Goal: Information Seeking & Learning: Learn about a topic

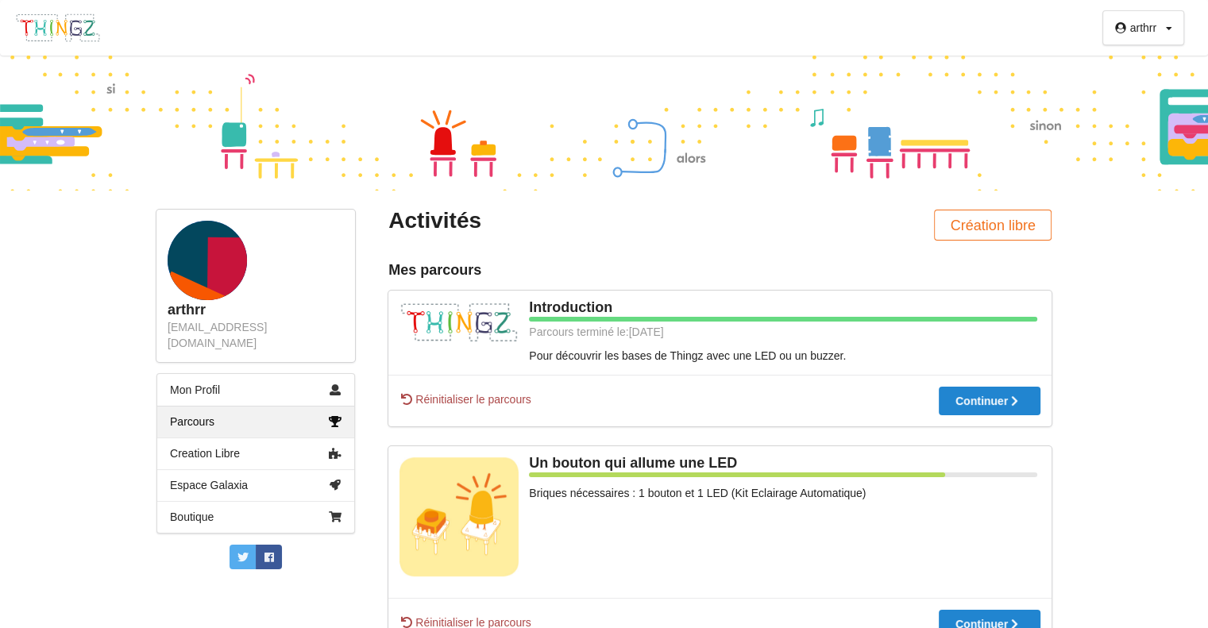
scroll to position [191, 0]
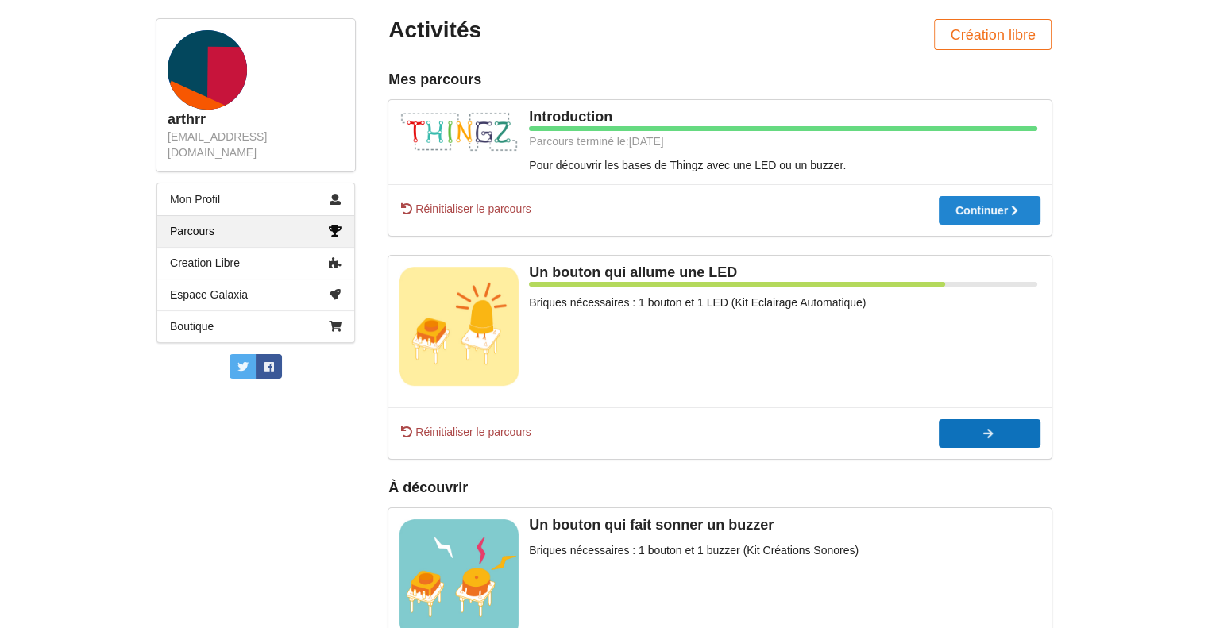
click at [967, 440] on button "Continuer" at bounding box center [990, 433] width 102 height 29
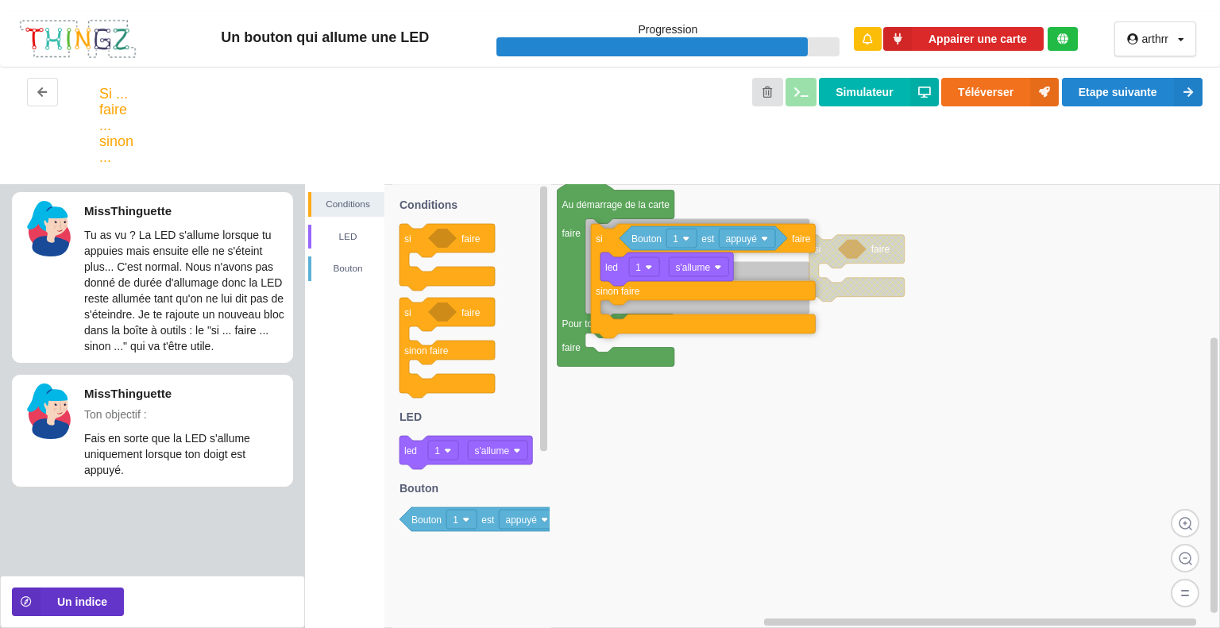
drag, startPoint x: 607, startPoint y: 269, endPoint x: 612, endPoint y: 241, distance: 29.1
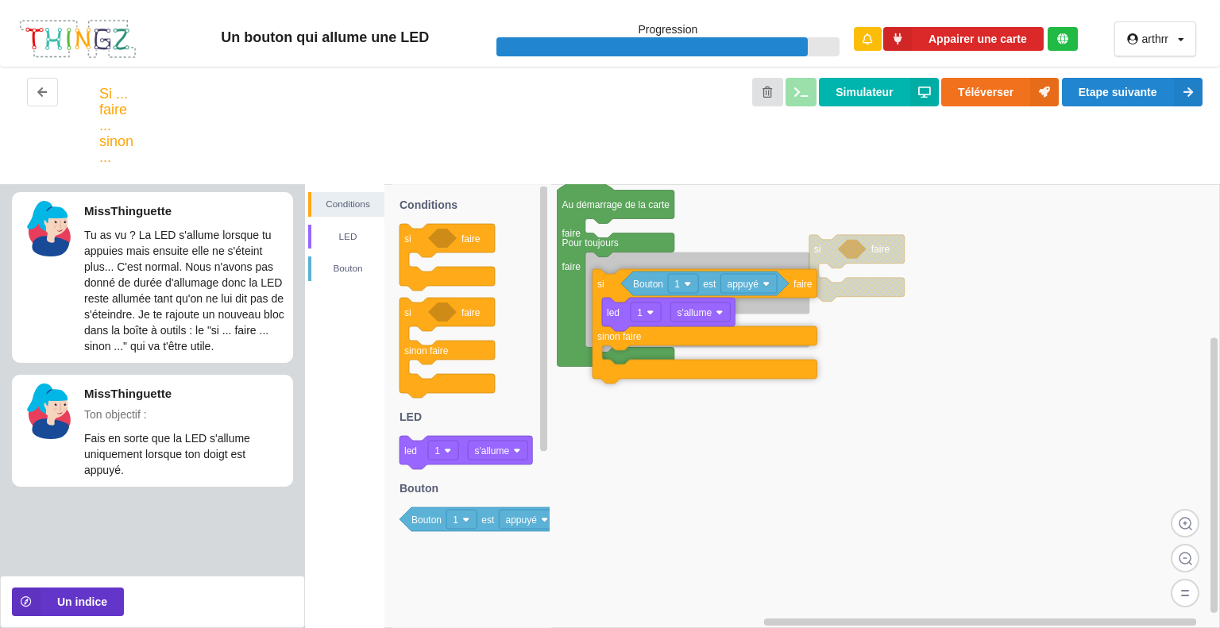
drag, startPoint x: 596, startPoint y: 236, endPoint x: 603, endPoint y: 287, distance: 51.3
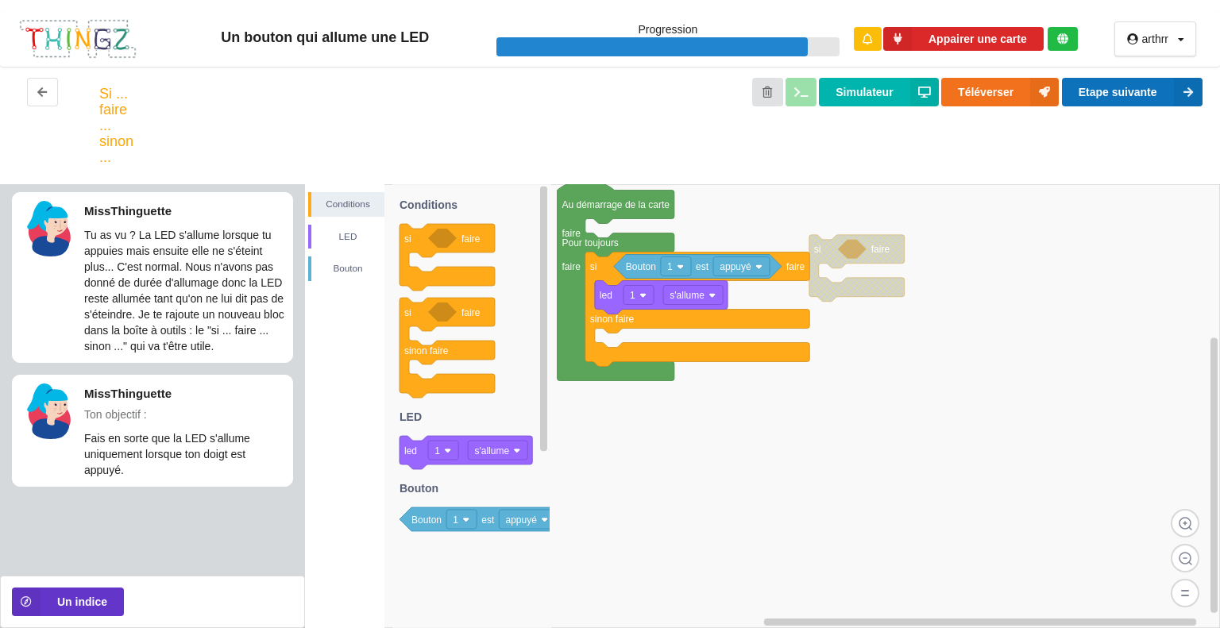
click at [1114, 95] on button "Etape suivante" at bounding box center [1132, 92] width 141 height 29
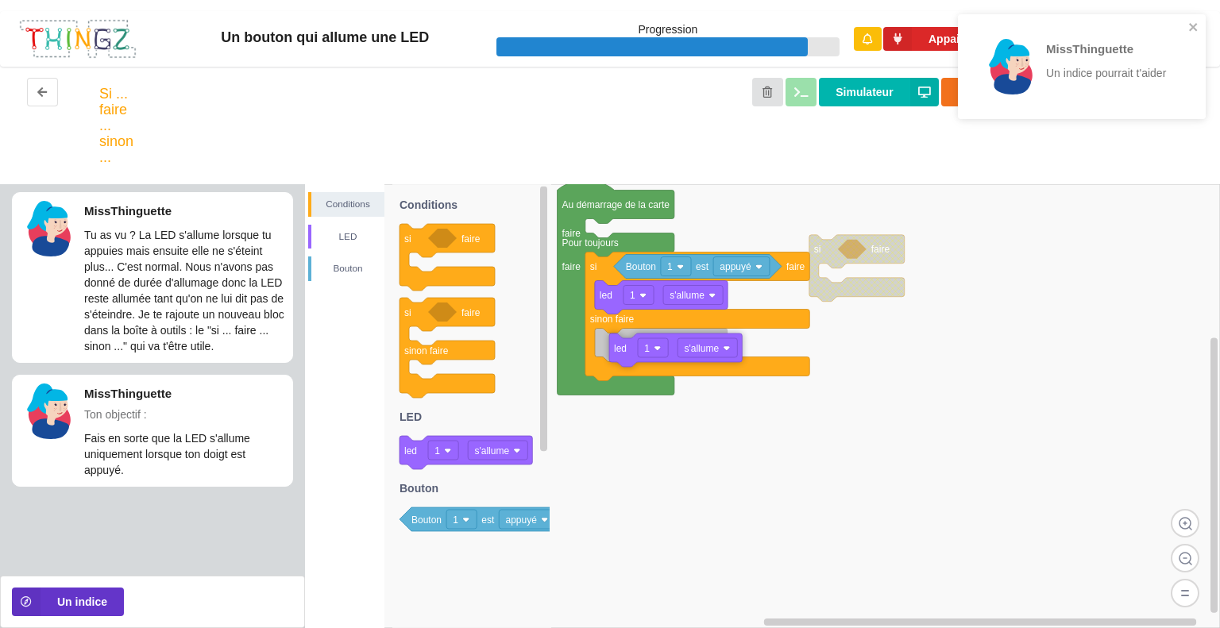
drag, startPoint x: 416, startPoint y: 463, endPoint x: 623, endPoint y: 358, distance: 231.6
click at [623, 358] on div "Conditions LED Bouton si faire Au démarrage de la carte faire Pour toujours fai…" at bounding box center [762, 406] width 915 height 444
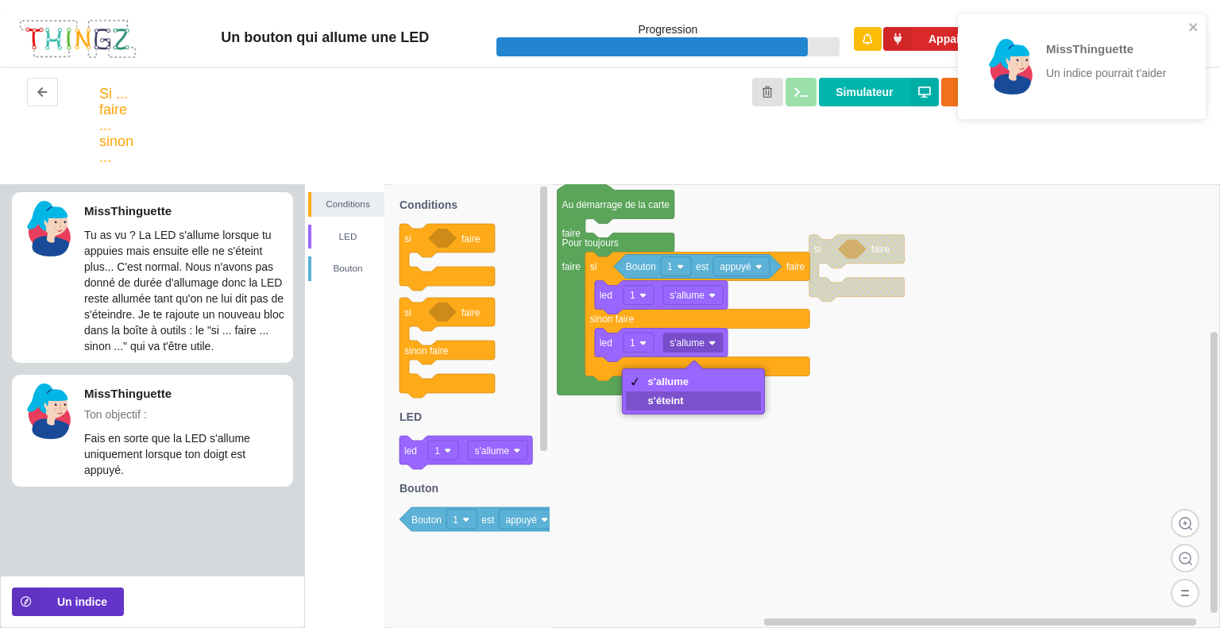
click at [672, 401] on div "s'éteint" at bounding box center [668, 401] width 41 height 12
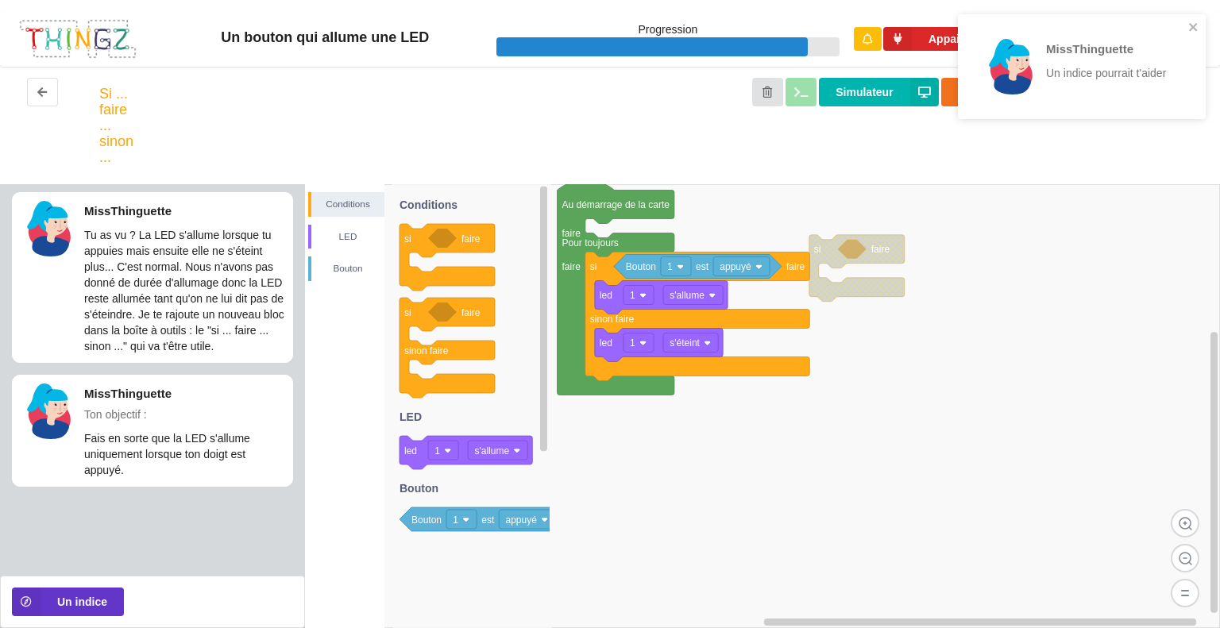
click at [863, 159] on div "Simulateur Téléverser Etape suivante" at bounding box center [683, 125] width 1063 height 95
click at [1190, 29] on icon "close" at bounding box center [1193, 27] width 8 height 8
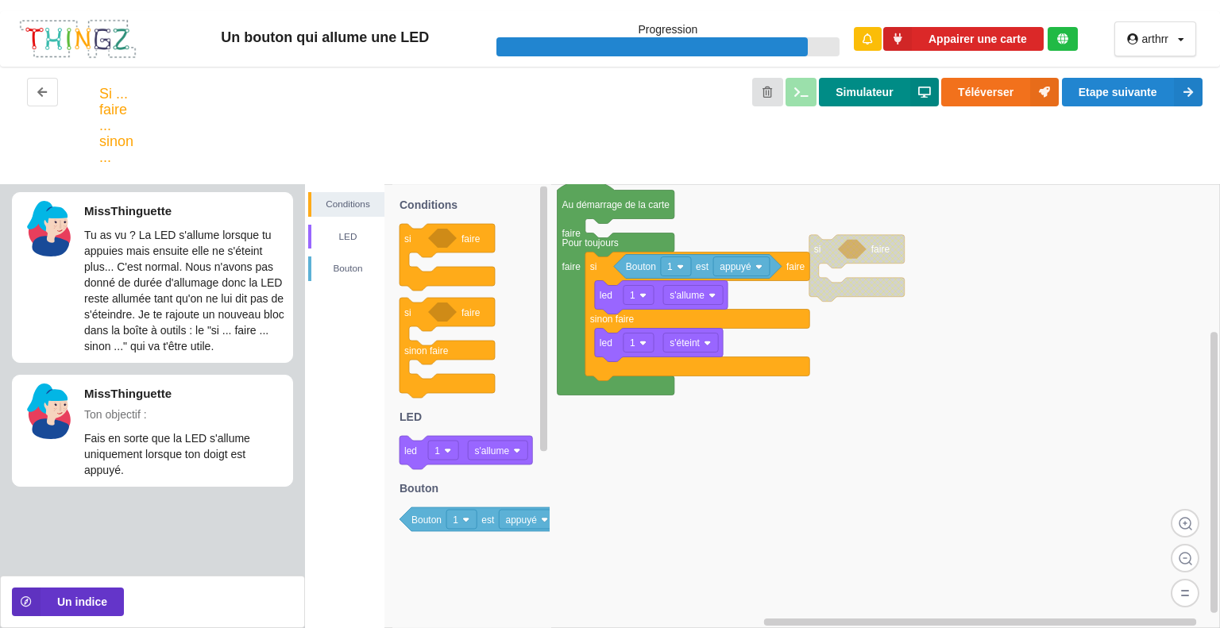
click at [907, 97] on button "Simulateur" at bounding box center [878, 92] width 119 height 29
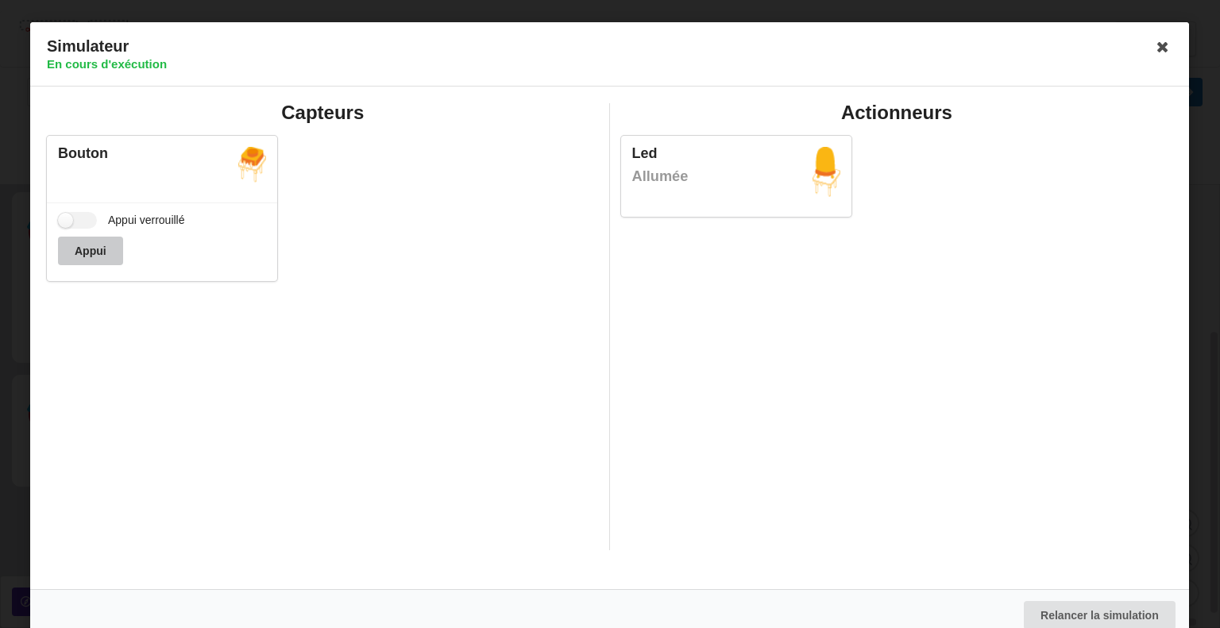
click at [95, 261] on button "Appui" at bounding box center [90, 251] width 65 height 29
click at [1159, 47] on icon at bounding box center [1163, 46] width 25 height 25
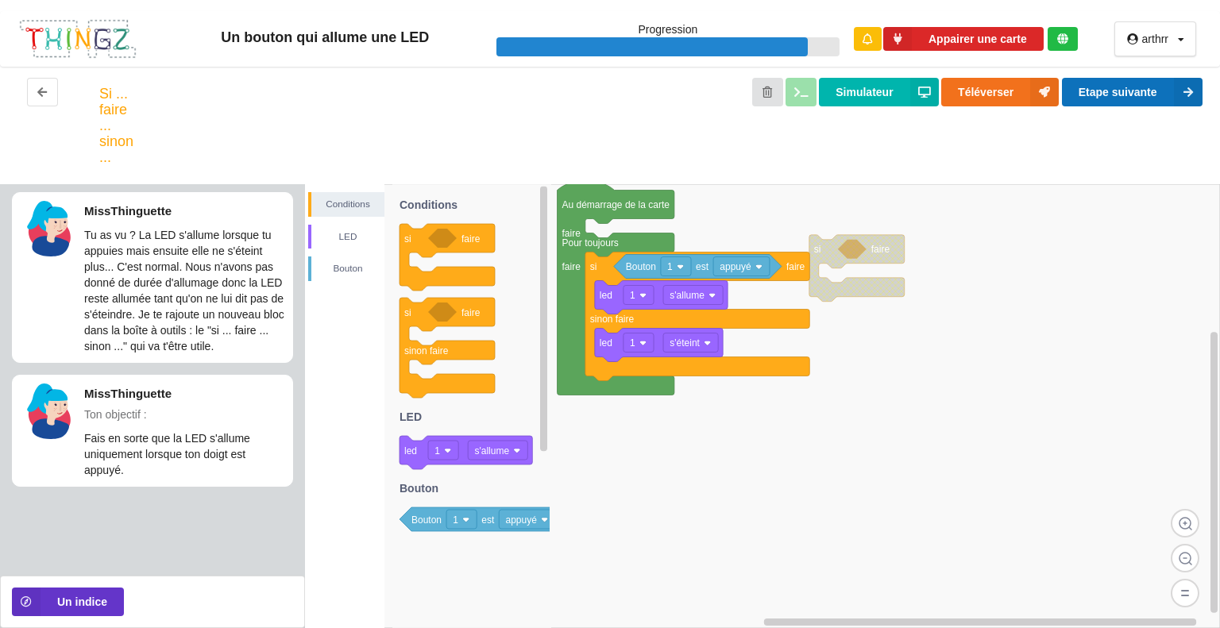
click at [1121, 96] on button "Etape suivante" at bounding box center [1132, 92] width 141 height 29
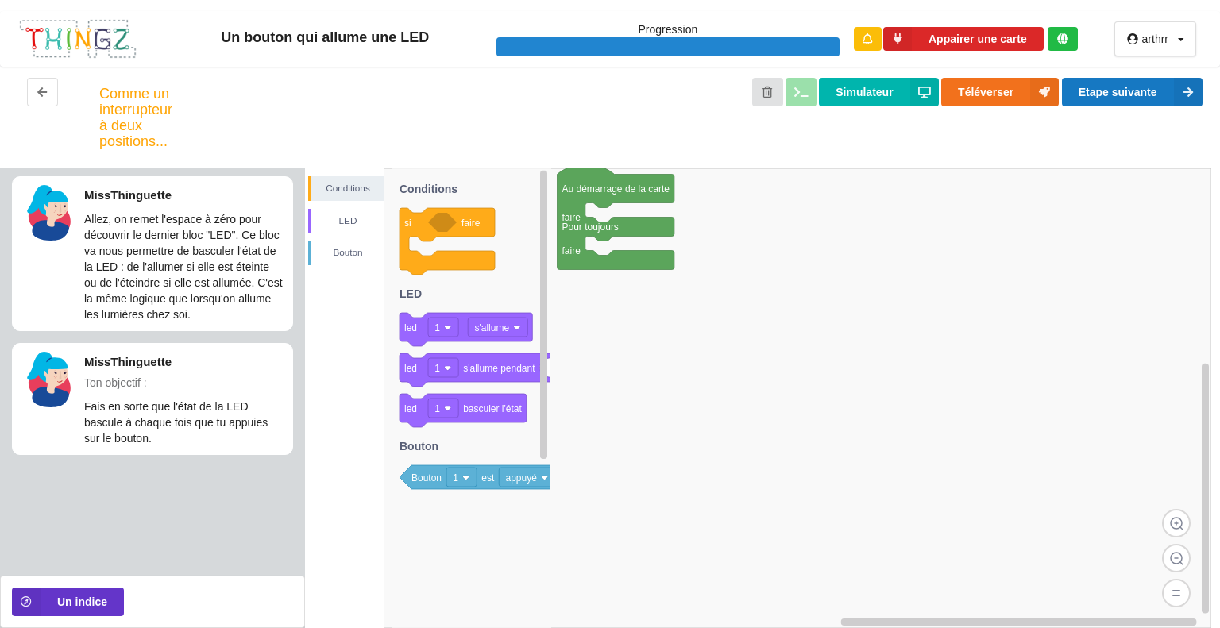
click at [778, 242] on rect at bounding box center [758, 398] width 906 height 460
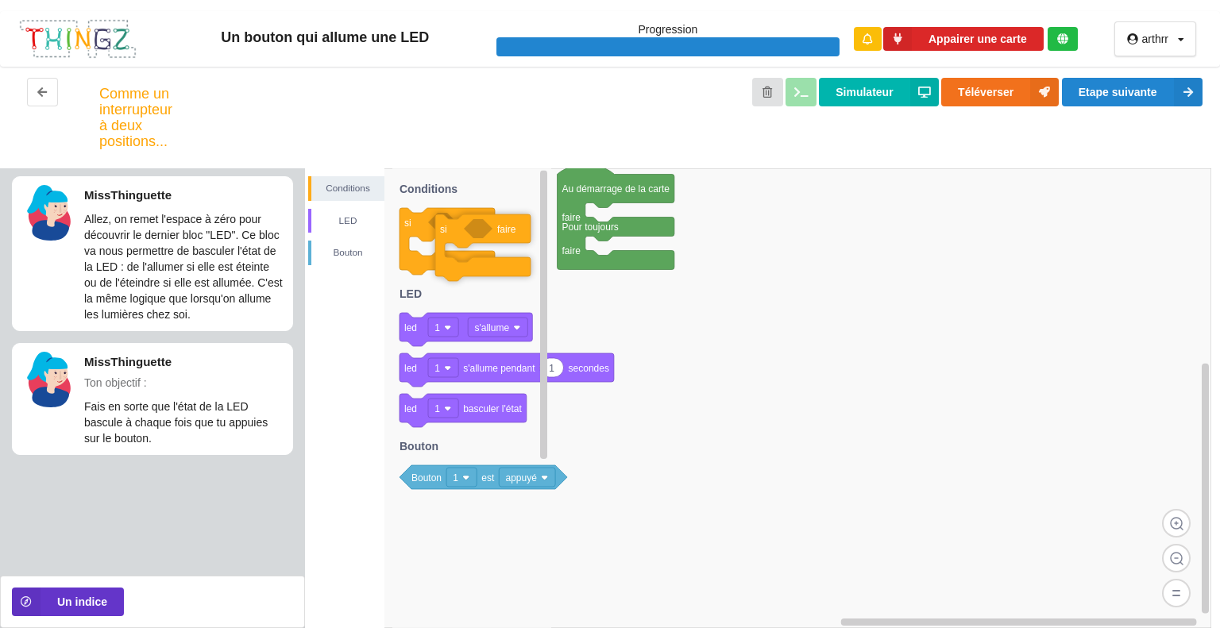
drag, startPoint x: 426, startPoint y: 234, endPoint x: 442, endPoint y: 241, distance: 17.1
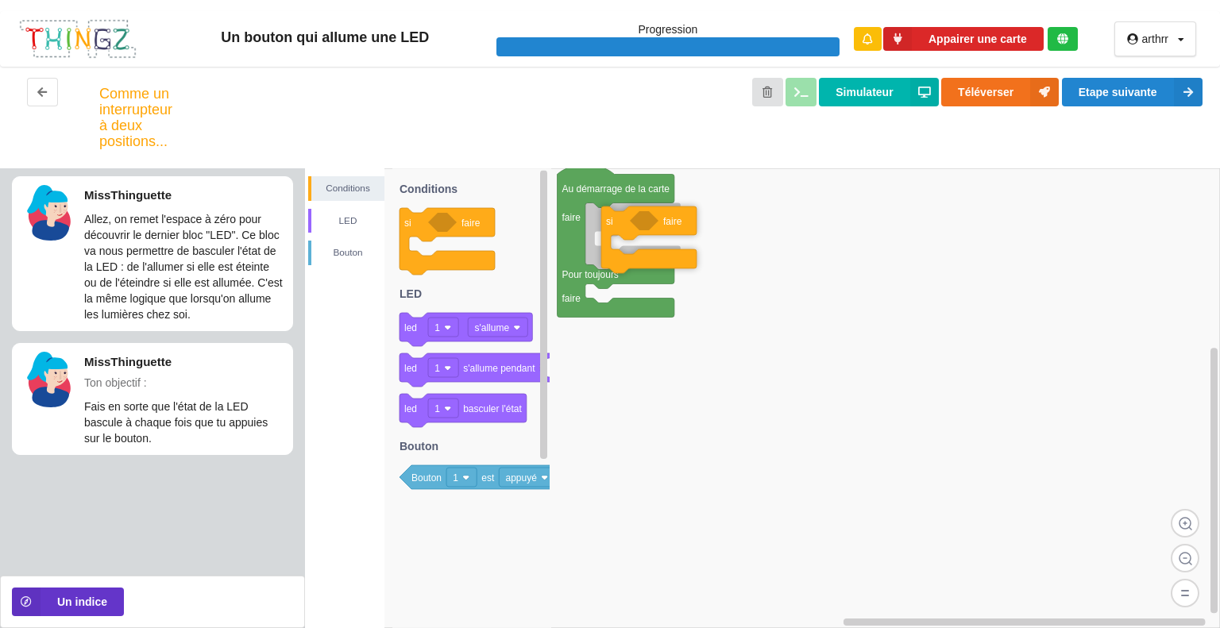
drag, startPoint x: 403, startPoint y: 222, endPoint x: 604, endPoint y: 217, distance: 201.0
click at [604, 217] on div "Conditions LED Bouton Au démarrage de la carte faire Pour toujours faire si fai…" at bounding box center [762, 398] width 915 height 460
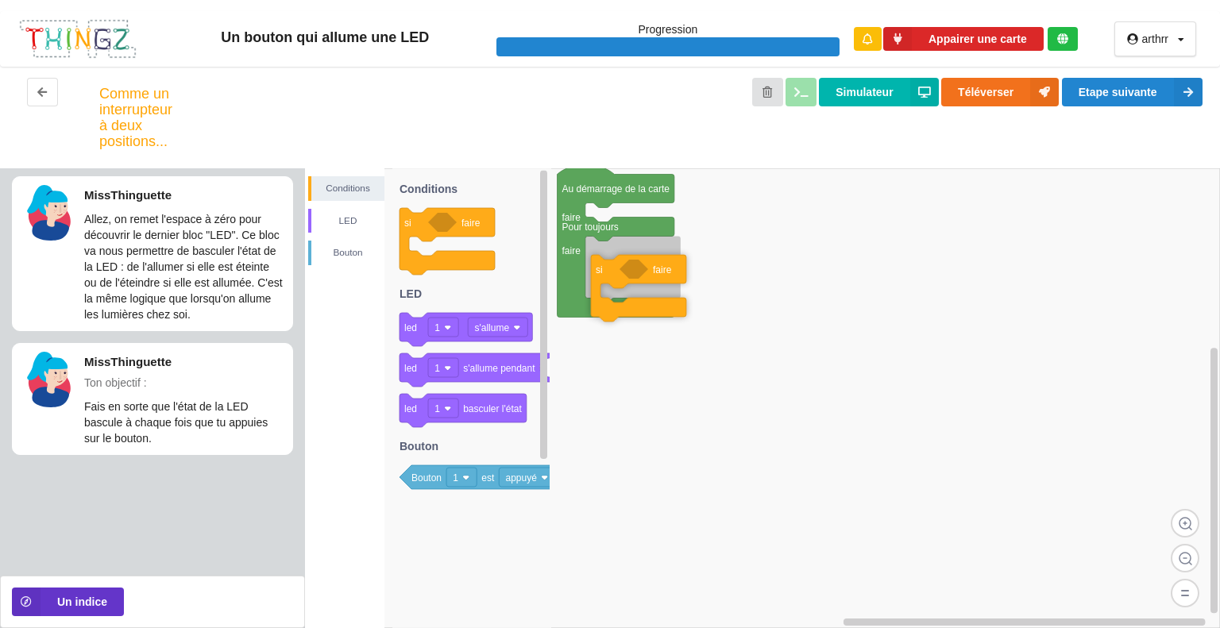
drag, startPoint x: 600, startPoint y: 214, endPoint x: 605, endPoint y: 266, distance: 51.9
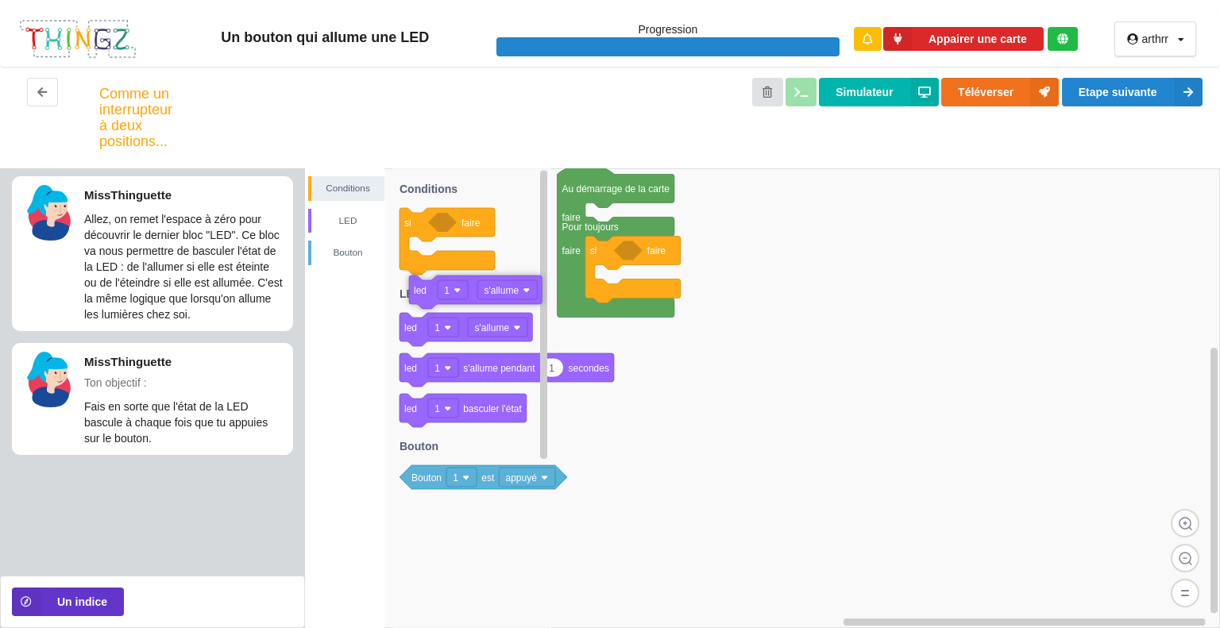
drag, startPoint x: 416, startPoint y: 342, endPoint x: 430, endPoint y: 323, distance: 23.2
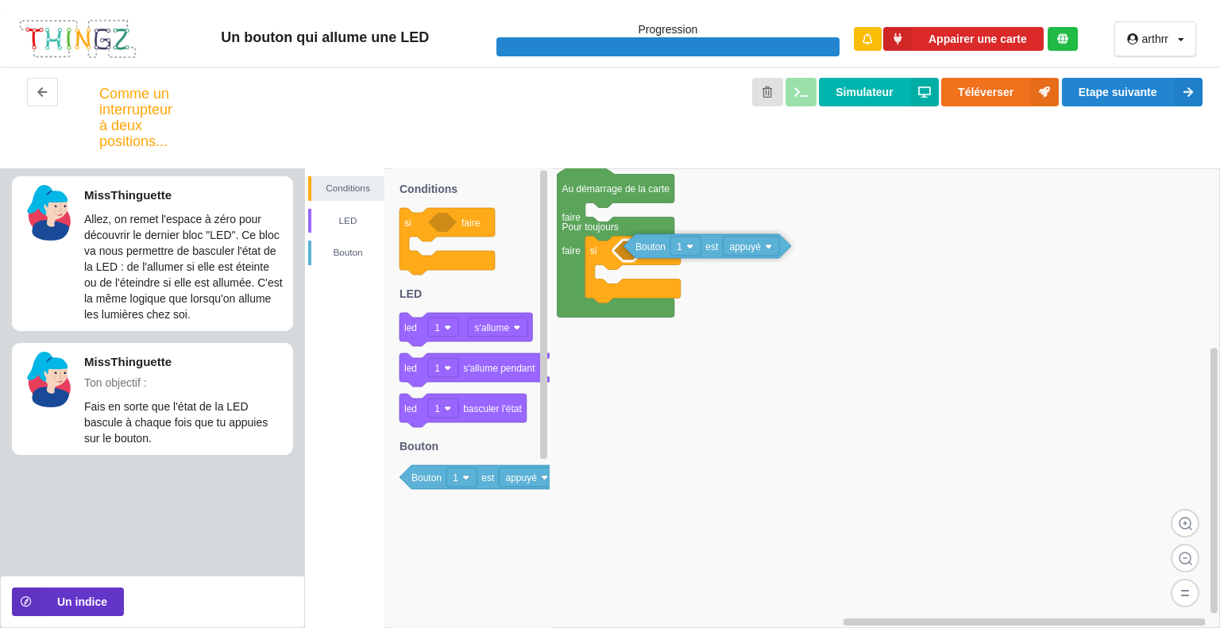
drag, startPoint x: 426, startPoint y: 483, endPoint x: 650, endPoint y: 252, distance: 321.8
click at [650, 252] on div "Conditions LED Bouton Au démarrage de la carte faire Pour toujours faire si fai…" at bounding box center [762, 398] width 915 height 460
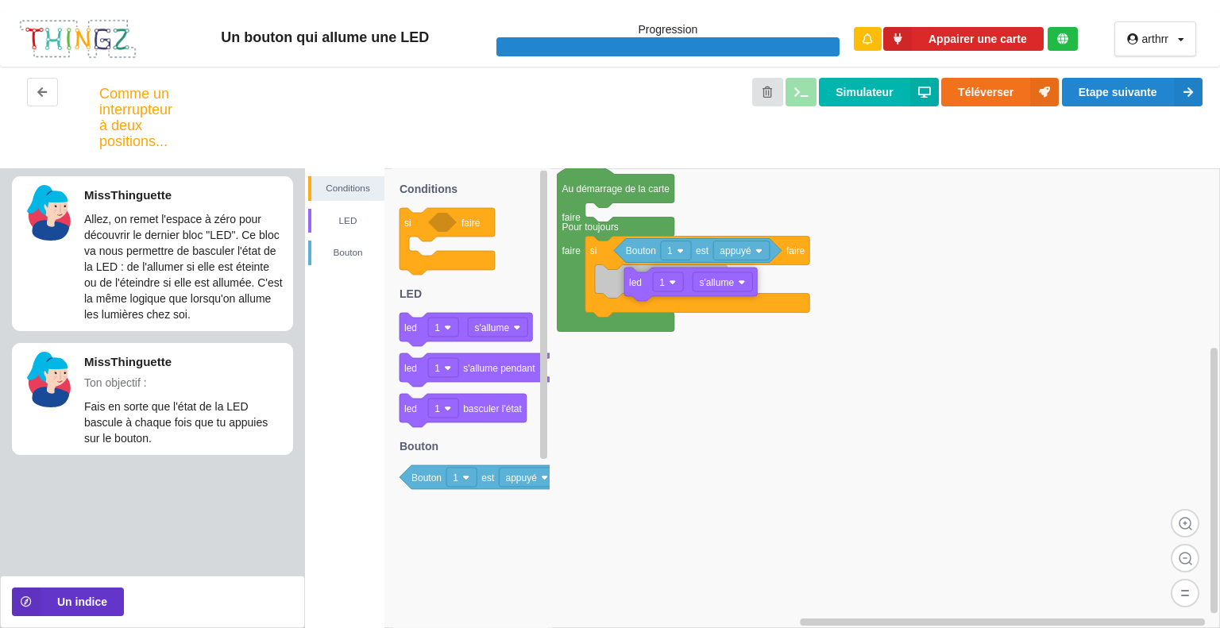
drag, startPoint x: 407, startPoint y: 334, endPoint x: 608, endPoint y: 295, distance: 204.7
click at [608, 295] on div "Conditions LED Bouton Au démarrage de la carte faire Pour toujours faire si fai…" at bounding box center [762, 398] width 915 height 460
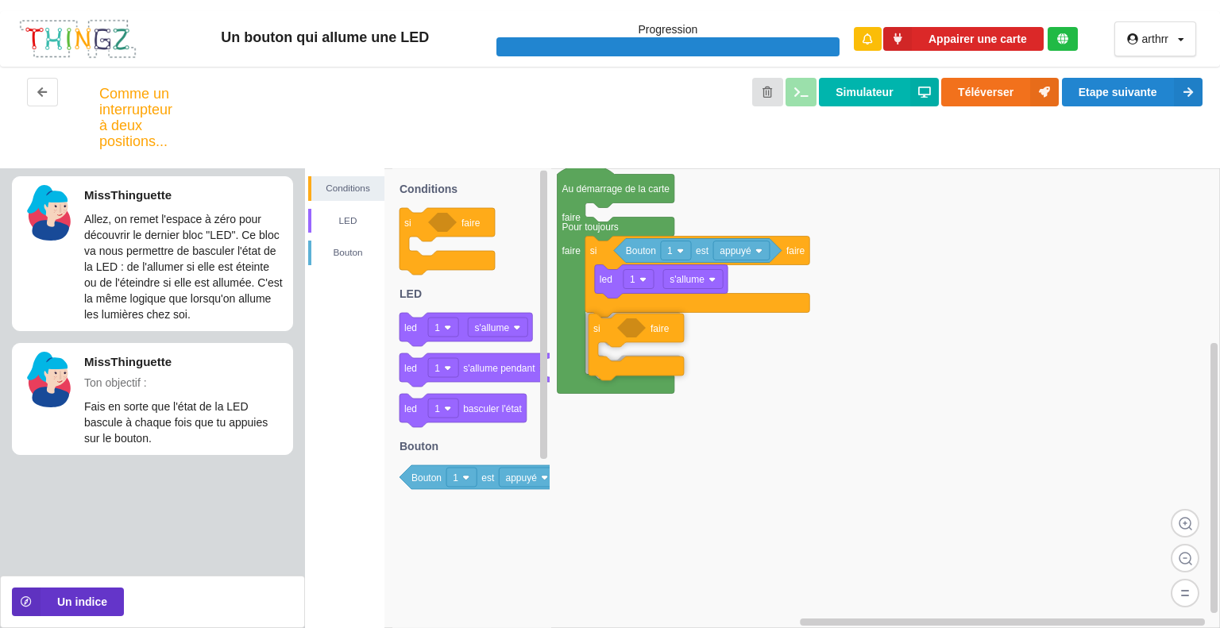
drag, startPoint x: 419, startPoint y: 232, endPoint x: 609, endPoint y: 339, distance: 218.7
click at [609, 339] on div "Conditions LED Bouton Au démarrage de la carte faire Pour toujours faire si fai…" at bounding box center [762, 398] width 915 height 460
drag, startPoint x: 418, startPoint y: 477, endPoint x: 645, endPoint y: 327, distance: 271.8
click at [645, 327] on div "Conditions LED Bouton Au démarrage de la carte faire Pour toujours faire si fai…" at bounding box center [762, 398] width 915 height 460
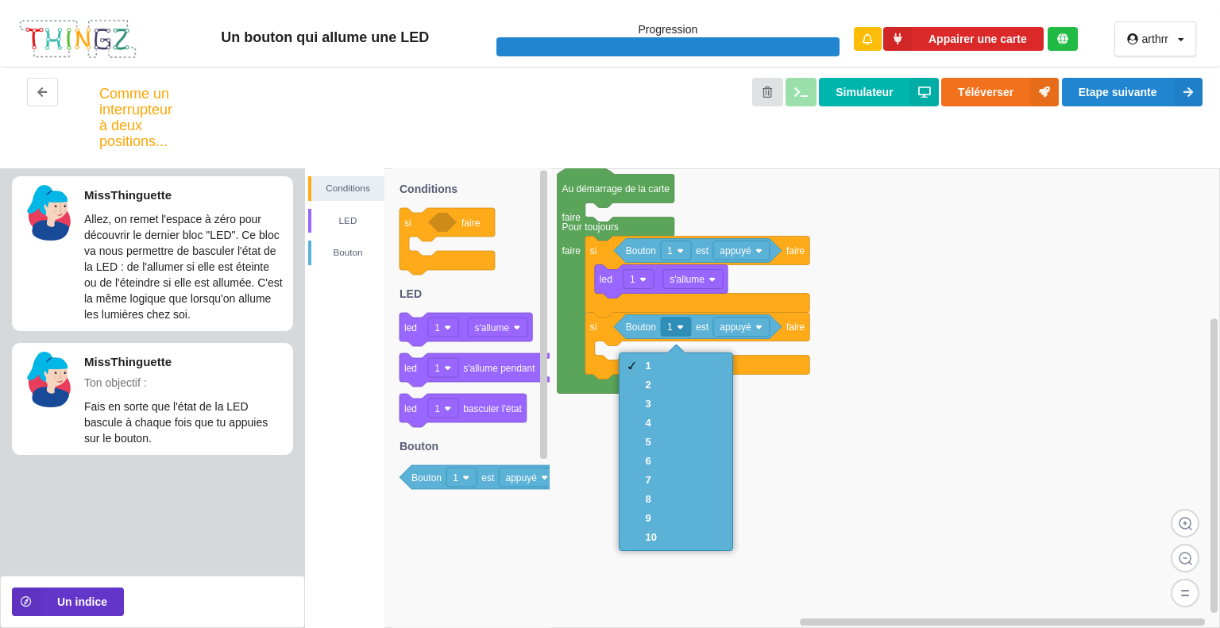
click at [803, 410] on rect at bounding box center [762, 398] width 915 height 460
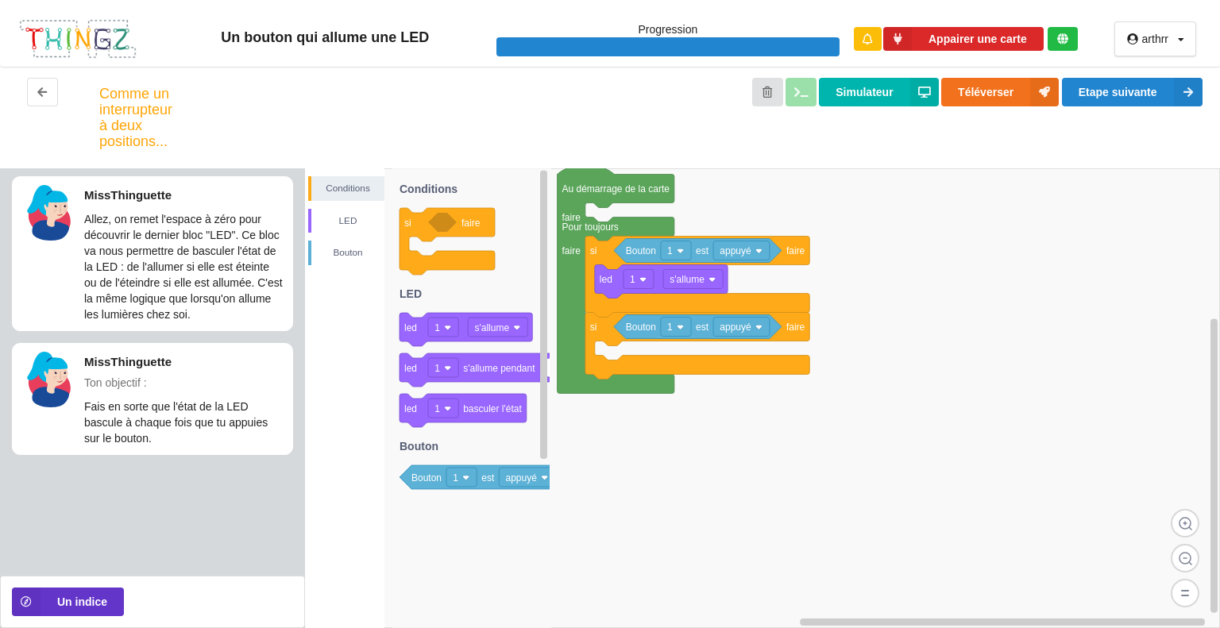
click at [705, 438] on rect at bounding box center [762, 398] width 915 height 460
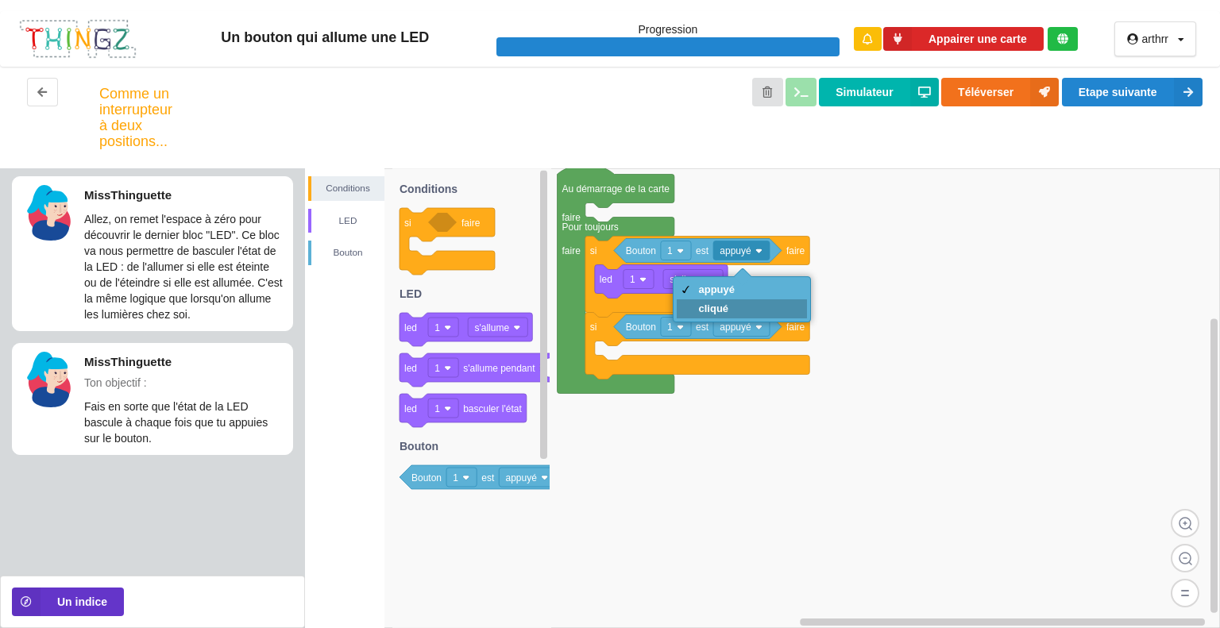
click at [715, 304] on div "cliqué" at bounding box center [717, 309] width 37 height 12
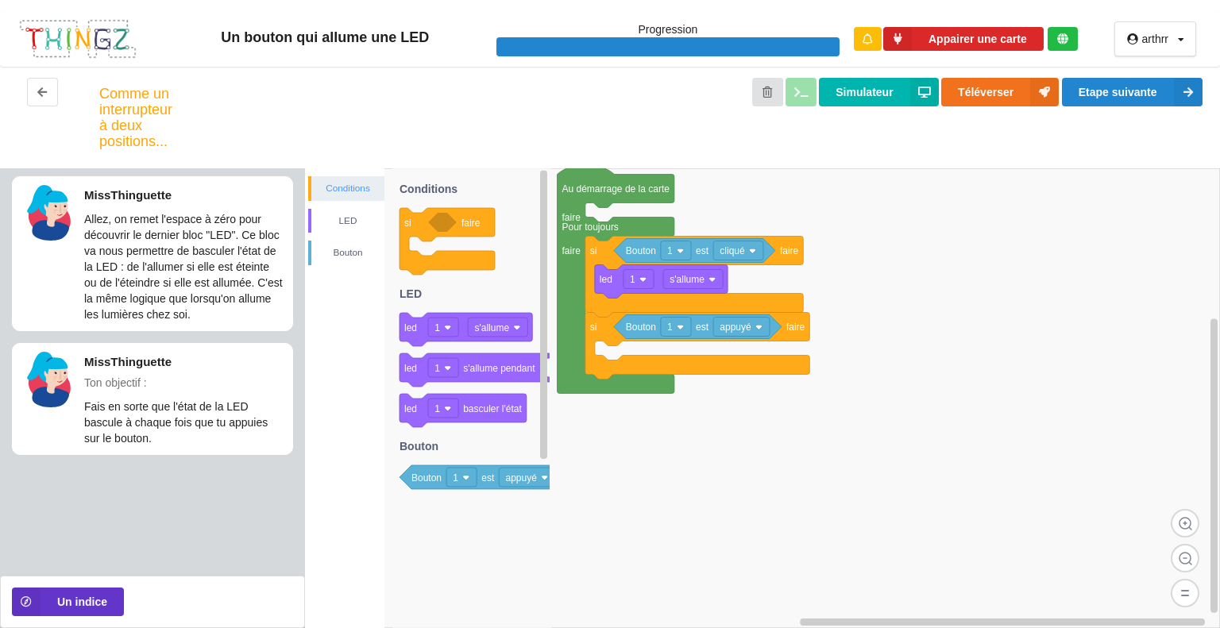
click at [330, 189] on div "Conditions" at bounding box center [347, 188] width 73 height 16
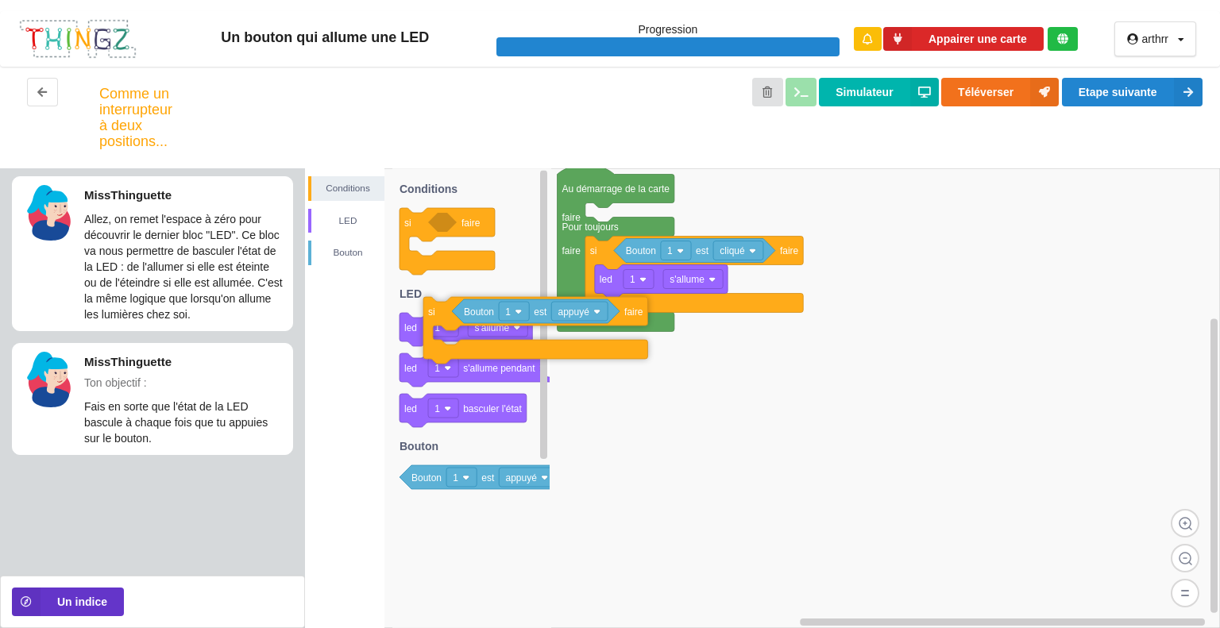
drag, startPoint x: 598, startPoint y: 339, endPoint x: 436, endPoint y: 323, distance: 162.8
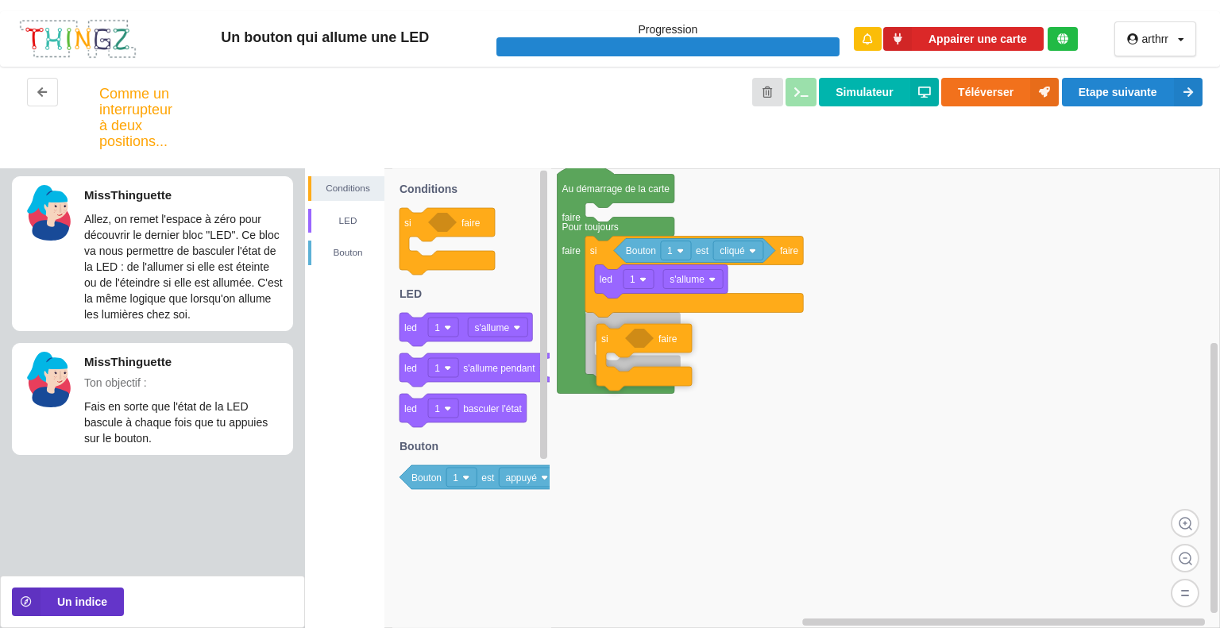
drag, startPoint x: 423, startPoint y: 228, endPoint x: 619, endPoint y: 344, distance: 228.6
click at [619, 344] on div "Conditions LED Bouton Au démarrage de la carte faire Pour toujours faire si fai…" at bounding box center [762, 398] width 915 height 460
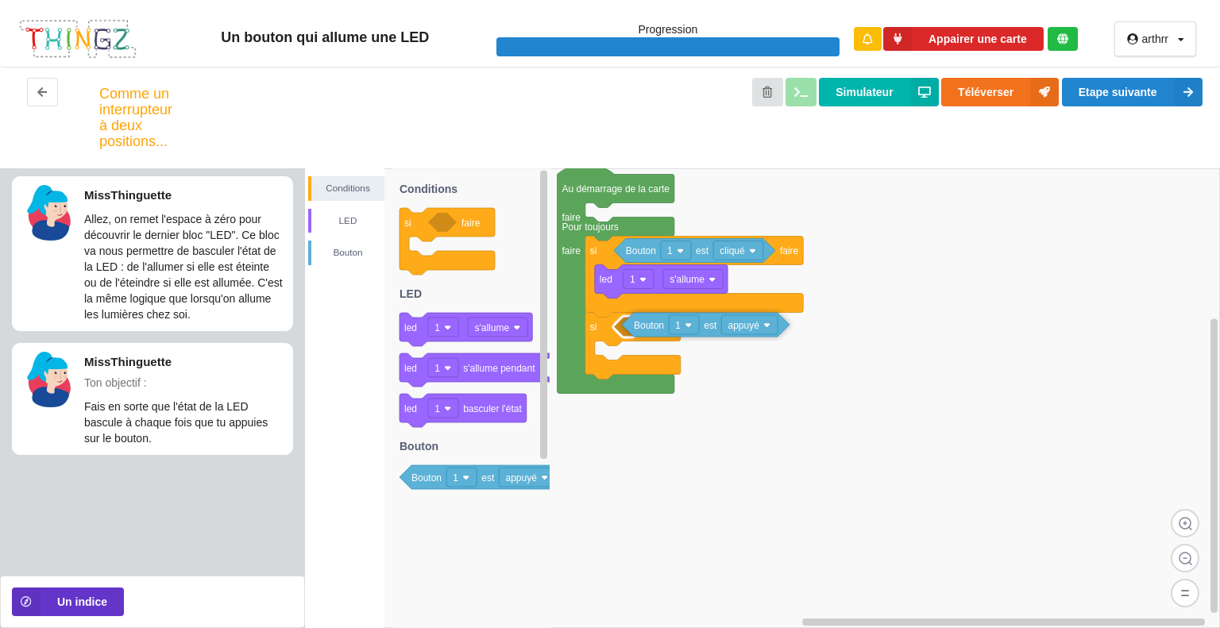
drag, startPoint x: 440, startPoint y: 487, endPoint x: 662, endPoint y: 334, distance: 269.6
click at [662, 334] on div "Conditions LED Bouton Au démarrage de la carte faire Pour toujours faire si fai…" at bounding box center [762, 398] width 915 height 460
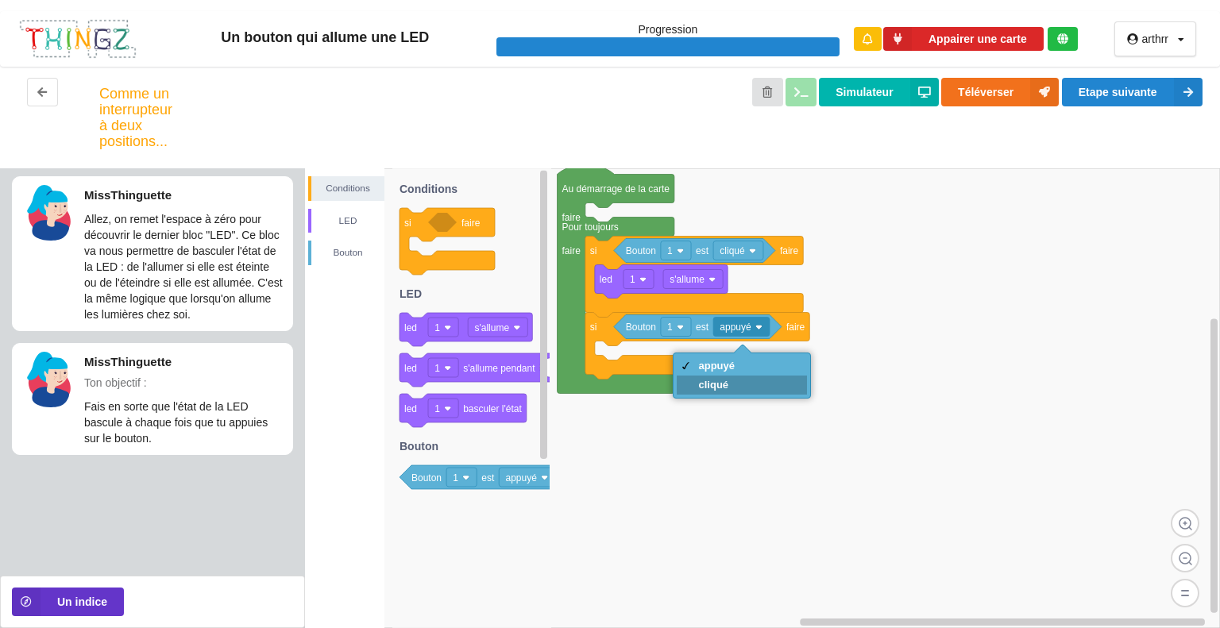
click at [708, 385] on div "cliqué" at bounding box center [717, 385] width 37 height 12
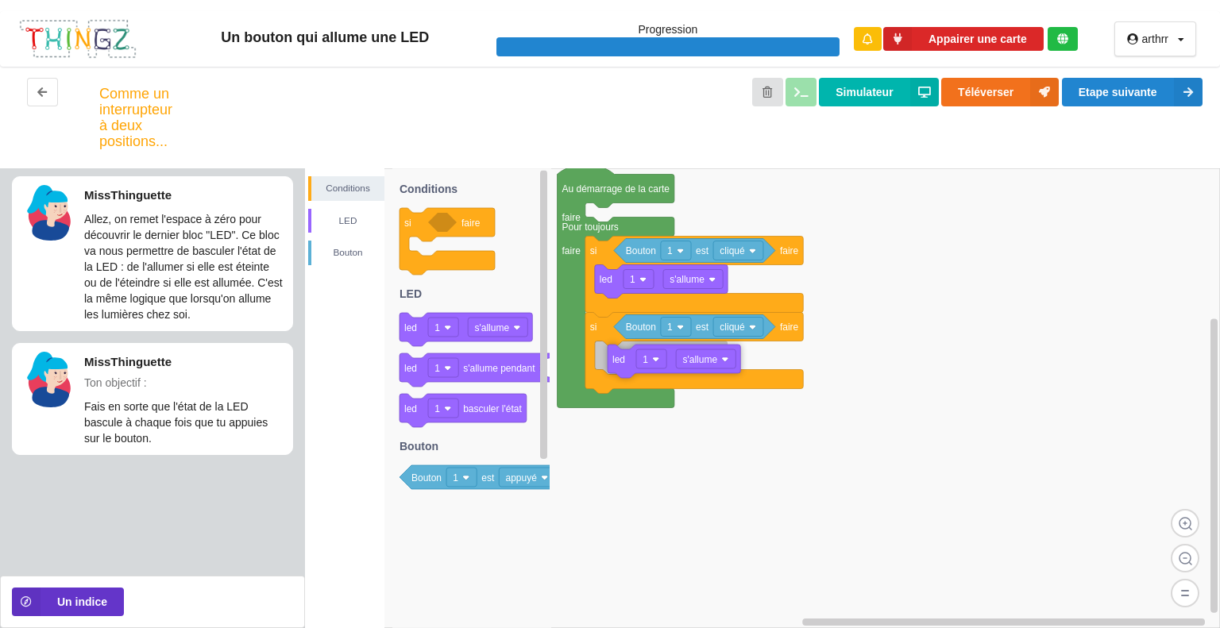
drag, startPoint x: 407, startPoint y: 330, endPoint x: 615, endPoint y: 361, distance: 210.5
click at [615, 361] on div "Conditions LED Bouton Au démarrage de la carte faire Pour toujours faire si fai…" at bounding box center [762, 398] width 915 height 460
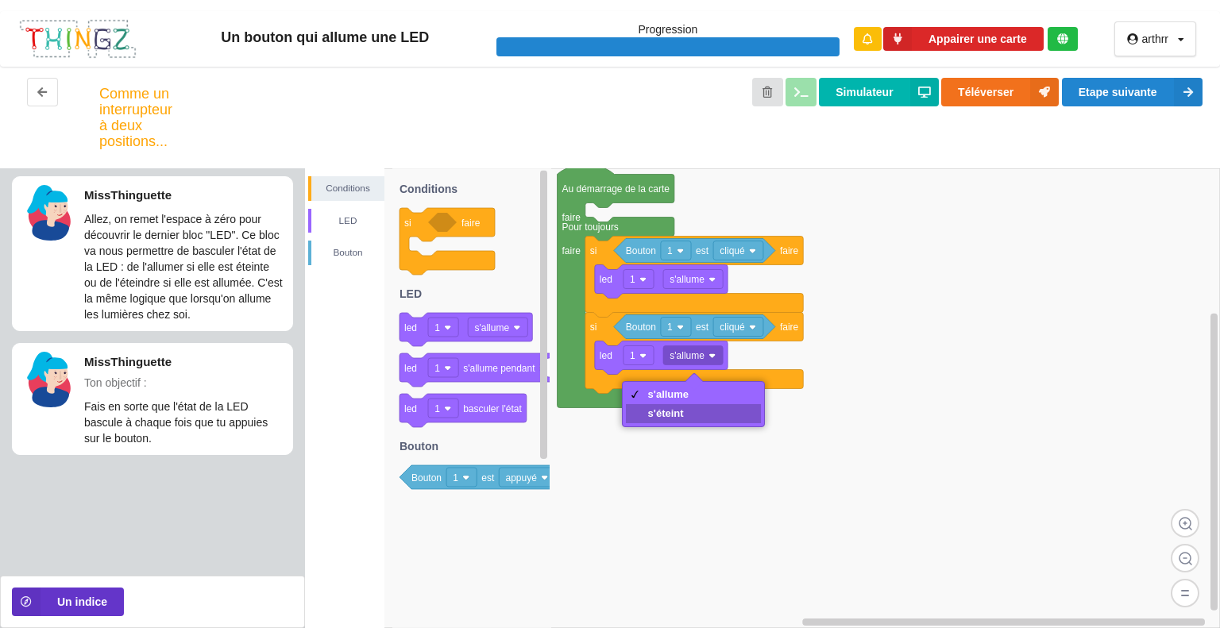
click at [662, 415] on div "s'éteint" at bounding box center [668, 413] width 41 height 12
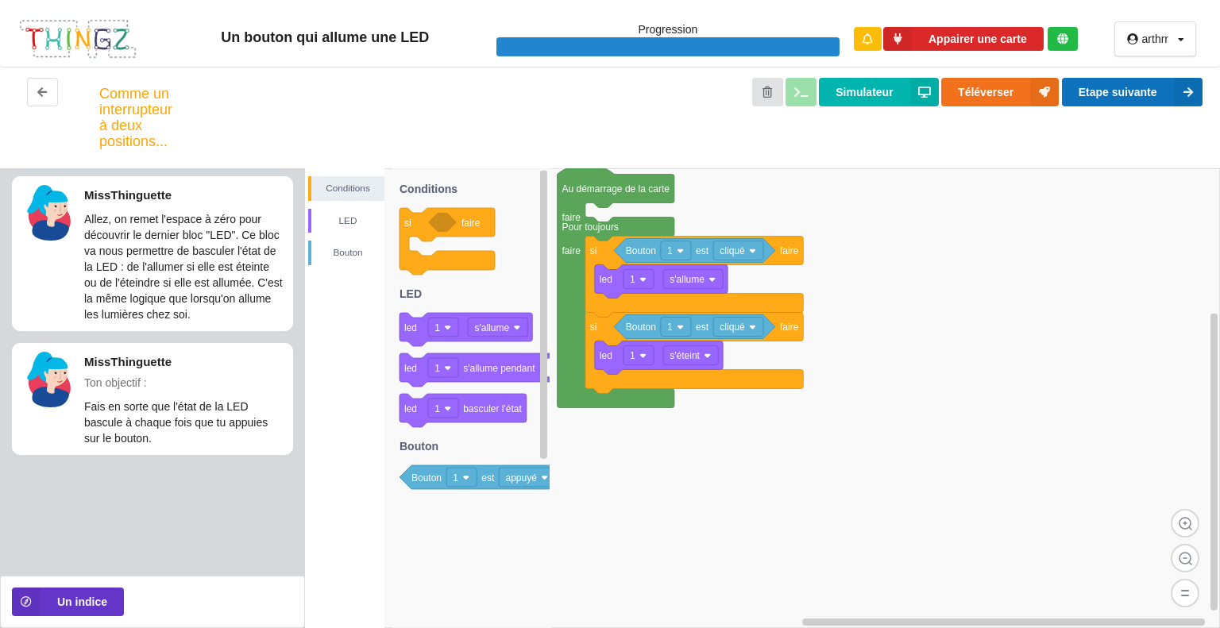
click at [1102, 101] on button "Etape suivante" at bounding box center [1132, 92] width 141 height 29
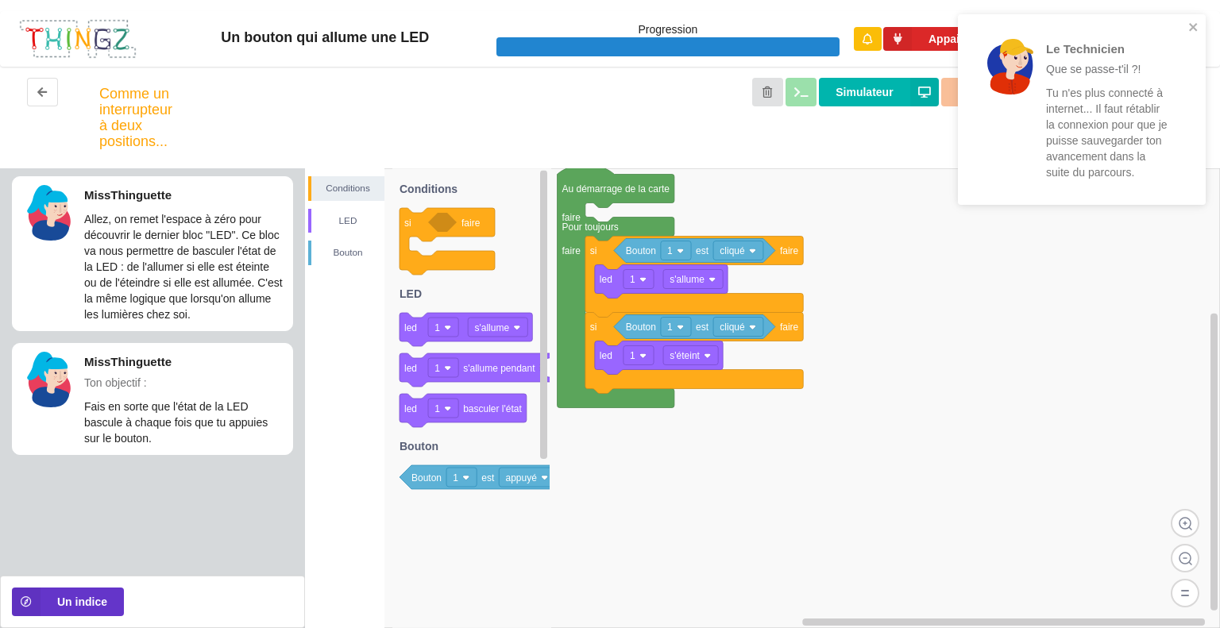
click at [1106, 333] on rect at bounding box center [762, 398] width 915 height 460
click at [1191, 29] on icon "close" at bounding box center [1193, 27] width 8 height 8
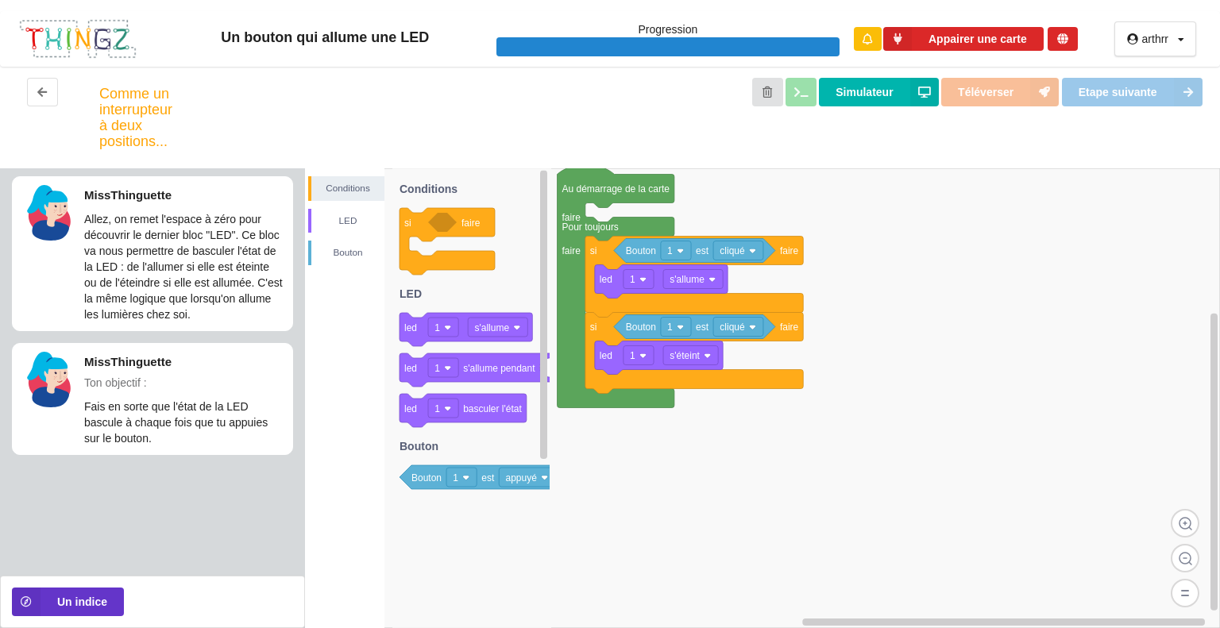
click at [1130, 82] on div "Simulateur Téléverser Etape suivante" at bounding box center [683, 117] width 1063 height 79
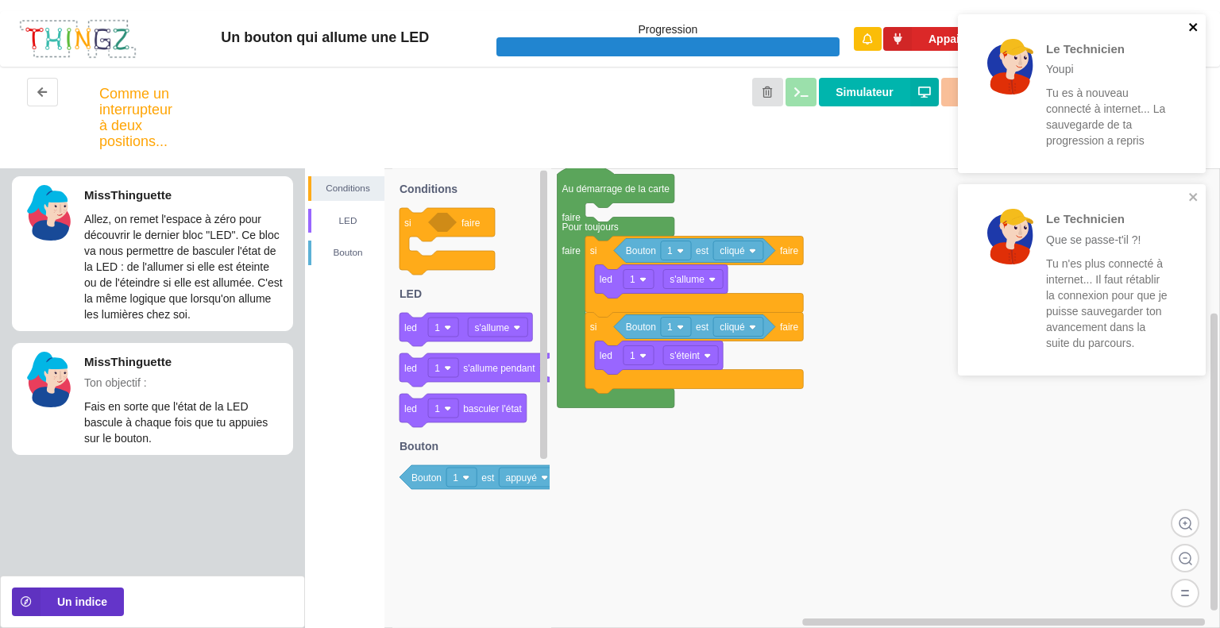
click at [1193, 33] on icon "close" at bounding box center [1193, 27] width 11 height 13
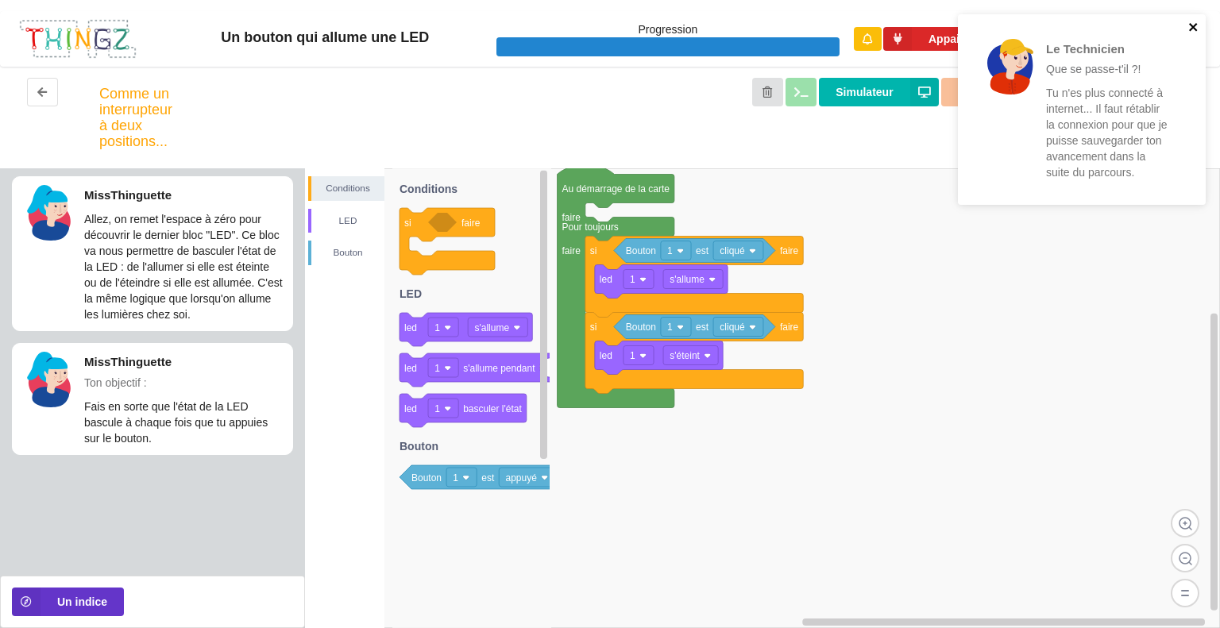
click at [1191, 25] on icon "close" at bounding box center [1193, 27] width 11 height 13
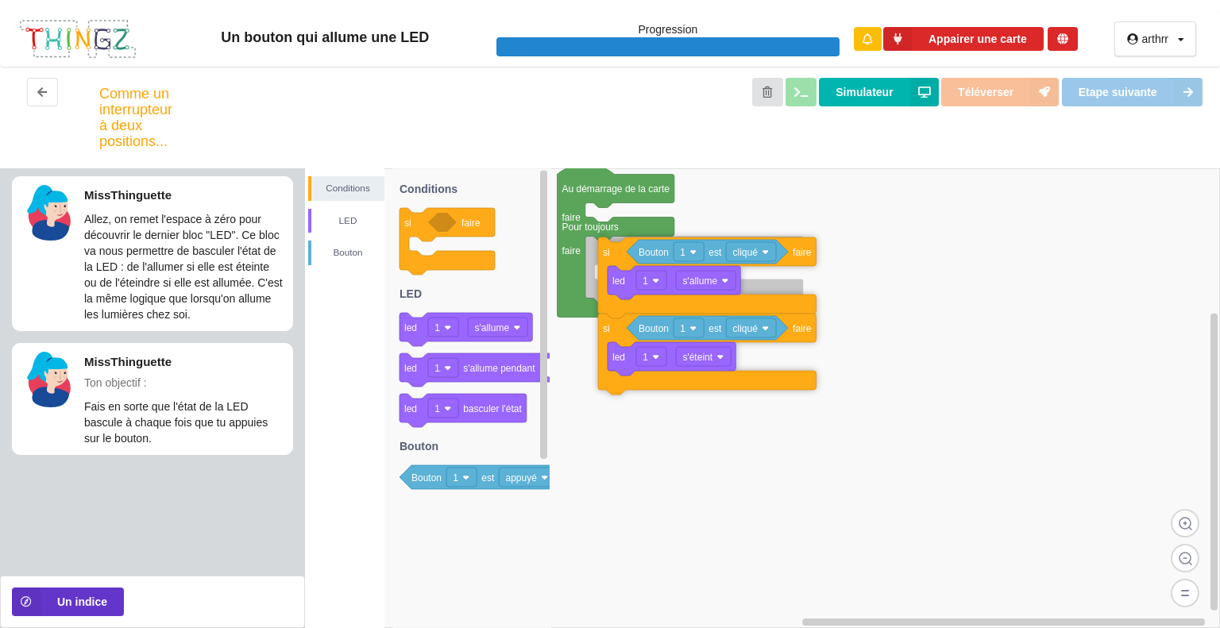
drag, startPoint x: 594, startPoint y: 257, endPoint x: 608, endPoint y: 258, distance: 13.5
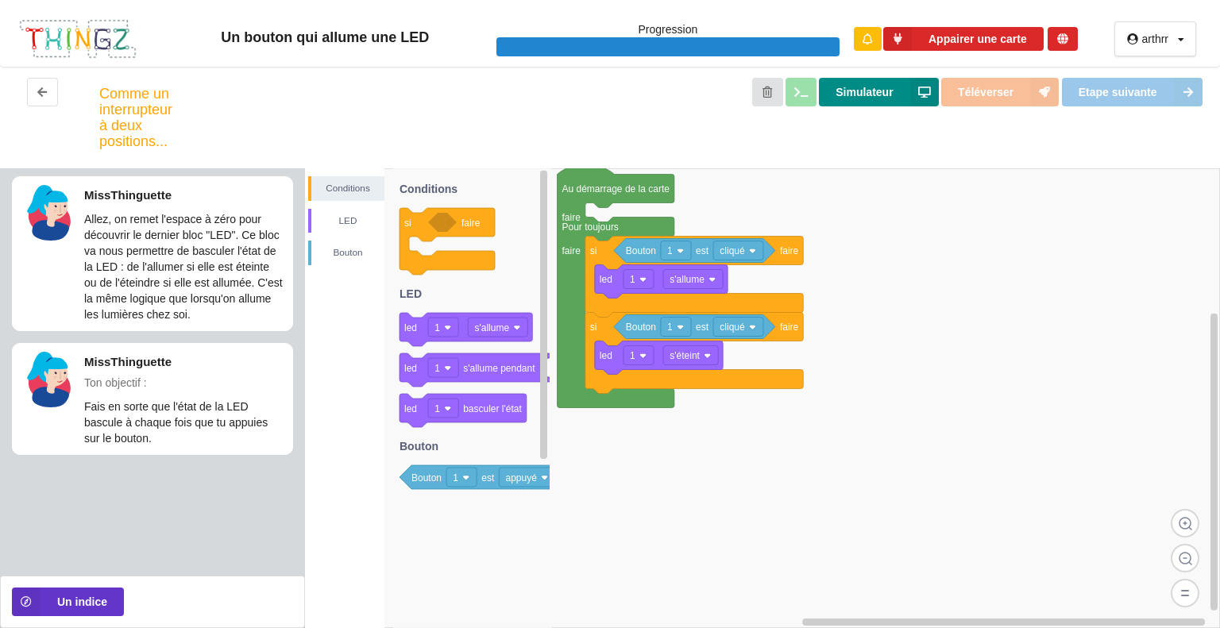
click at [893, 88] on button "Simulateur" at bounding box center [878, 92] width 119 height 29
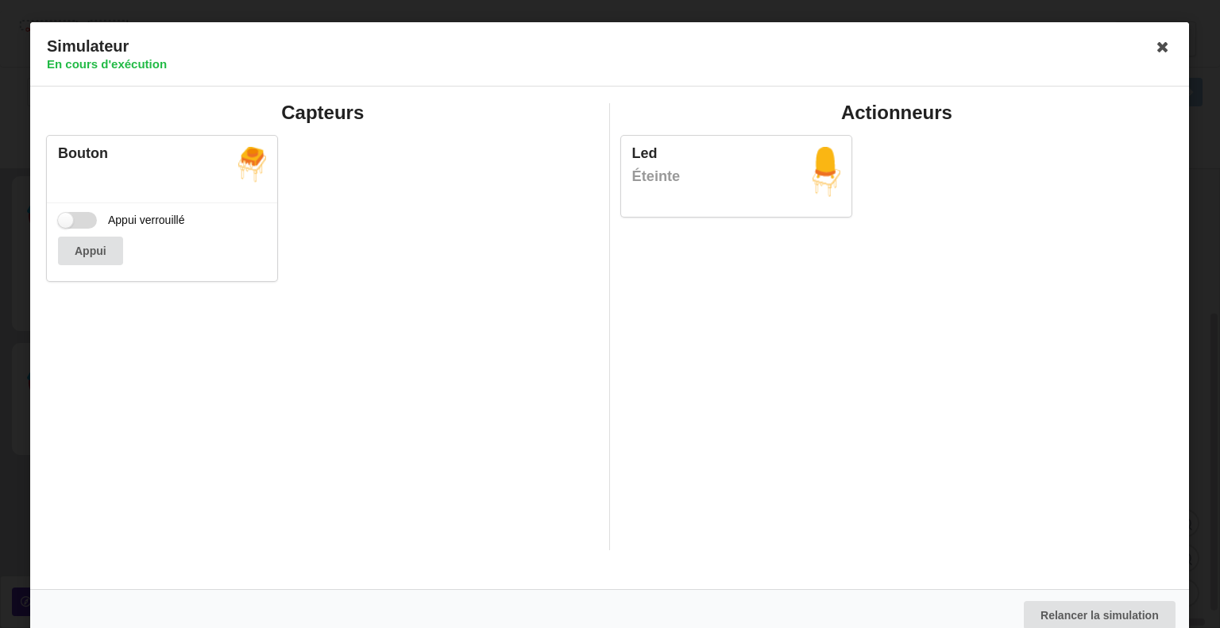
click at [78, 215] on label "Appui verrouillé" at bounding box center [121, 220] width 127 height 17
click at [78, 215] on input "Appui verrouillé" at bounding box center [77, 220] width 39 height 17
click at [78, 215] on label "Appui verrouillé" at bounding box center [121, 220] width 127 height 17
click at [78, 215] on input "Appui verrouillé" at bounding box center [77, 220] width 39 height 17
click at [83, 218] on label "Appui verrouillé" at bounding box center [121, 220] width 127 height 17
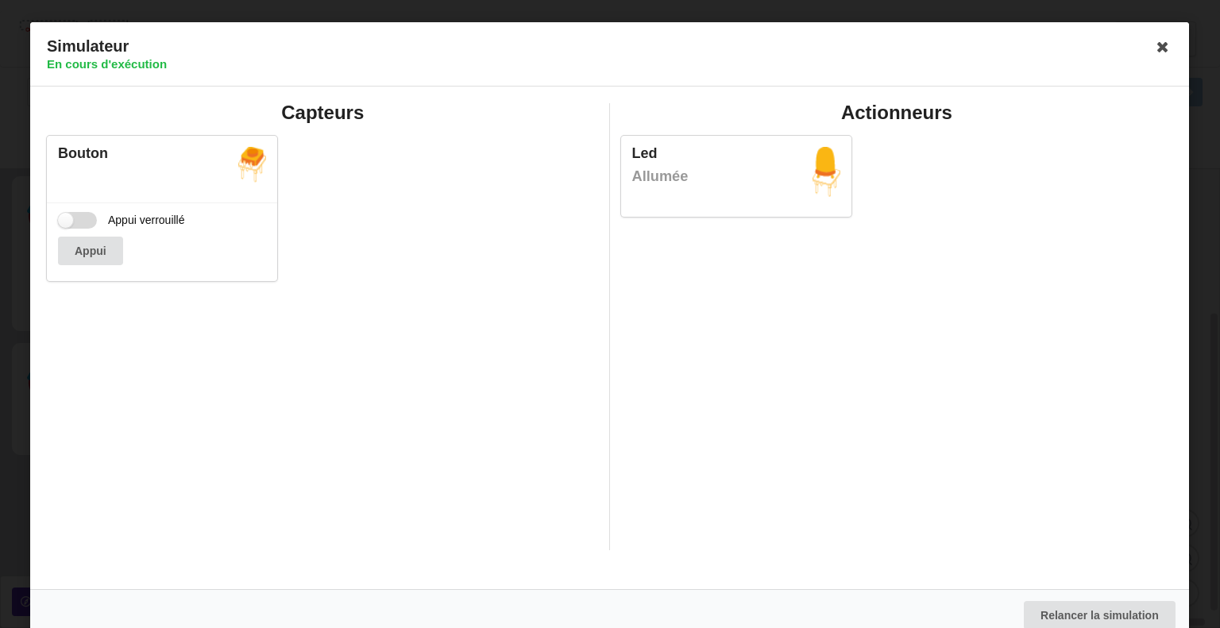
click at [83, 218] on input "Appui verrouillé" at bounding box center [77, 220] width 39 height 17
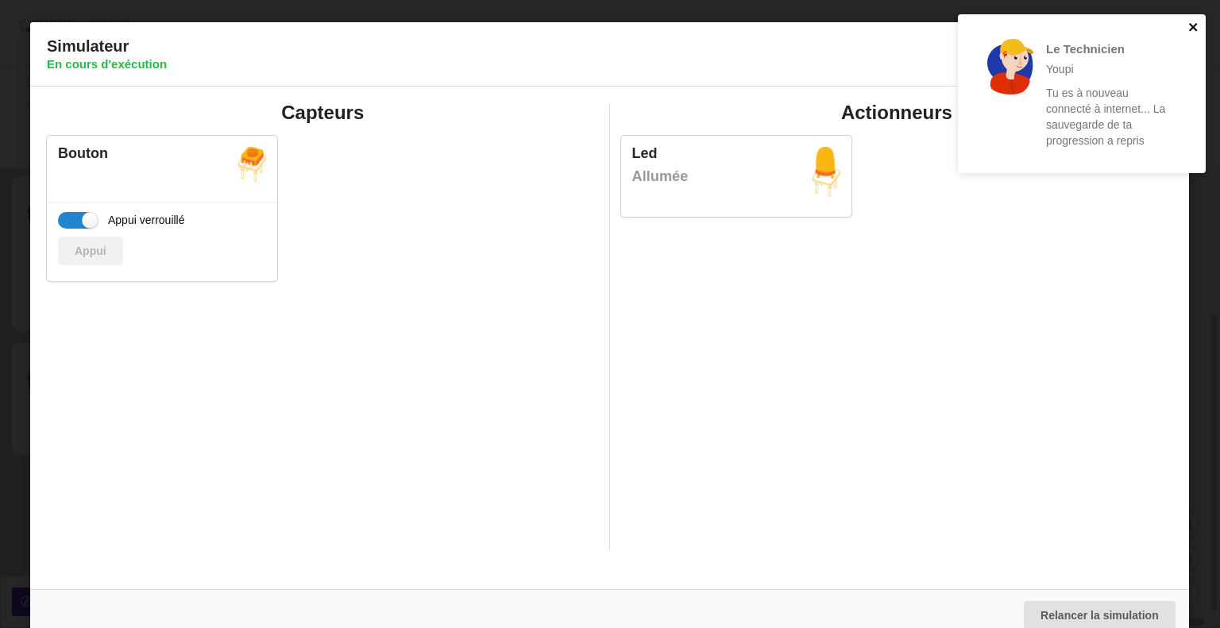
click at [1195, 26] on icon "close" at bounding box center [1193, 27] width 11 height 13
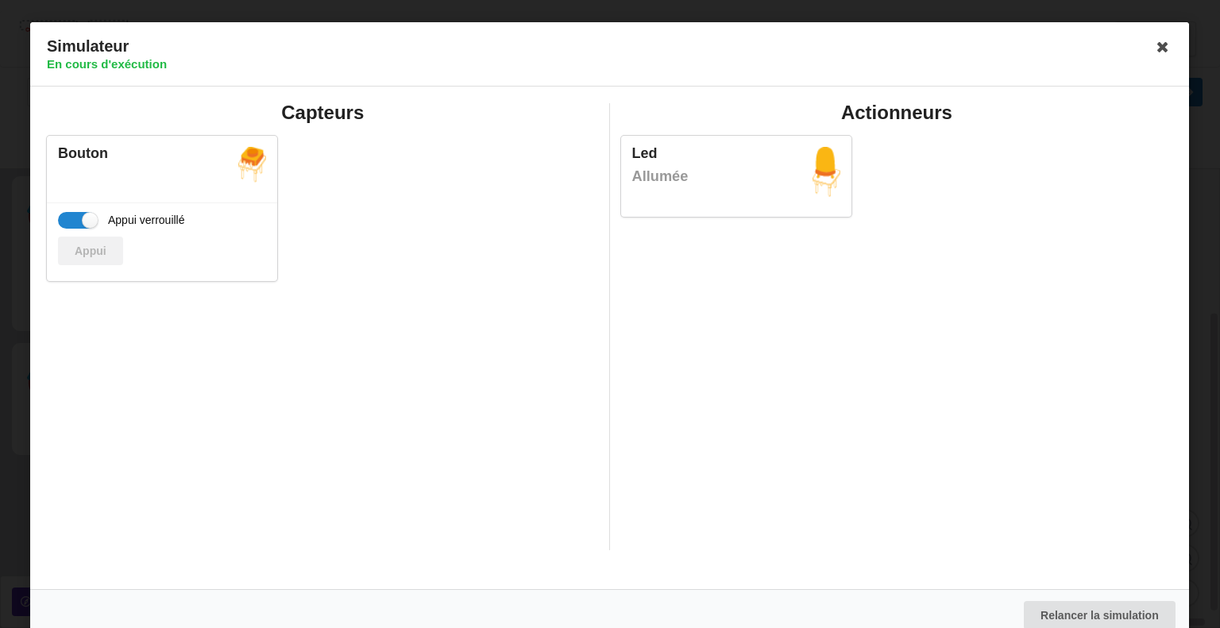
click at [92, 249] on div "Appui" at bounding box center [162, 251] width 208 height 29
click at [87, 217] on label "Appui verrouillé" at bounding box center [121, 220] width 127 height 17
click at [87, 217] on input "Appui verrouillé" at bounding box center [77, 220] width 39 height 17
checkbox input "false"
click at [95, 238] on button "Appui" at bounding box center [90, 251] width 65 height 29
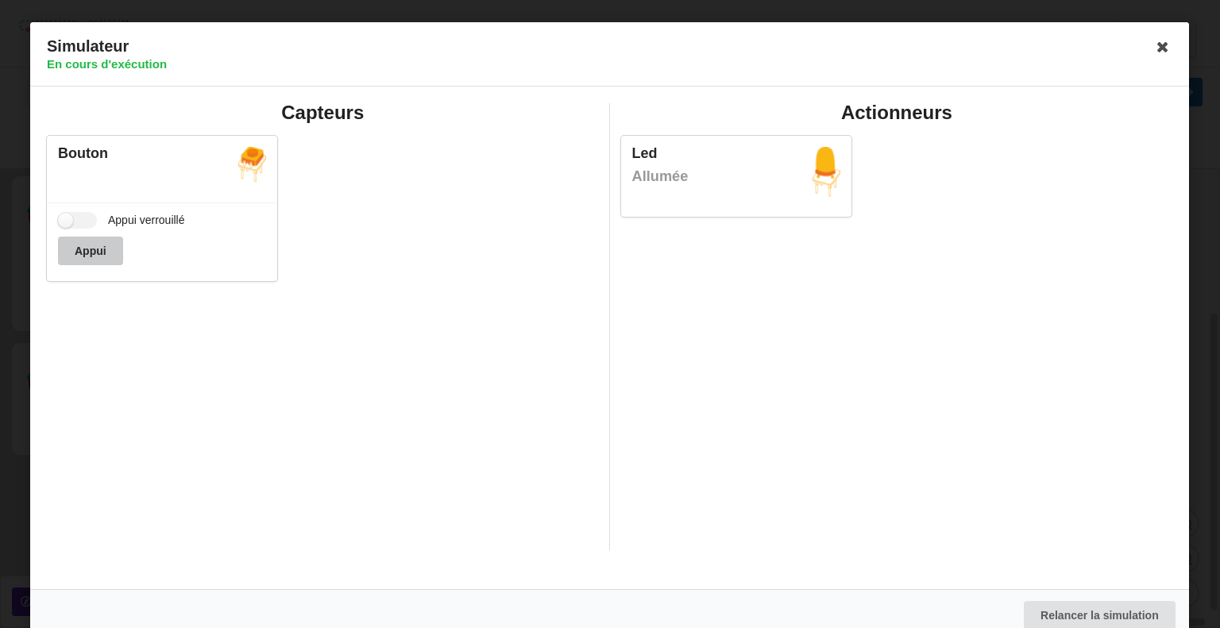
click at [95, 238] on button "Appui" at bounding box center [90, 251] width 65 height 29
click at [98, 249] on button "Appui" at bounding box center [90, 251] width 65 height 29
click at [1145, 61] on h4 "En cours d'exécution" at bounding box center [605, 63] width 1117 height 15
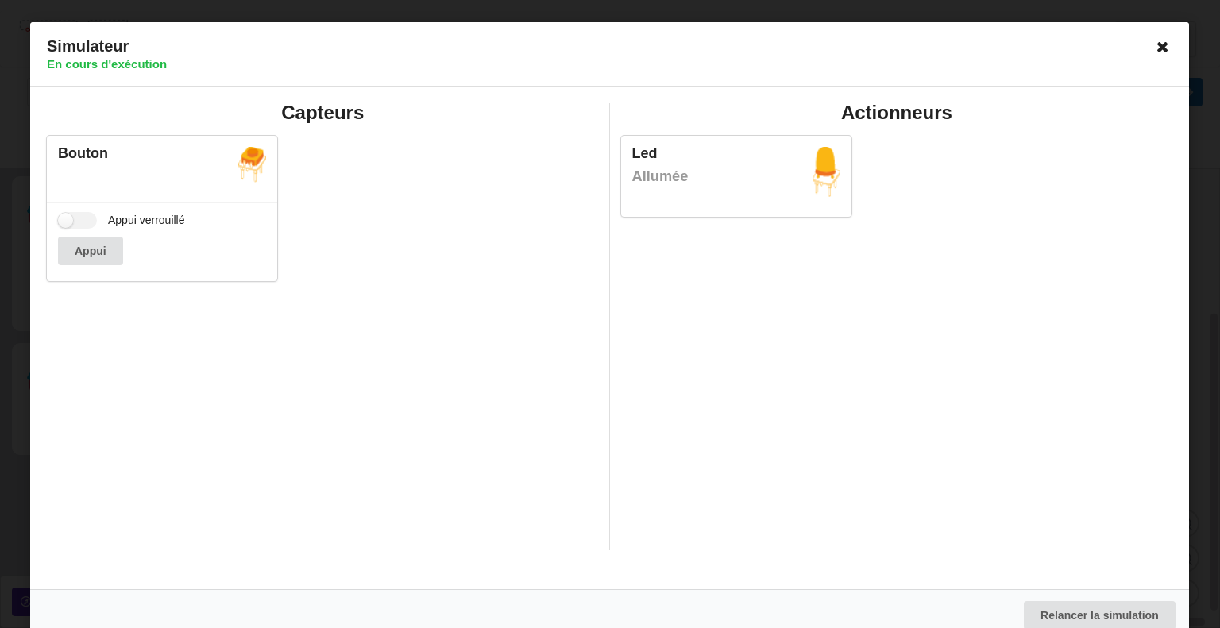
click at [1151, 56] on icon at bounding box center [1163, 46] width 25 height 25
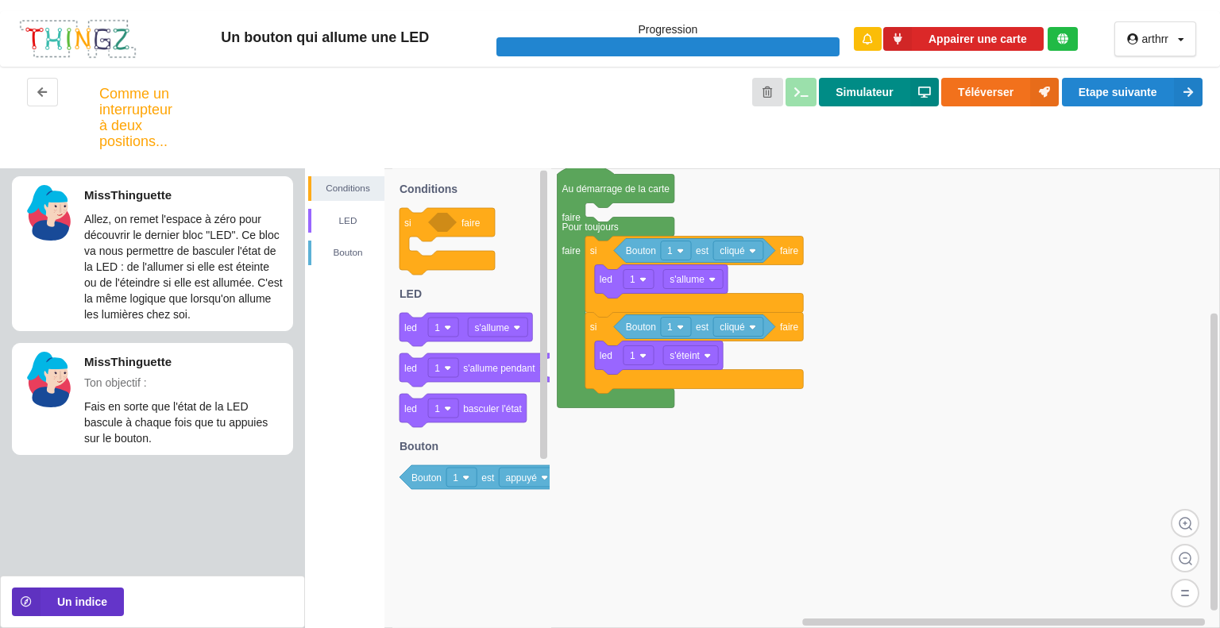
click at [871, 91] on button "Simulateur" at bounding box center [878, 92] width 119 height 29
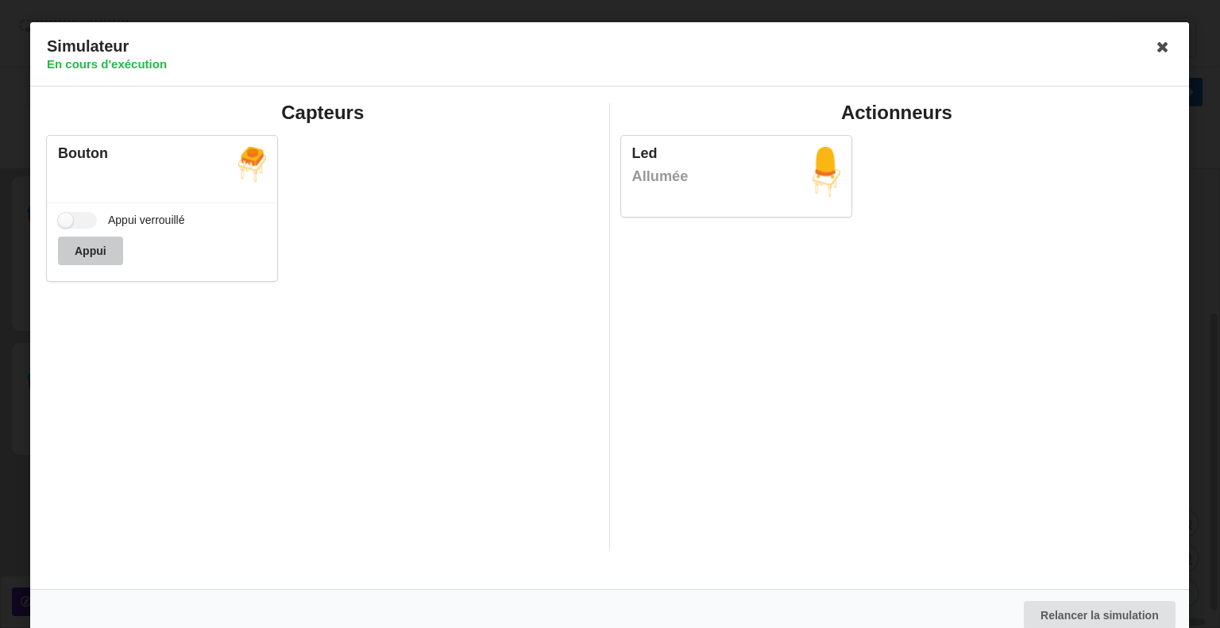
click at [89, 253] on button "Appui" at bounding box center [90, 251] width 65 height 29
click at [1154, 41] on icon at bounding box center [1163, 46] width 25 height 25
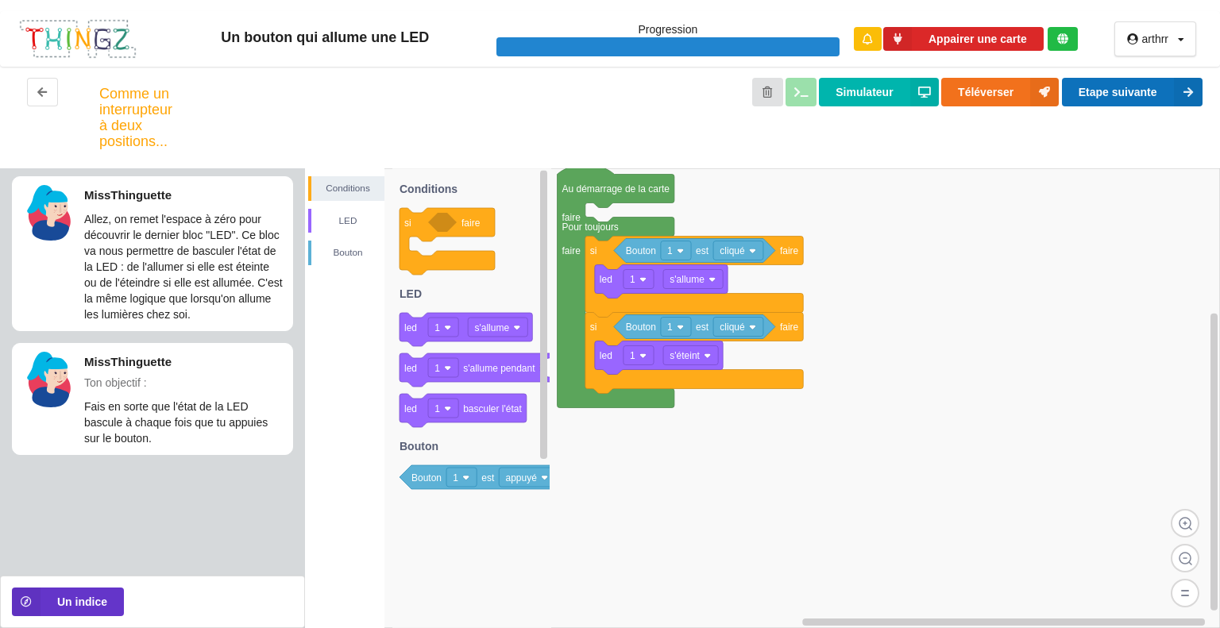
click at [1109, 98] on button "Etape suivante" at bounding box center [1132, 92] width 141 height 29
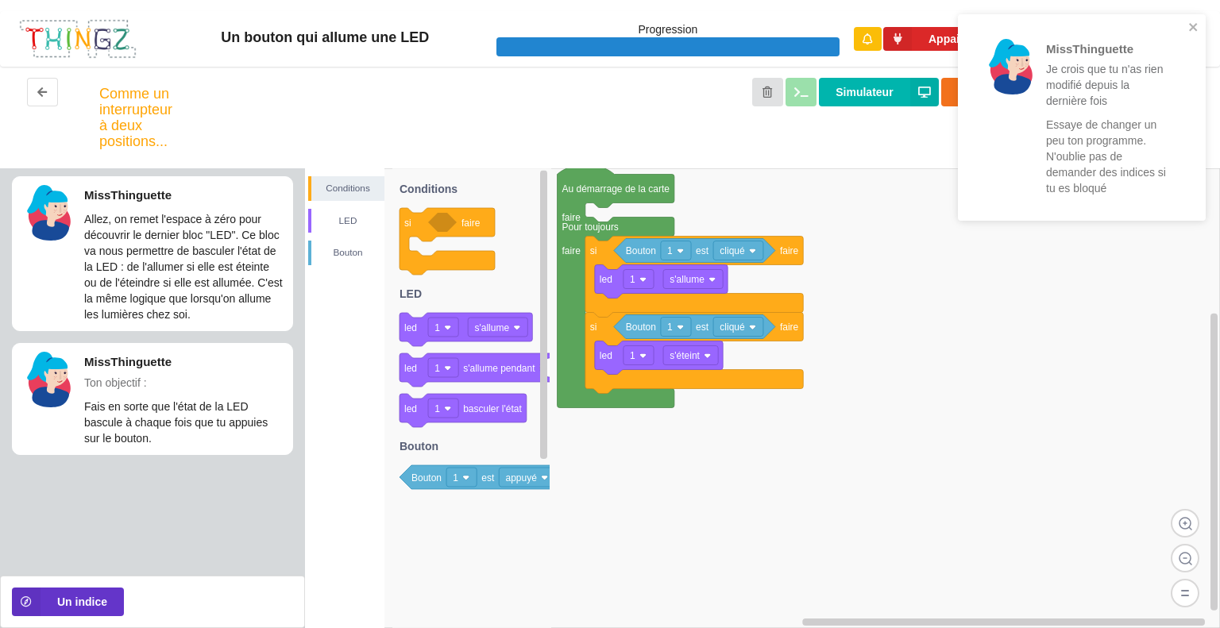
click at [831, 277] on rect at bounding box center [762, 398] width 915 height 460
click at [351, 225] on div "LED" at bounding box center [347, 221] width 73 height 16
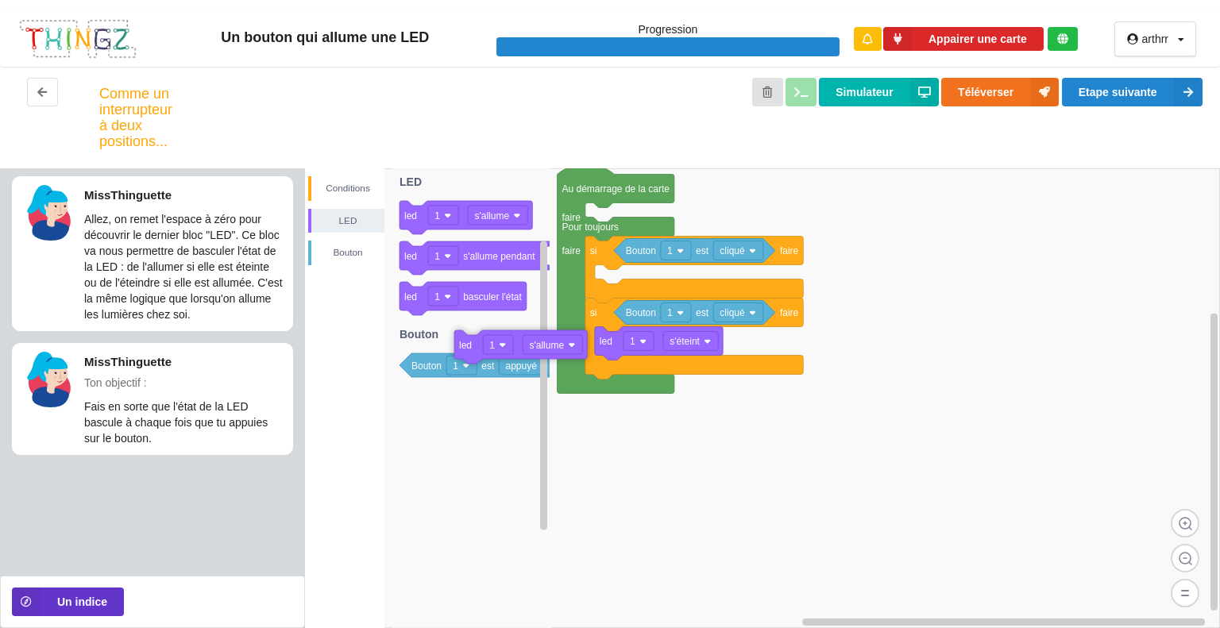
drag, startPoint x: 604, startPoint y: 283, endPoint x: 539, endPoint y: 349, distance: 93.2
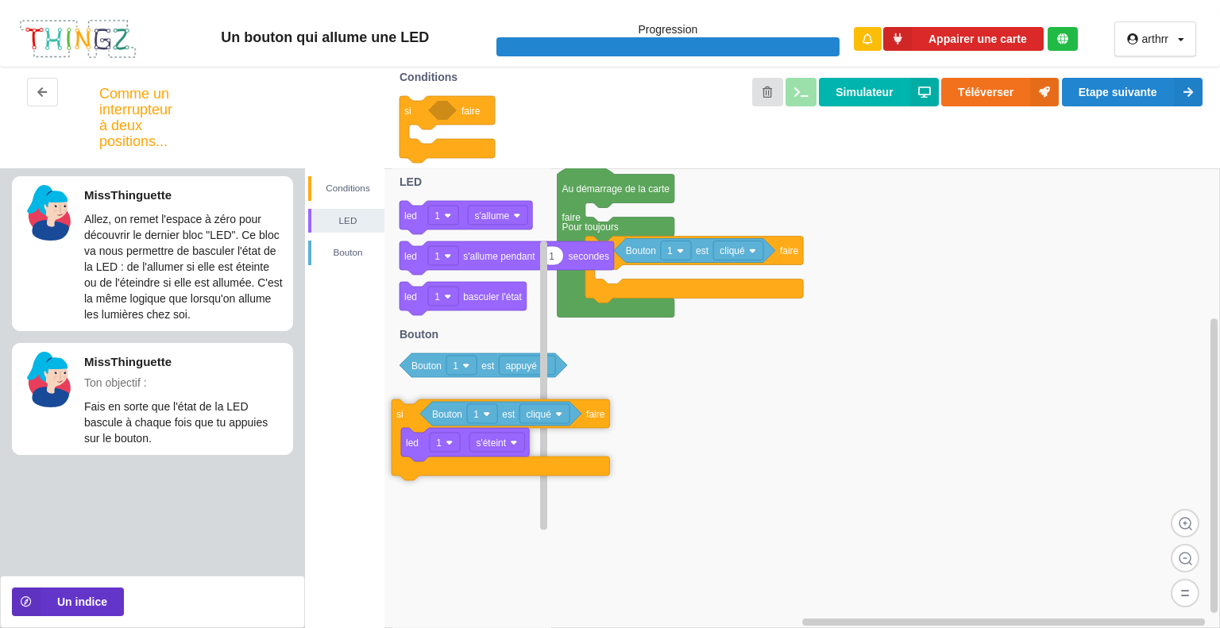
drag, startPoint x: 602, startPoint y: 321, endPoint x: 406, endPoint y: 417, distance: 218.4
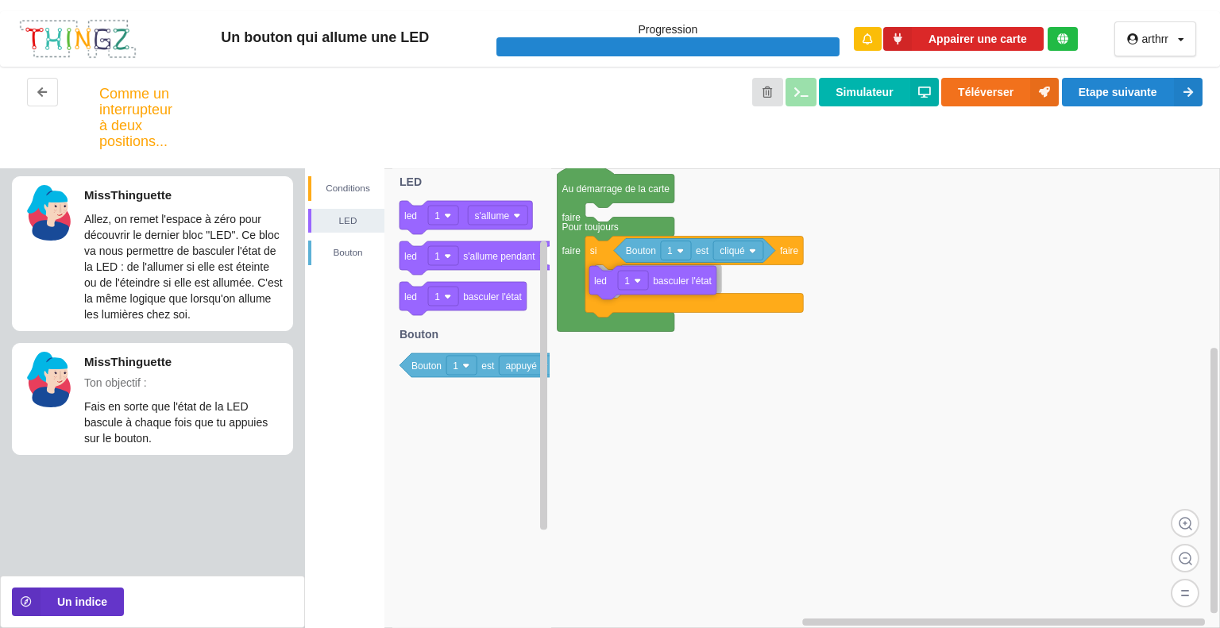
drag, startPoint x: 473, startPoint y: 295, endPoint x: 664, endPoint y: 279, distance: 191.3
click at [664, 279] on div "Conditions LED Bouton Au démarrage de la carte faire Pour toujours faire si fai…" at bounding box center [762, 398] width 915 height 460
click at [1117, 102] on button "Etape suivante" at bounding box center [1132, 92] width 141 height 29
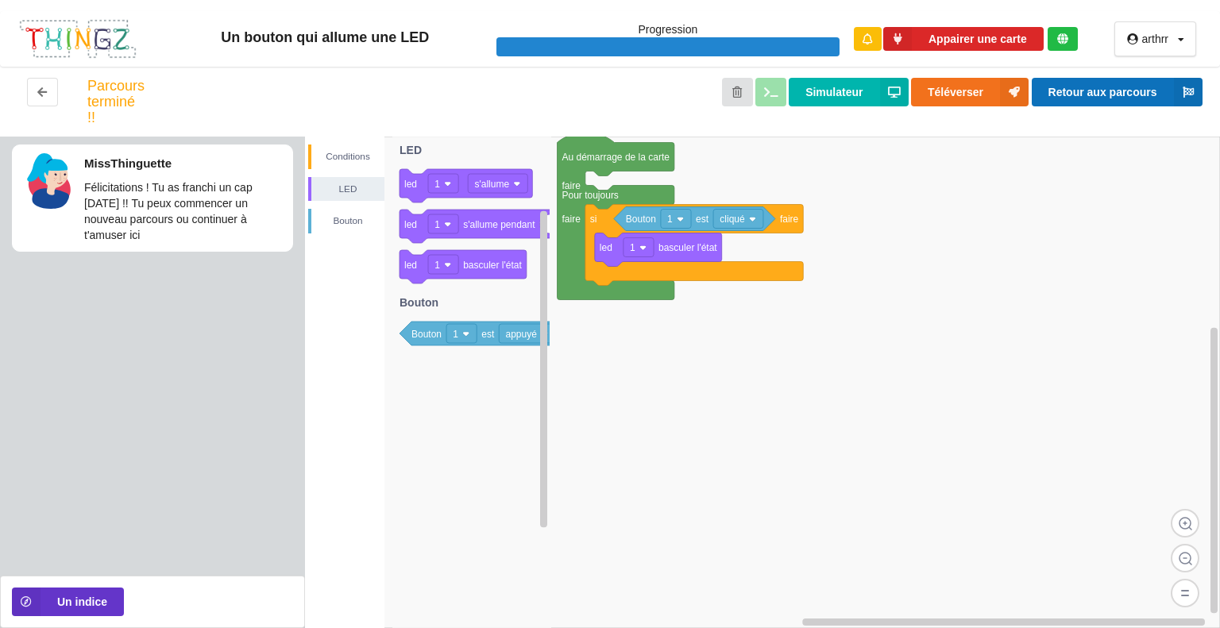
click at [1071, 92] on button "Retour aux parcours" at bounding box center [1117, 92] width 171 height 29
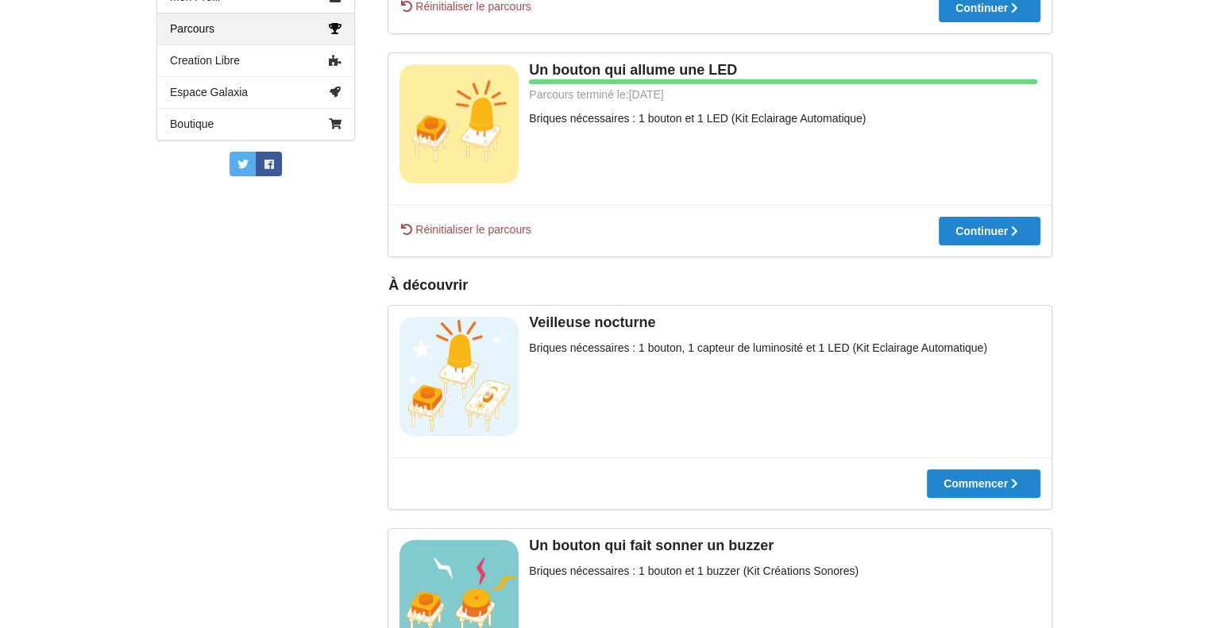
scroll to position [473, 0]
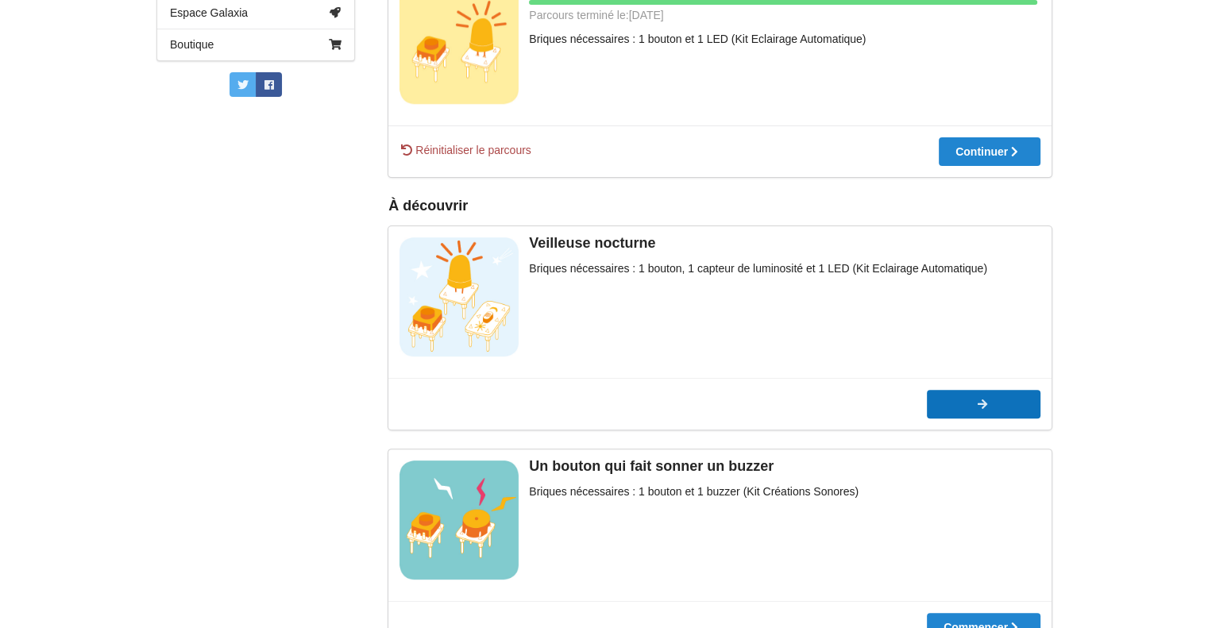
click at [1001, 399] on button "Commencer" at bounding box center [984, 404] width 114 height 29
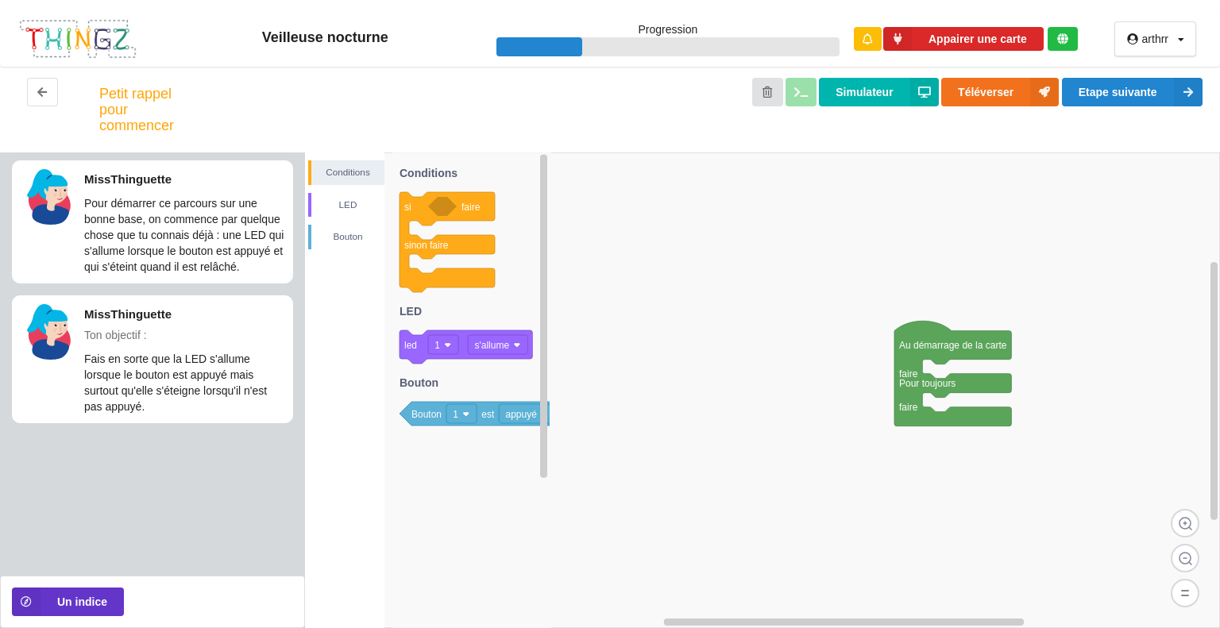
click at [774, 299] on div "Conditions LED Bouton Au démarrage de la carte faire Pour toujours faire si fai…" at bounding box center [762, 390] width 915 height 476
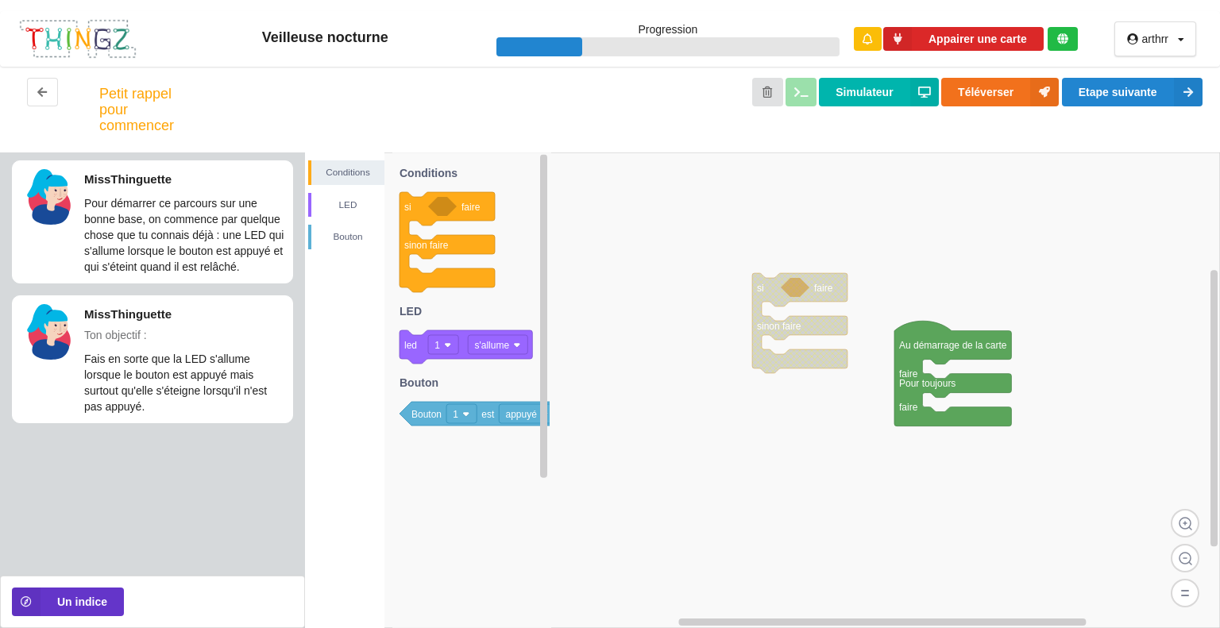
click at [893, 397] on div "Conditions LED Bouton Au démarrage de la carte faire Pour toujours faire si fai…" at bounding box center [762, 390] width 915 height 476
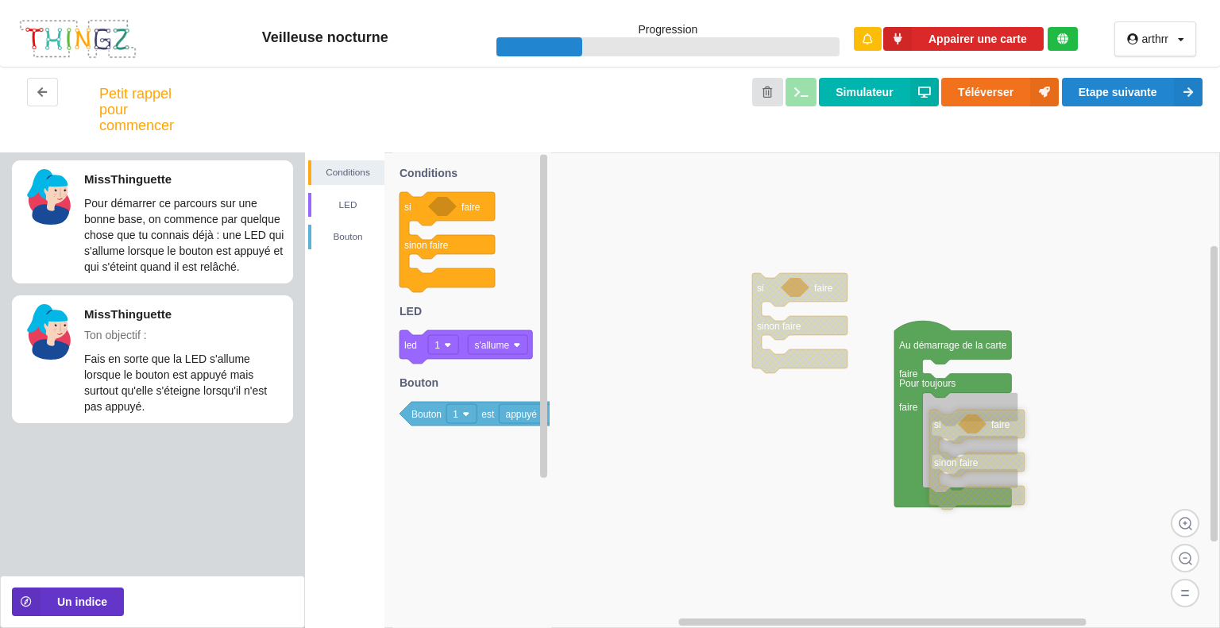
drag, startPoint x: 897, startPoint y: 397, endPoint x: 944, endPoint y: 429, distance: 57.3
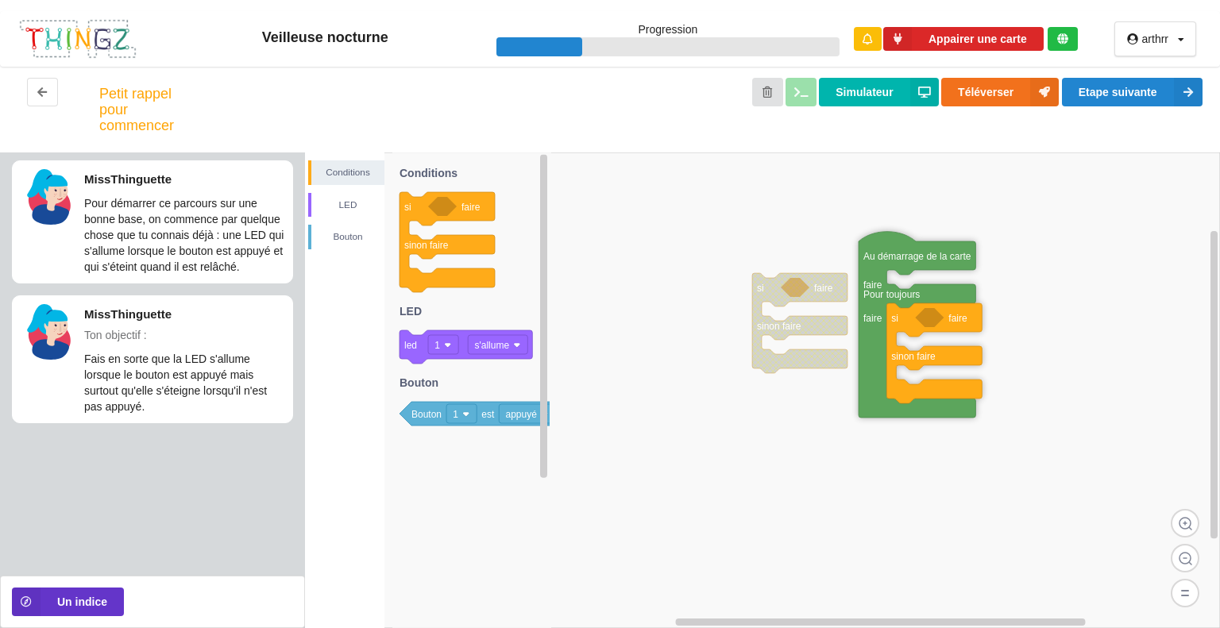
drag, startPoint x: 910, startPoint y: 328, endPoint x: 870, endPoint y: 246, distance: 90.9
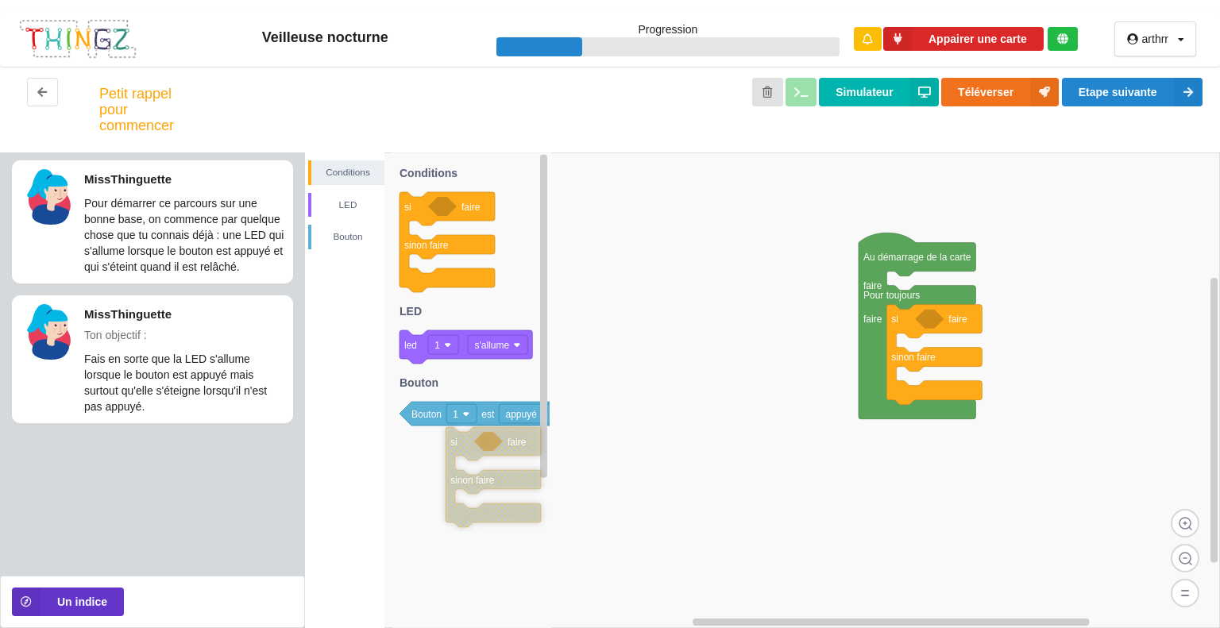
drag, startPoint x: 767, startPoint y: 296, endPoint x: 460, endPoint y: 453, distance: 344.9
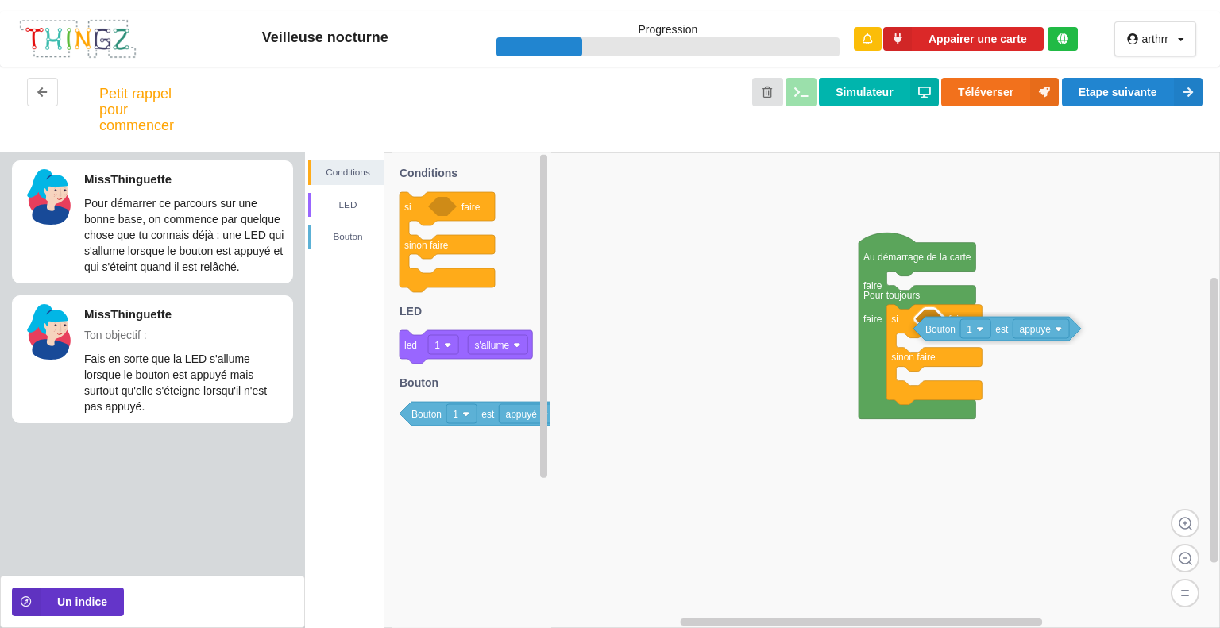
drag, startPoint x: 430, startPoint y: 409, endPoint x: 943, endPoint y: 324, distance: 520.8
click at [943, 324] on div "Conditions LED [PERSON_NAME] Au démarrage de la carte faire Pour toujours faire…" at bounding box center [762, 390] width 915 height 476
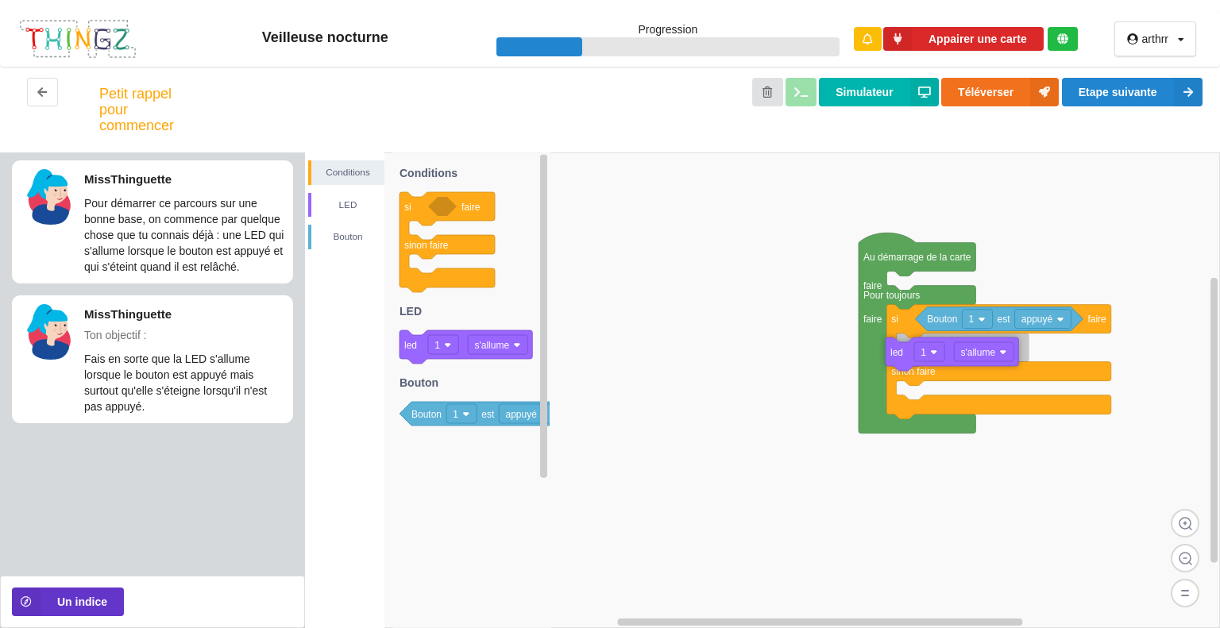
drag, startPoint x: 419, startPoint y: 337, endPoint x: 903, endPoint y: 343, distance: 484.5
click at [903, 343] on div "Conditions LED [PERSON_NAME] Au démarrage de la carte faire Pour toujours faire…" at bounding box center [762, 390] width 915 height 476
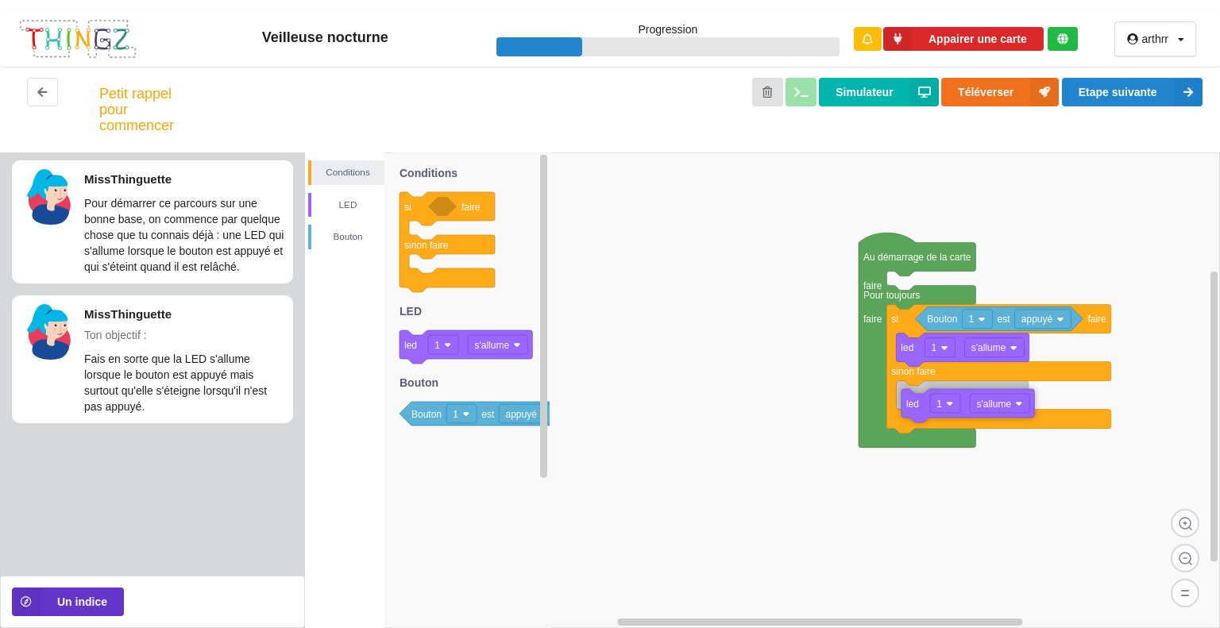
drag, startPoint x: 410, startPoint y: 338, endPoint x: 911, endPoint y: 396, distance: 504.5
click at [911, 396] on div "Conditions LED [PERSON_NAME] Au démarrage de la carte faire Pour toujours faire…" at bounding box center [762, 390] width 915 height 476
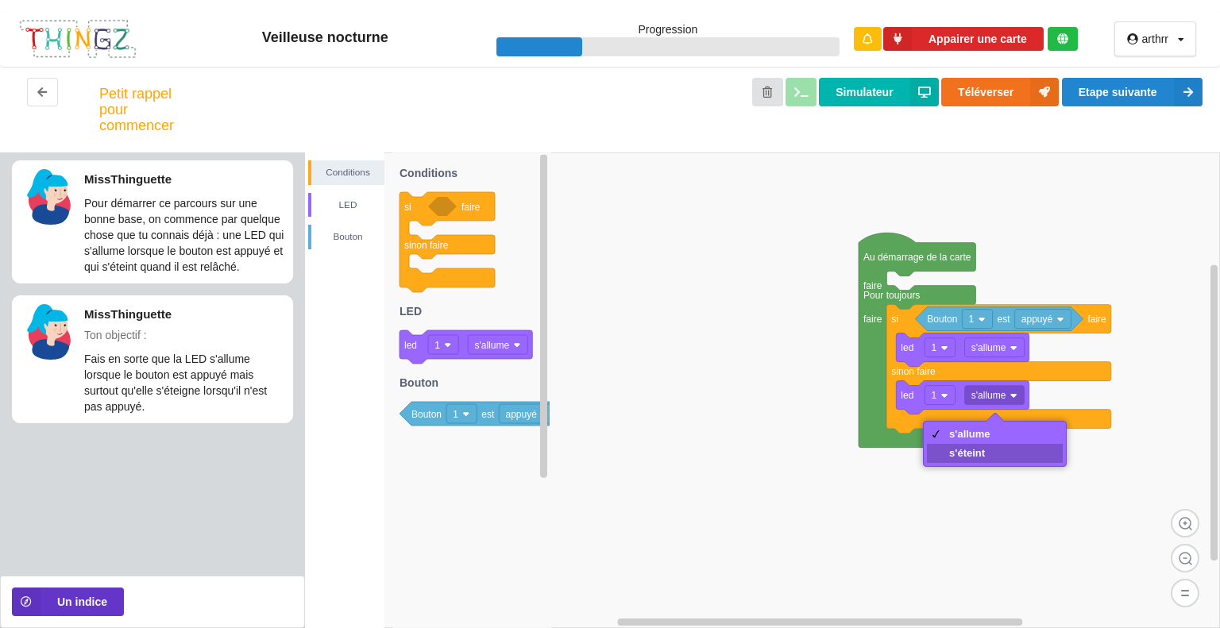
click at [972, 450] on div "s'éteint" at bounding box center [969, 453] width 41 height 12
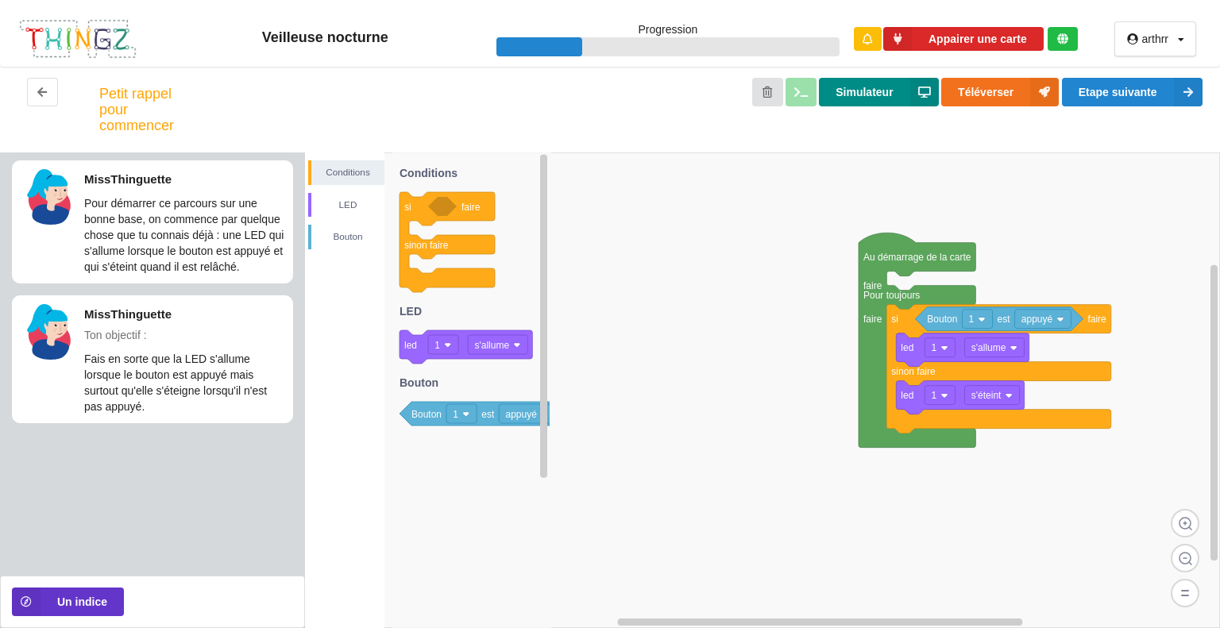
click at [883, 89] on button "Simulateur" at bounding box center [878, 92] width 119 height 29
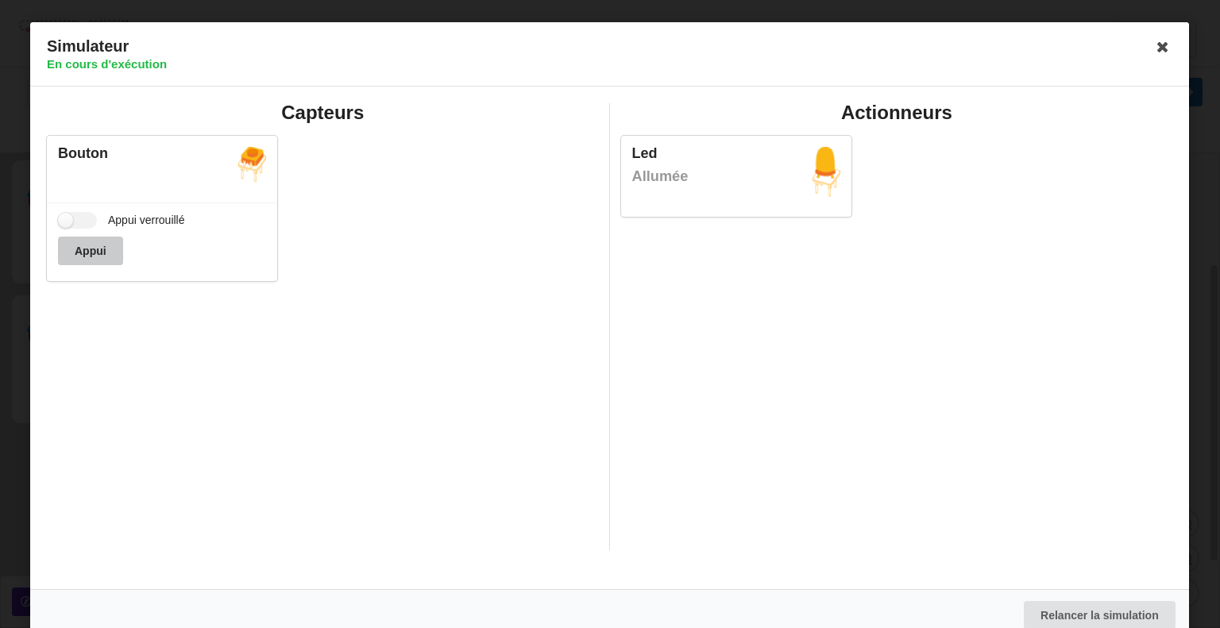
click at [93, 249] on button "Appui" at bounding box center [90, 251] width 65 height 29
click at [1156, 49] on icon at bounding box center [1163, 46] width 25 height 25
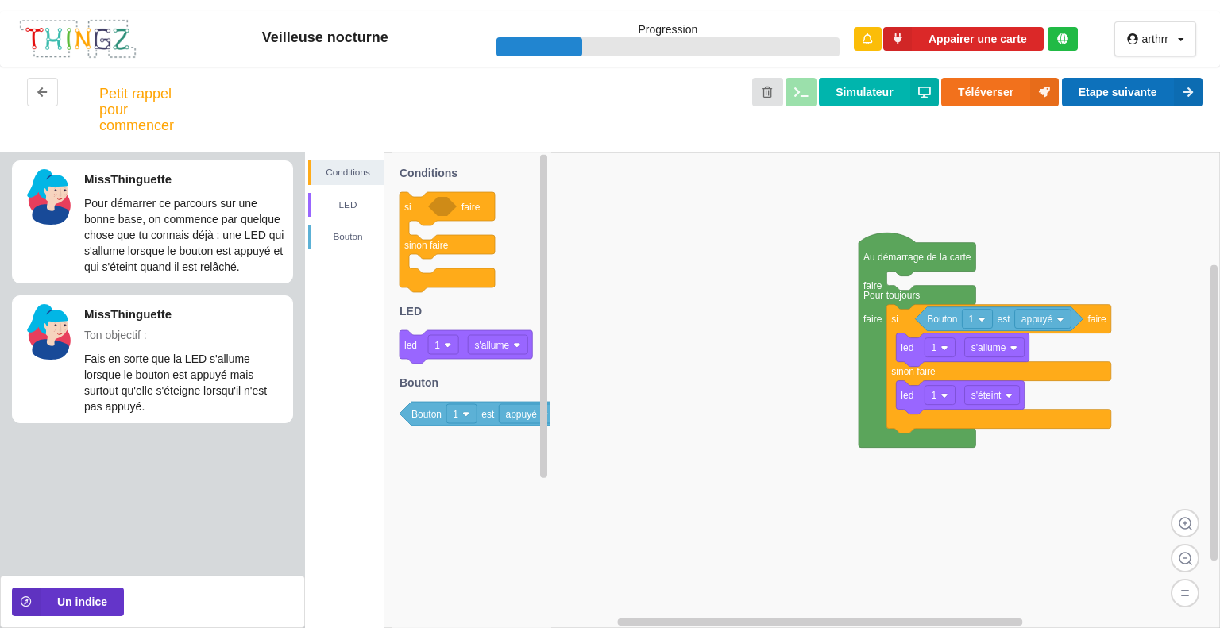
click at [1128, 94] on button "Etape suivante" at bounding box center [1132, 92] width 141 height 29
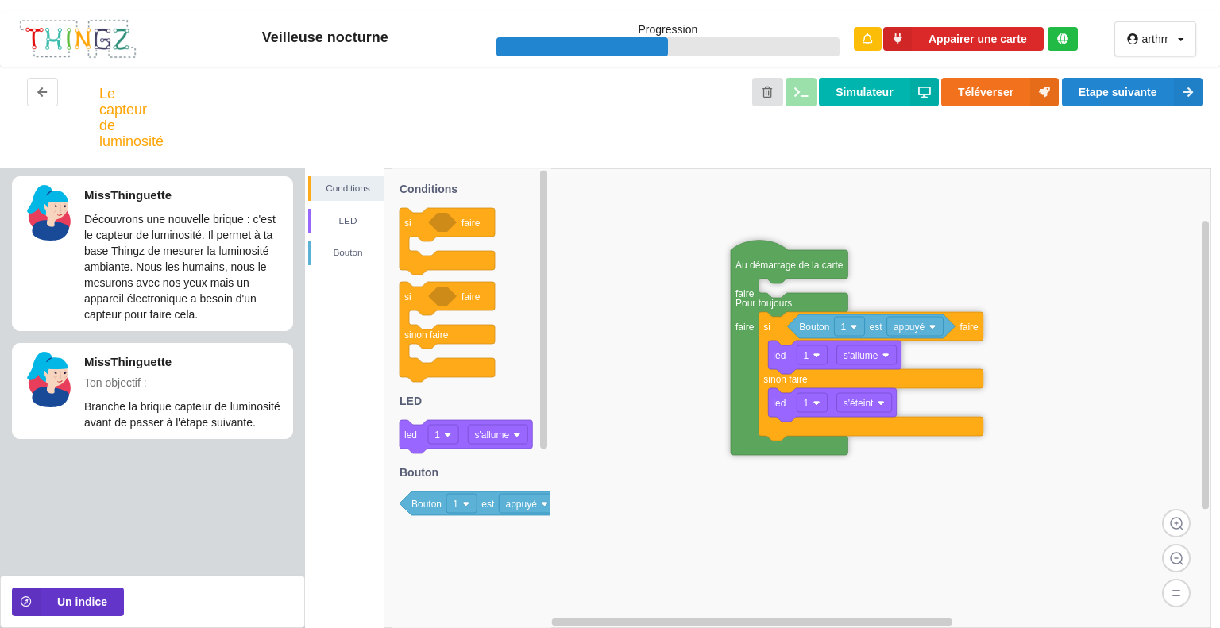
drag, startPoint x: 986, startPoint y: 358, endPoint x: 758, endPoint y: 268, distance: 245.0
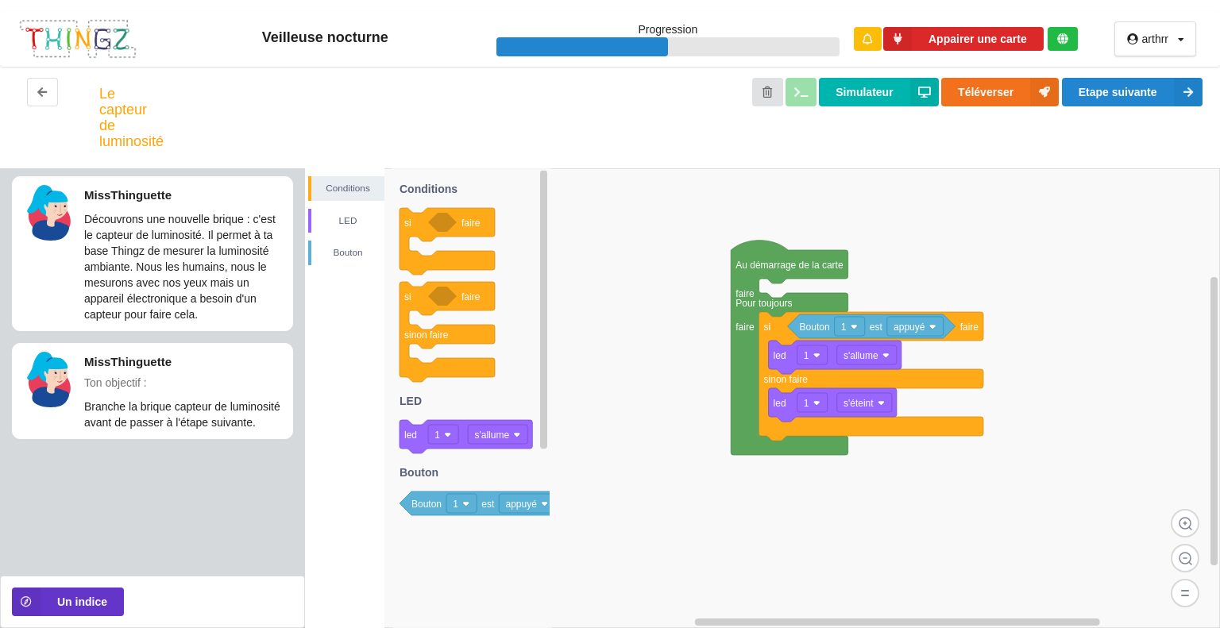
click at [361, 237] on div "Conditions LED Bouton" at bounding box center [344, 220] width 79 height 89
click at [356, 217] on div "LED" at bounding box center [347, 221] width 73 height 16
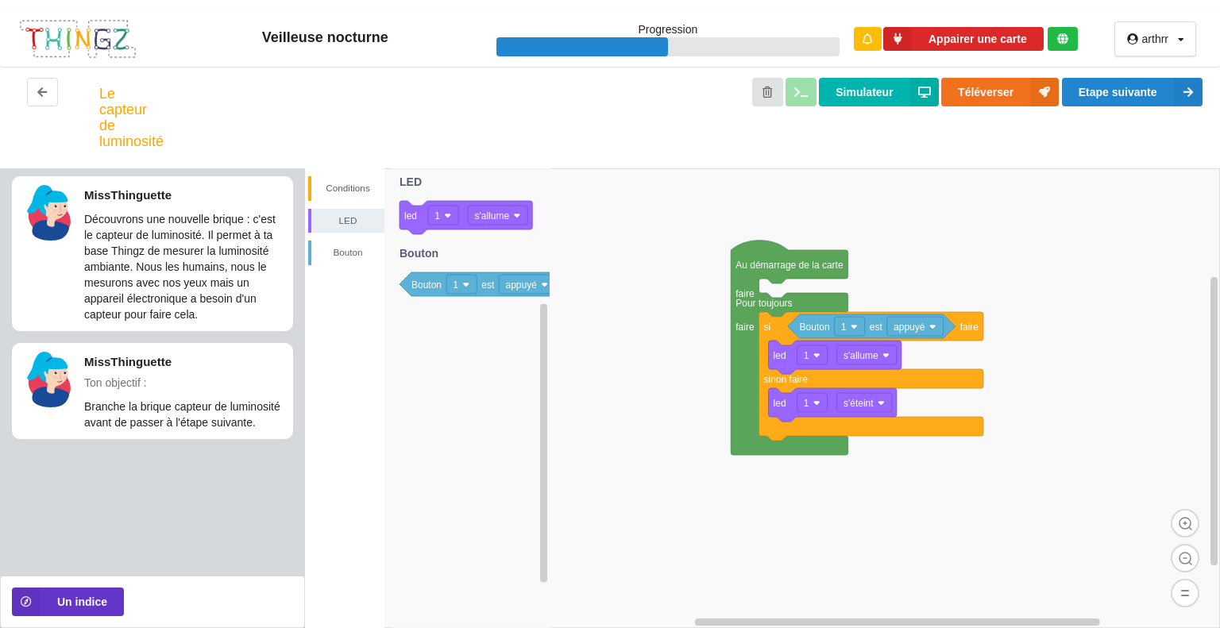
click at [350, 234] on div "Conditions LED Bouton" at bounding box center [344, 220] width 79 height 89
click at [349, 249] on div "Bouton" at bounding box center [347, 253] width 73 height 16
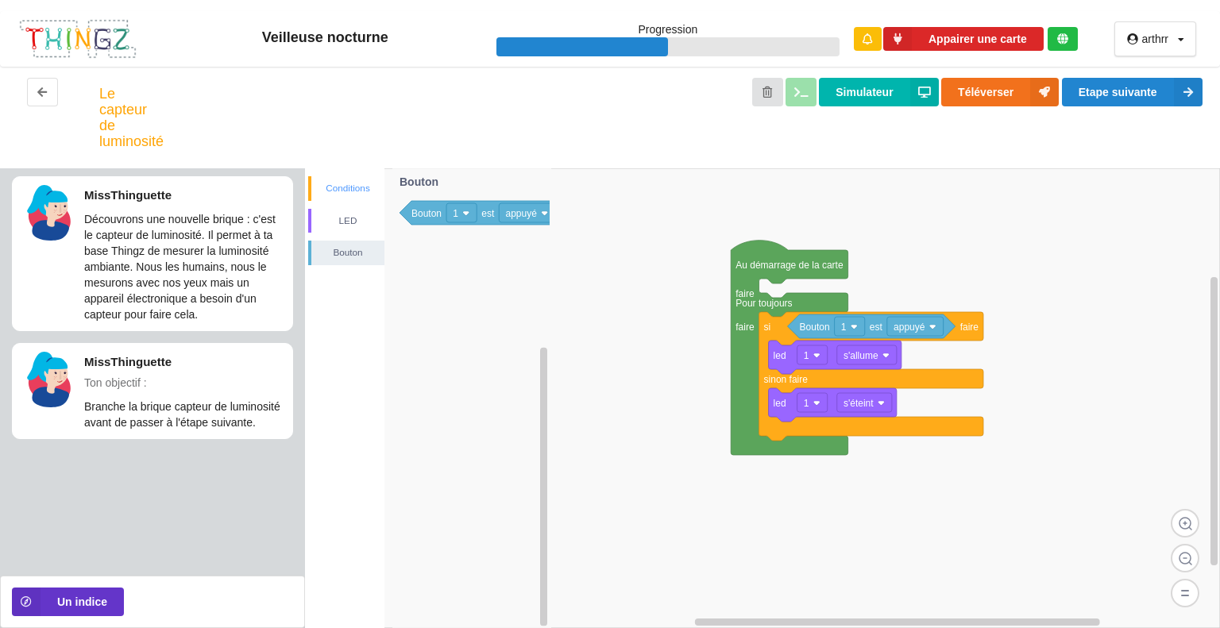
click at [353, 199] on div "Conditions" at bounding box center [346, 188] width 76 height 25
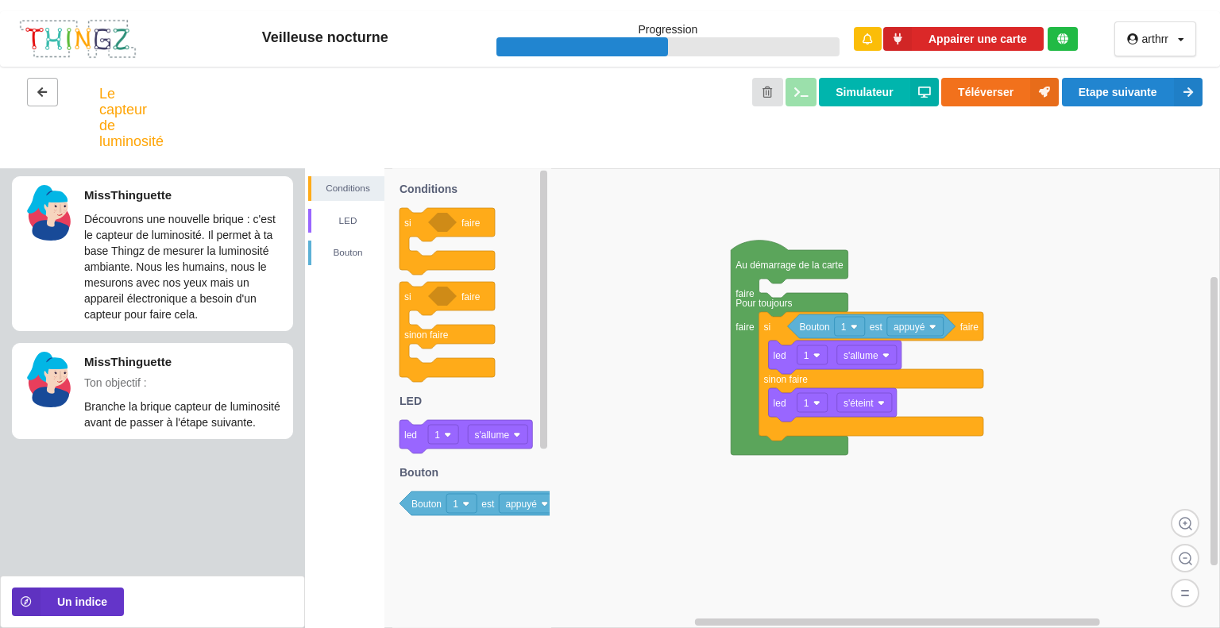
click at [44, 91] on icon at bounding box center [43, 92] width 14 height 10
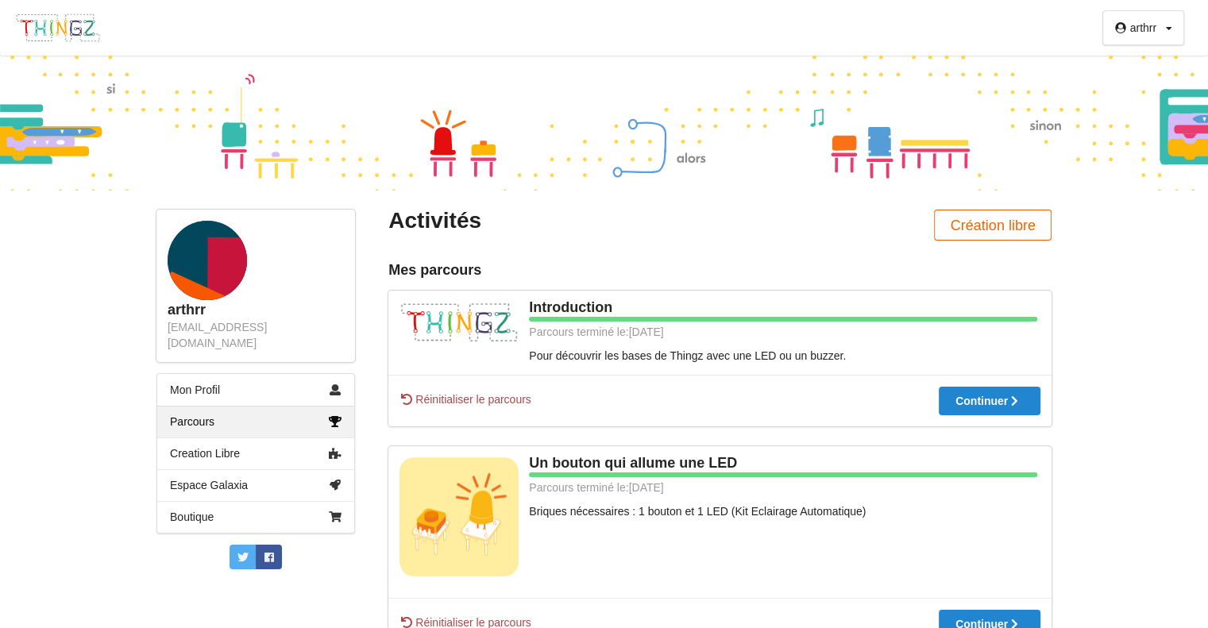
click at [987, 227] on button "Création libre" at bounding box center [993, 225] width 118 height 31
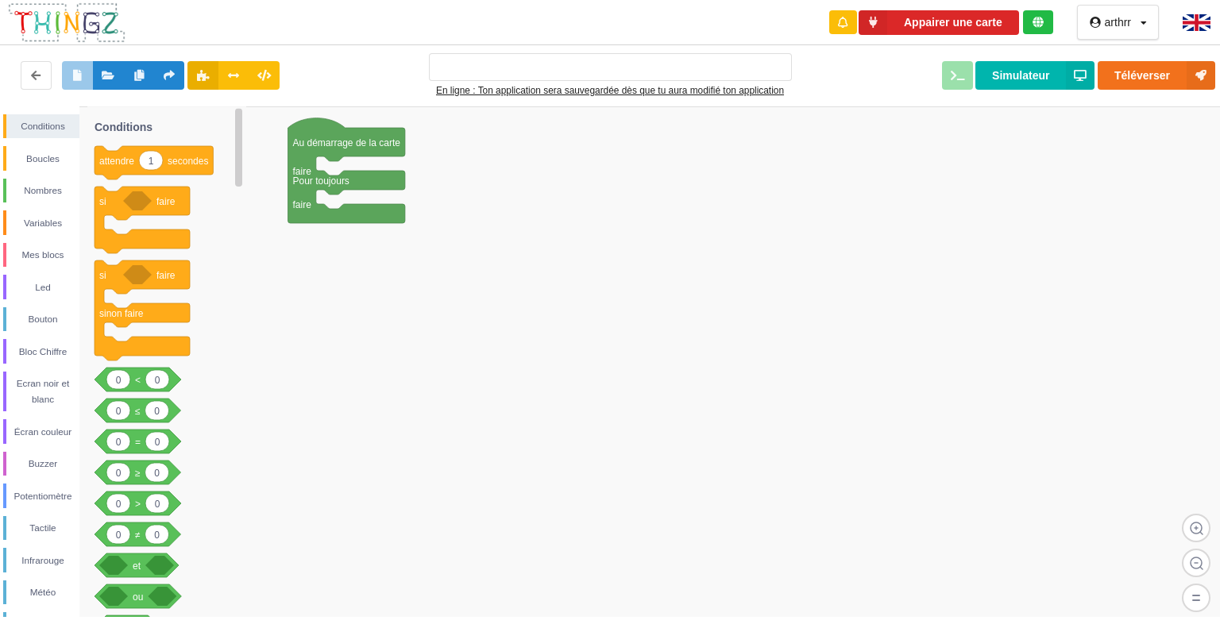
type input "Ma super application n°1"
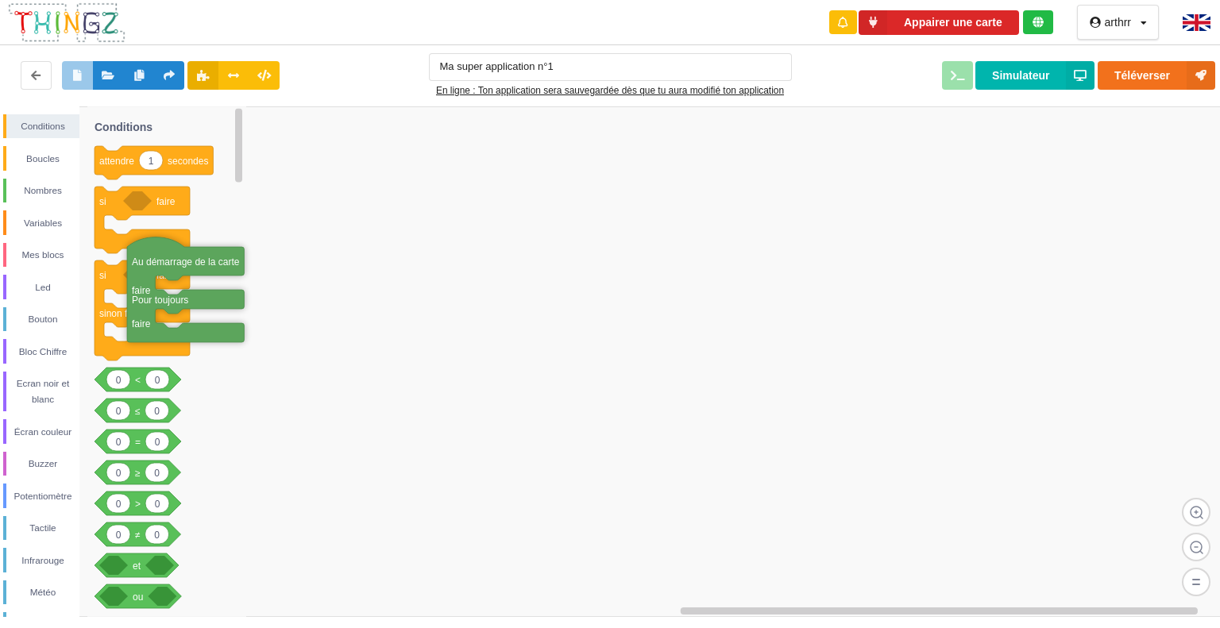
drag, startPoint x: 329, startPoint y: 133, endPoint x: 168, endPoint y: 253, distance: 199.8
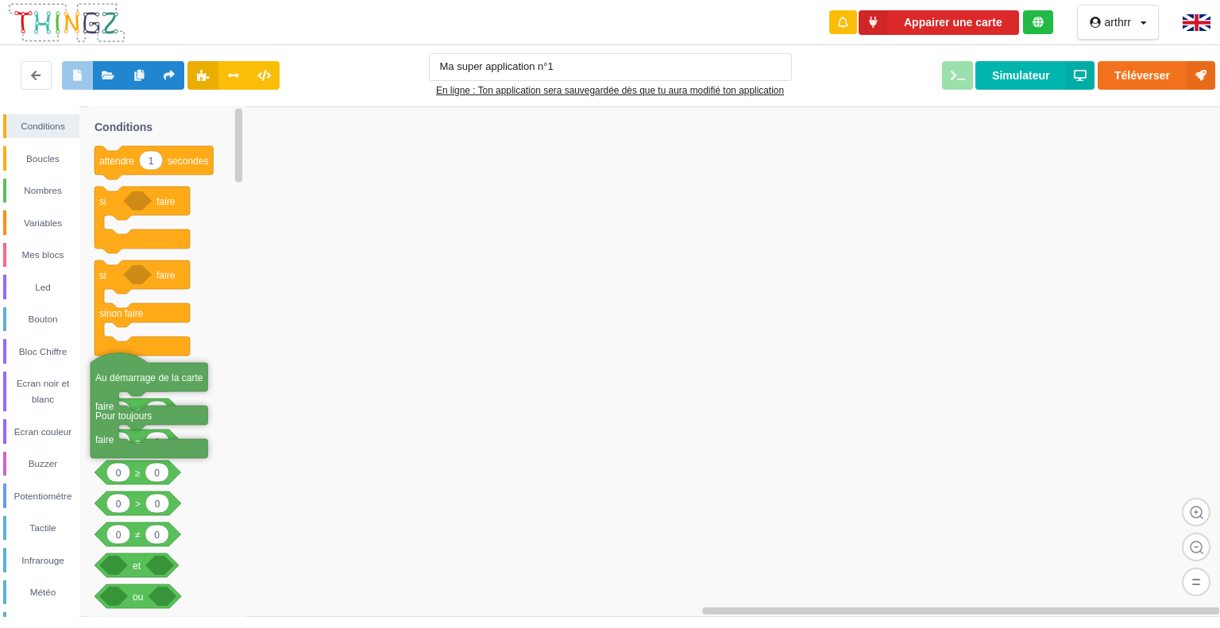
drag, startPoint x: 286, startPoint y: 257, endPoint x: 130, endPoint y: 372, distance: 194.1
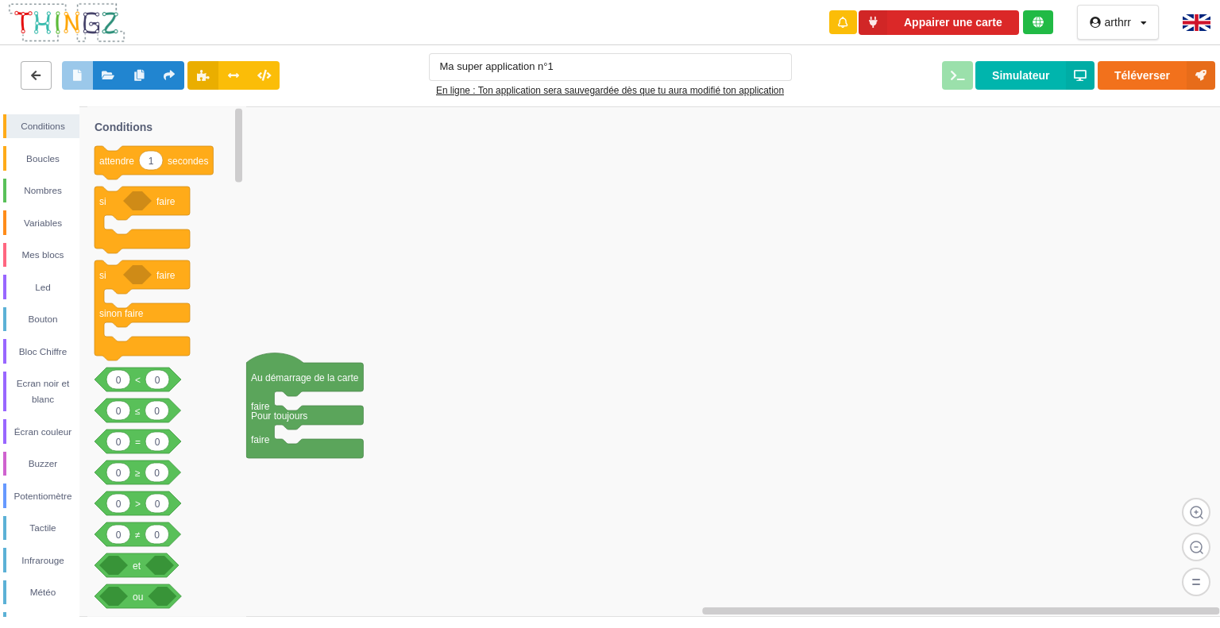
click at [37, 70] on icon at bounding box center [36, 75] width 14 height 10
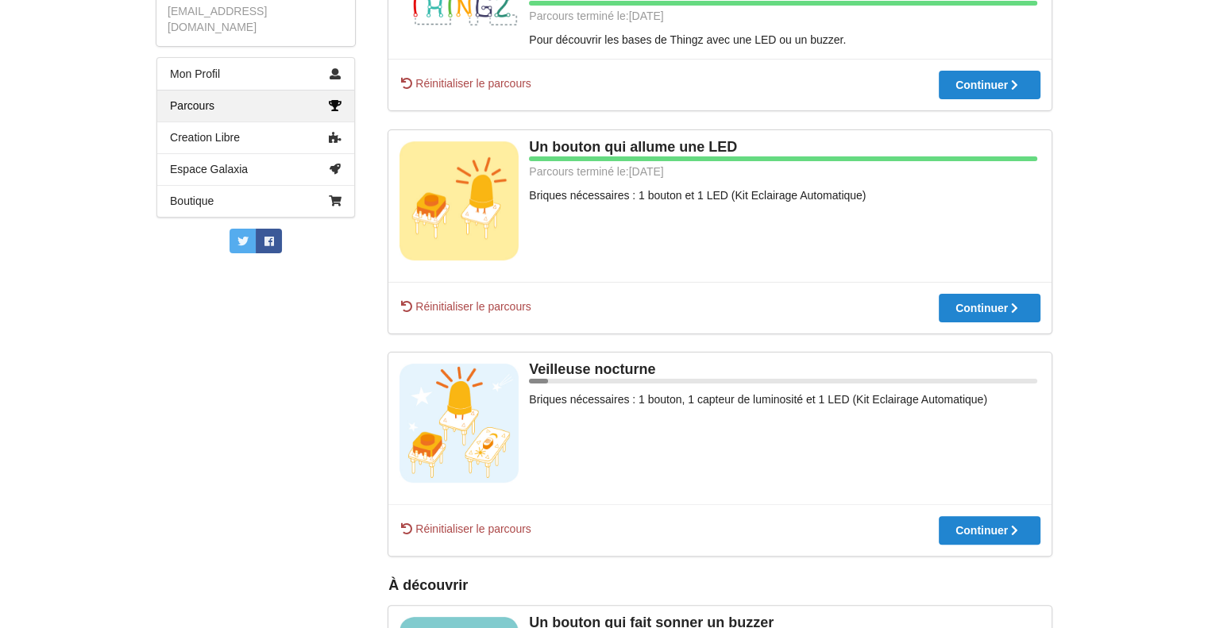
scroll to position [349, 0]
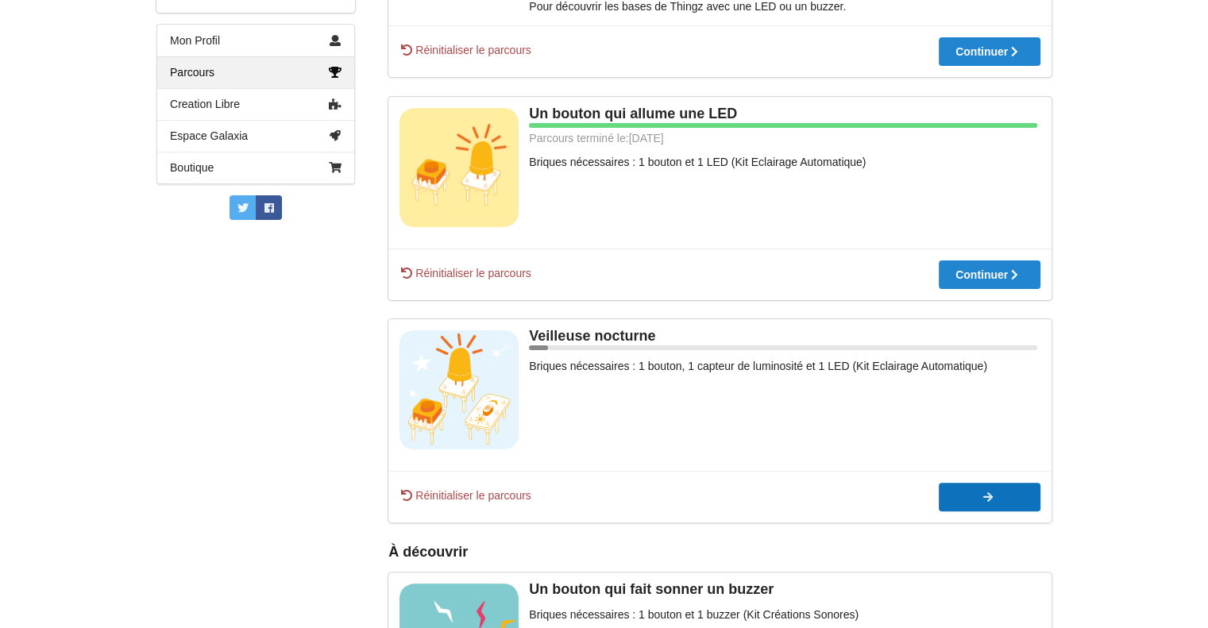
click at [965, 496] on div at bounding box center [990, 497] width 102 height 11
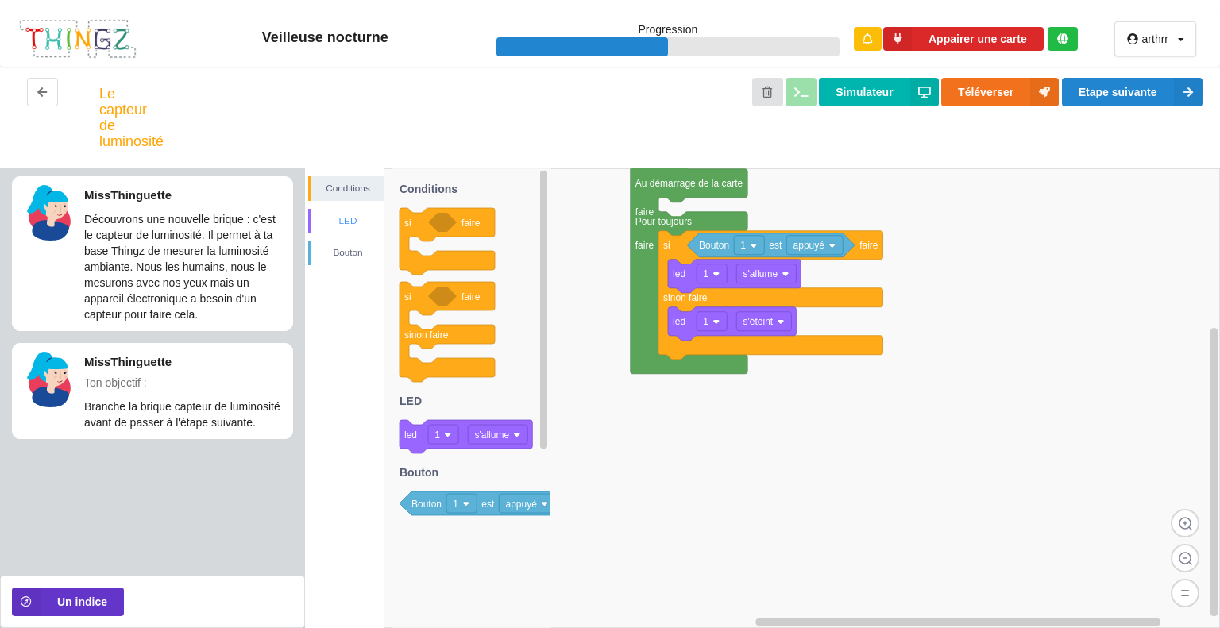
click at [363, 210] on div "LED" at bounding box center [346, 221] width 76 height 25
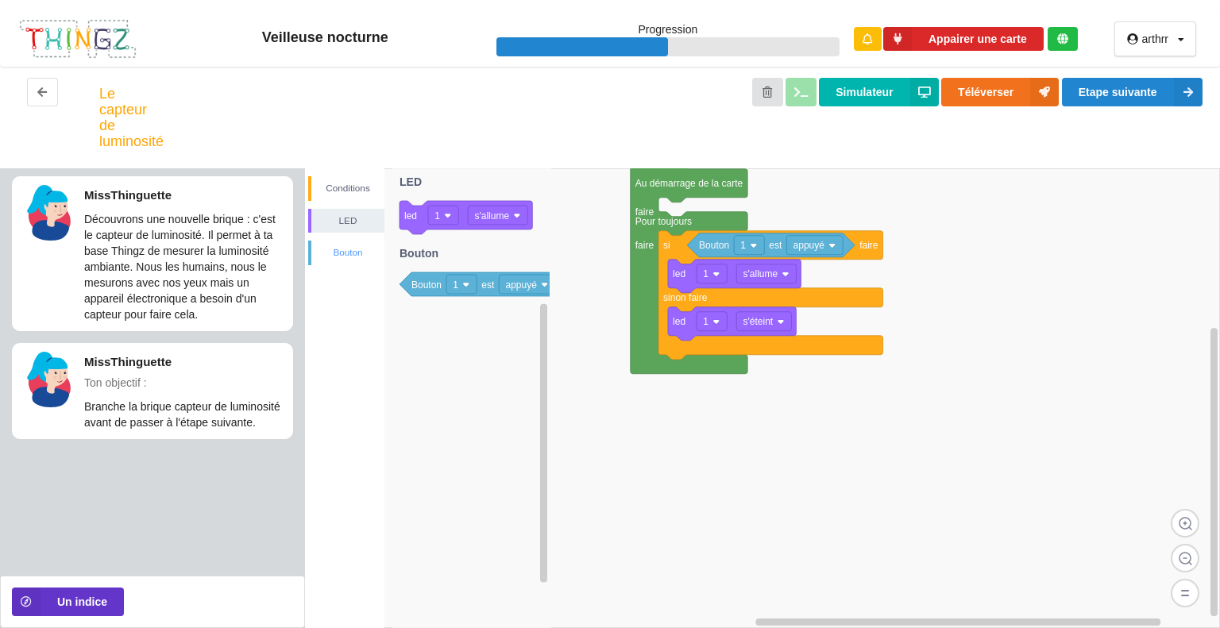
click at [360, 245] on div "Bouton" at bounding box center [347, 253] width 73 height 16
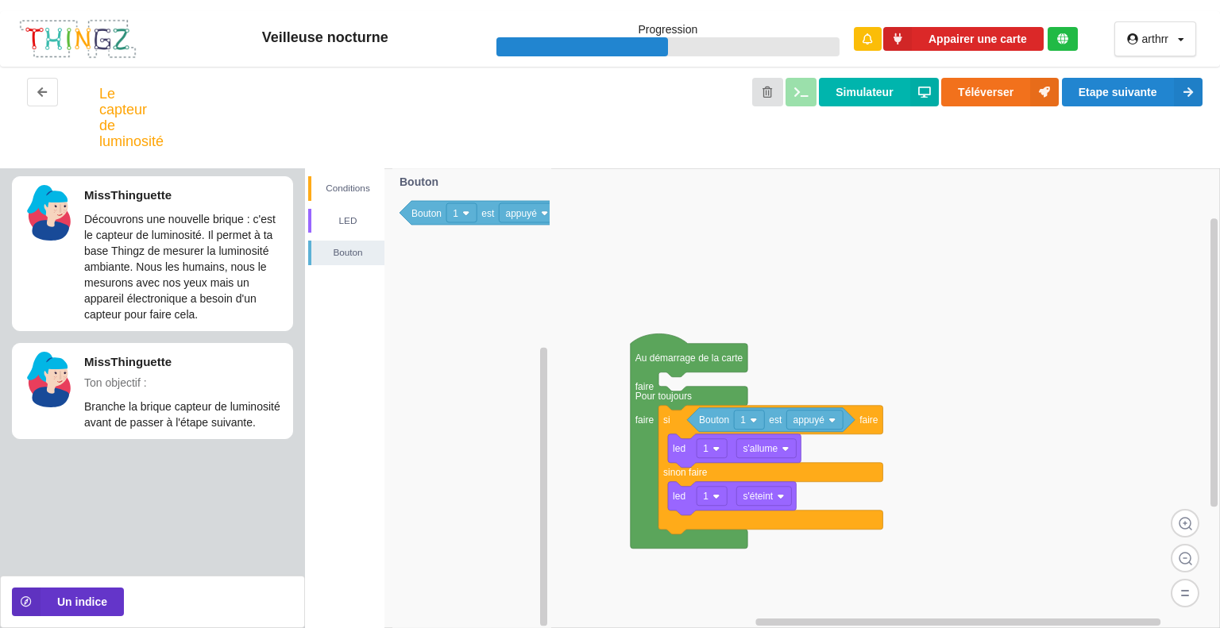
click at [175, 221] on p "Découvrons une nouvelle brique : c'est le capteur de luminosité. Il permet à ta…" at bounding box center [184, 266] width 200 height 111
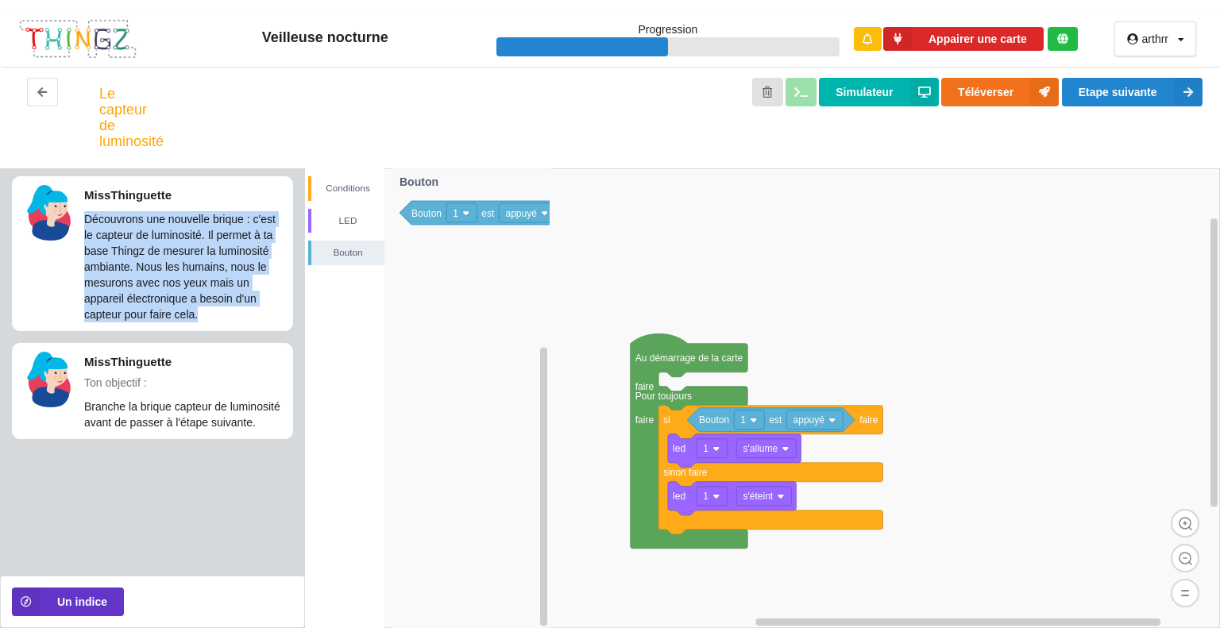
click at [175, 221] on p "Découvrons une nouvelle brique : c'est le capteur de luminosité. Il permet à ta…" at bounding box center [184, 266] width 200 height 111
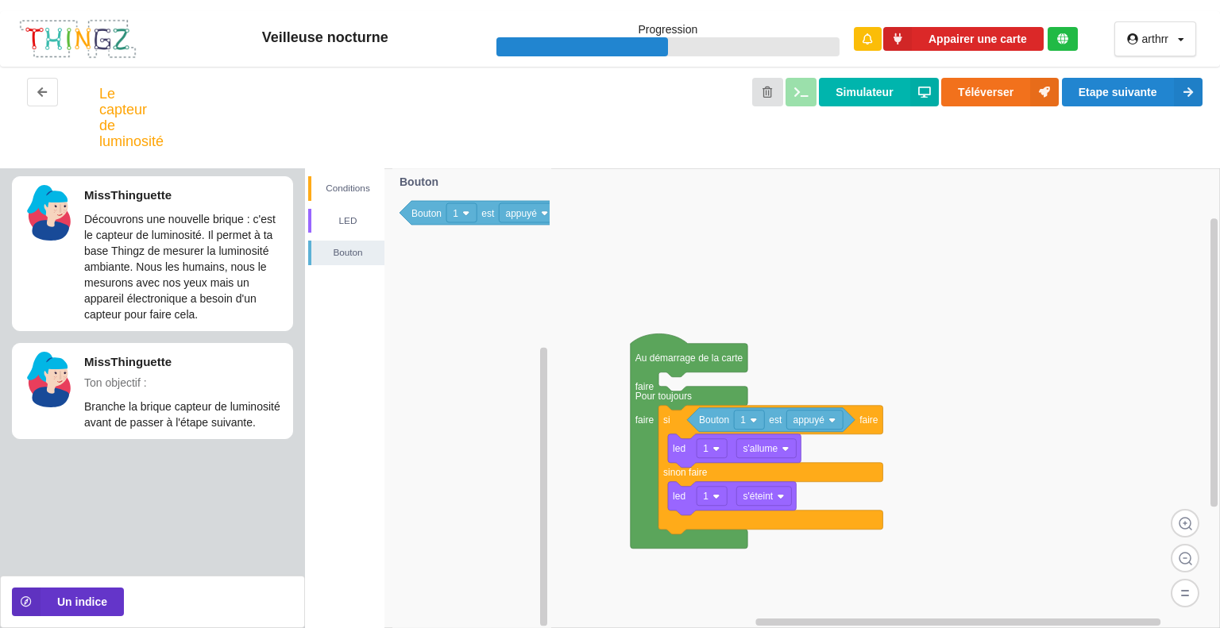
click at [181, 357] on p "MissThinguette" at bounding box center [184, 361] width 200 height 17
drag, startPoint x: 353, startPoint y: 209, endPoint x: 355, endPoint y: 185, distance: 23.9
click at [355, 185] on div "Conditions LED Bouton" at bounding box center [344, 220] width 79 height 89
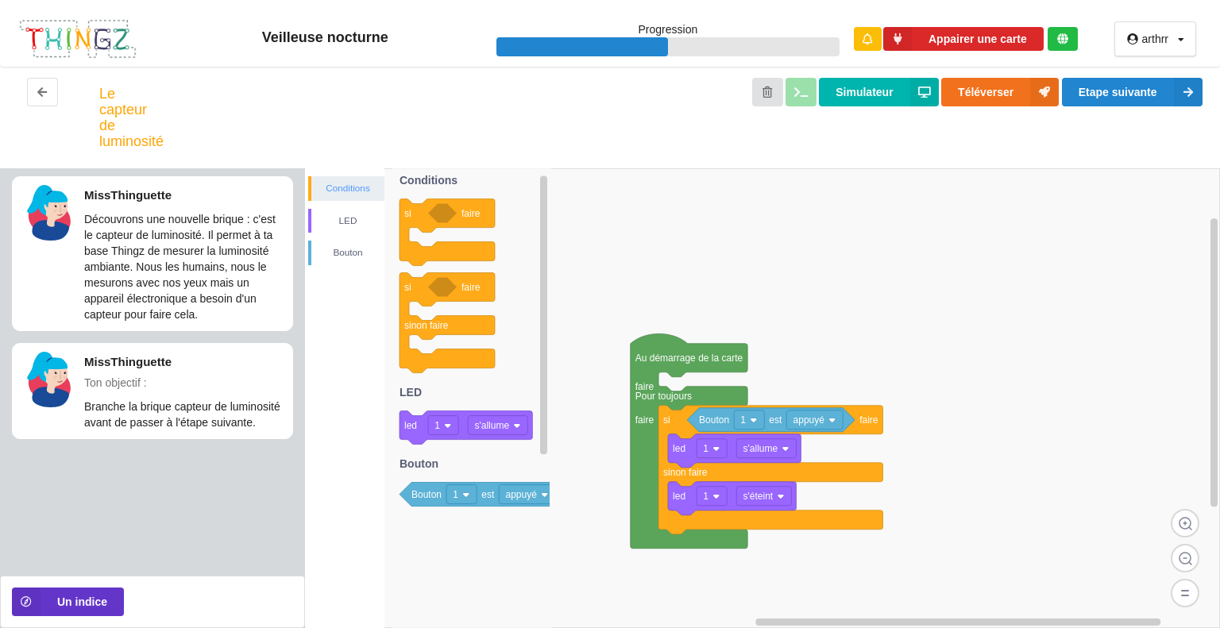
click at [355, 185] on div "Conditions" at bounding box center [347, 188] width 73 height 16
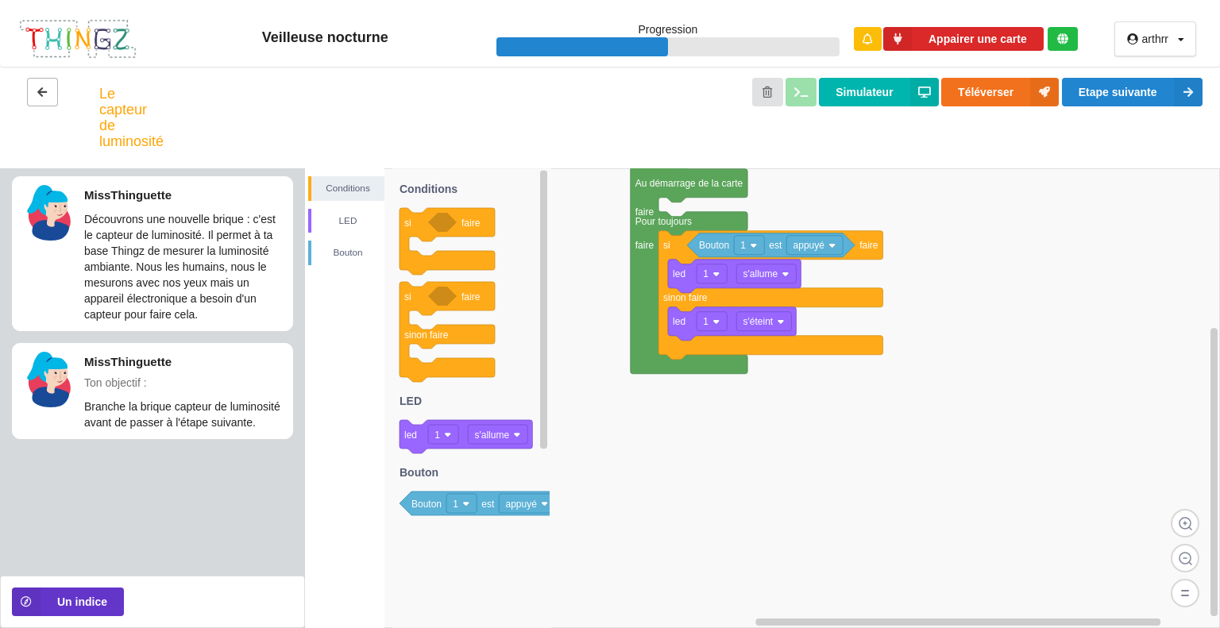
click at [38, 91] on icon at bounding box center [43, 92] width 14 height 10
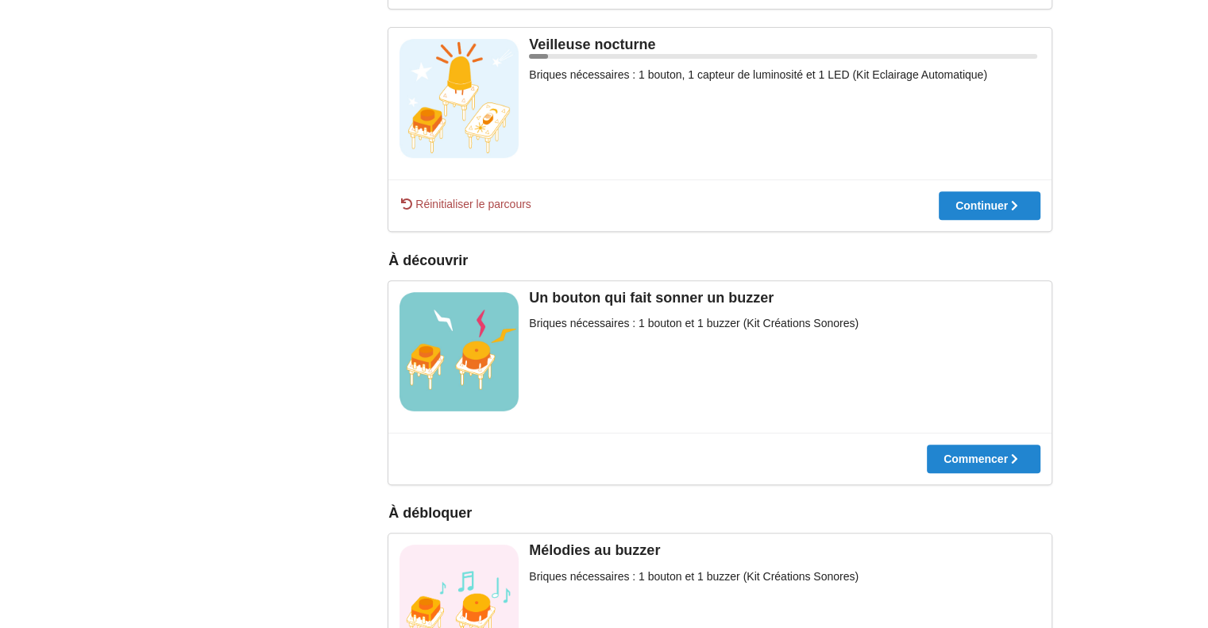
scroll to position [642, 0]
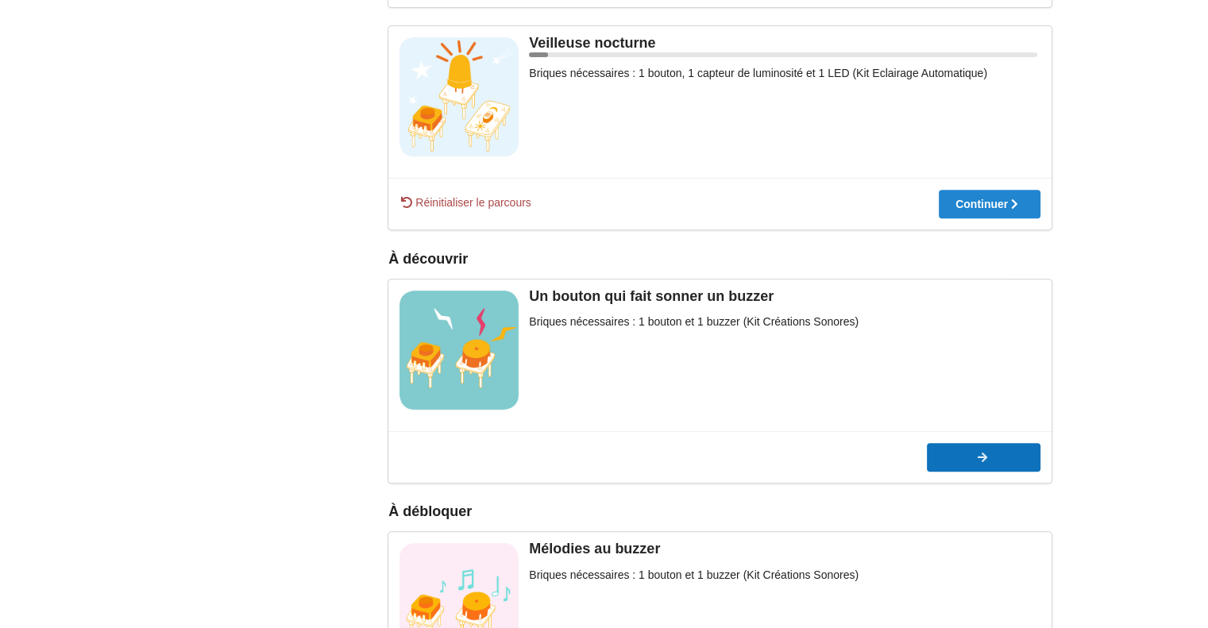
click at [947, 457] on div at bounding box center [984, 457] width 114 height 11
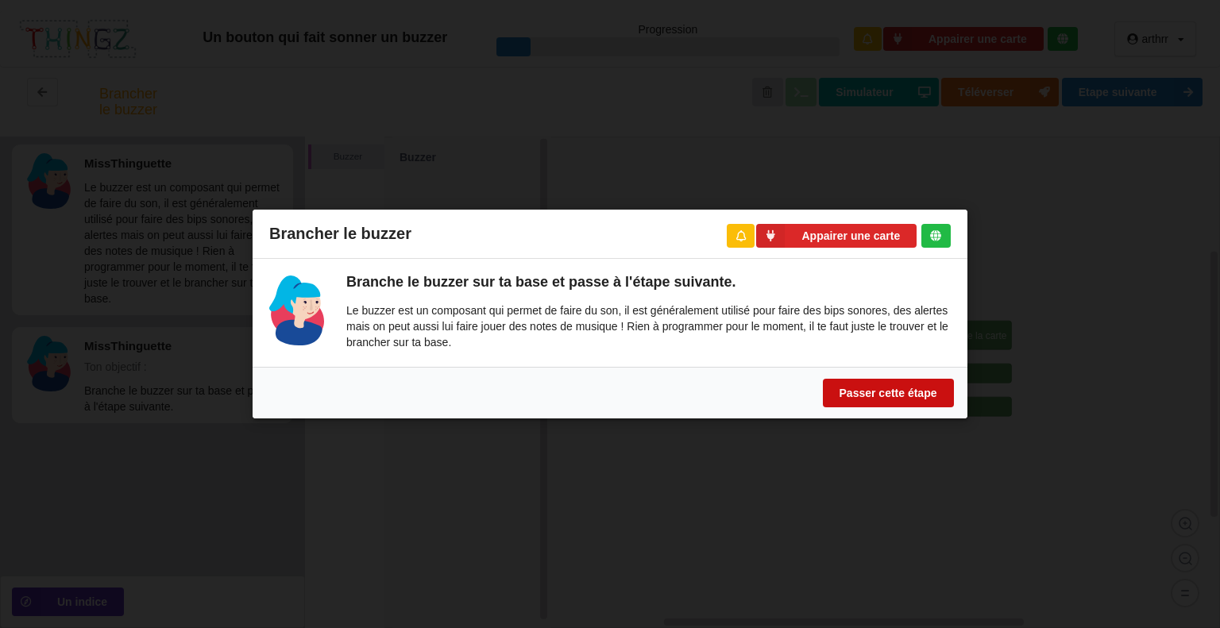
click at [900, 384] on button "Passer cette étape" at bounding box center [888, 393] width 131 height 29
click at [869, 402] on button "Passer cette étape" at bounding box center [888, 393] width 131 height 29
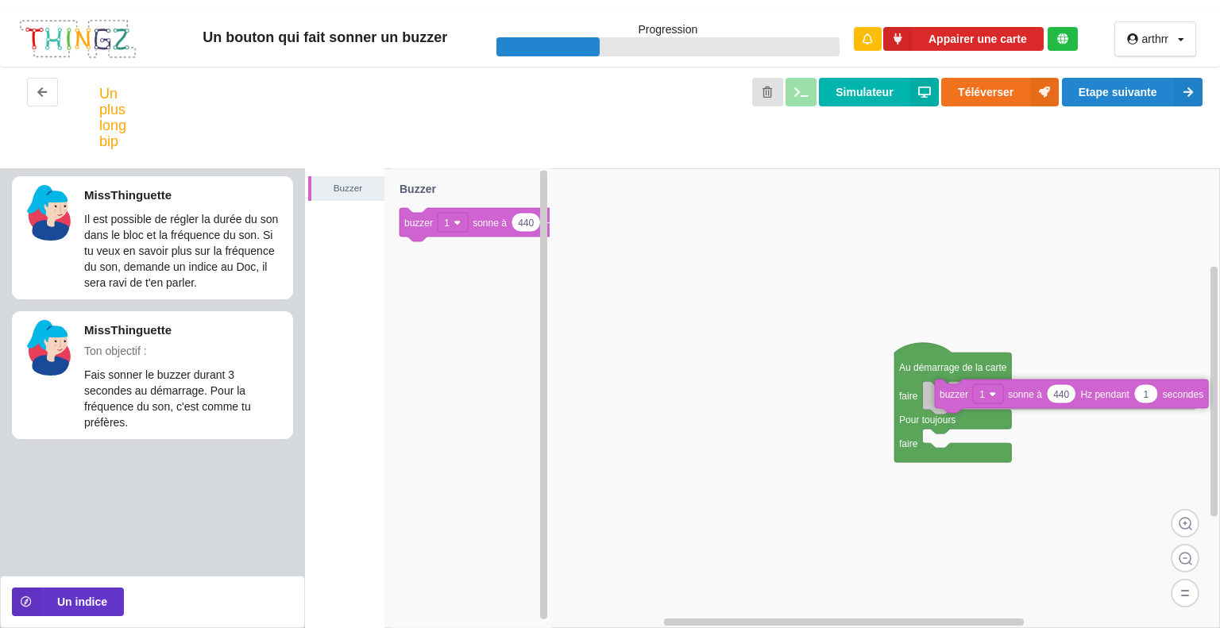
drag, startPoint x: 484, startPoint y: 230, endPoint x: 1020, endPoint y: 402, distance: 562.1
click at [1020, 402] on div "Buzzer Au démarrage de la carte faire Pour toujours faire 440 1 buzzer 1 sonne …" at bounding box center [762, 398] width 915 height 460
click at [35, 85] on button at bounding box center [42, 92] width 31 height 29
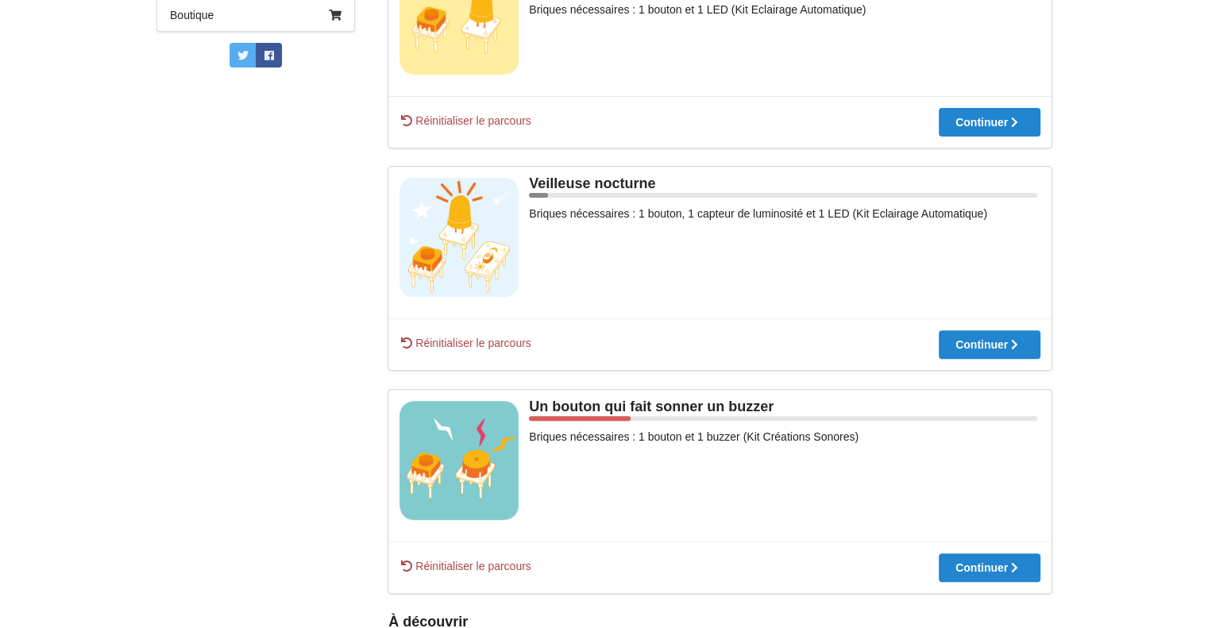
scroll to position [496, 0]
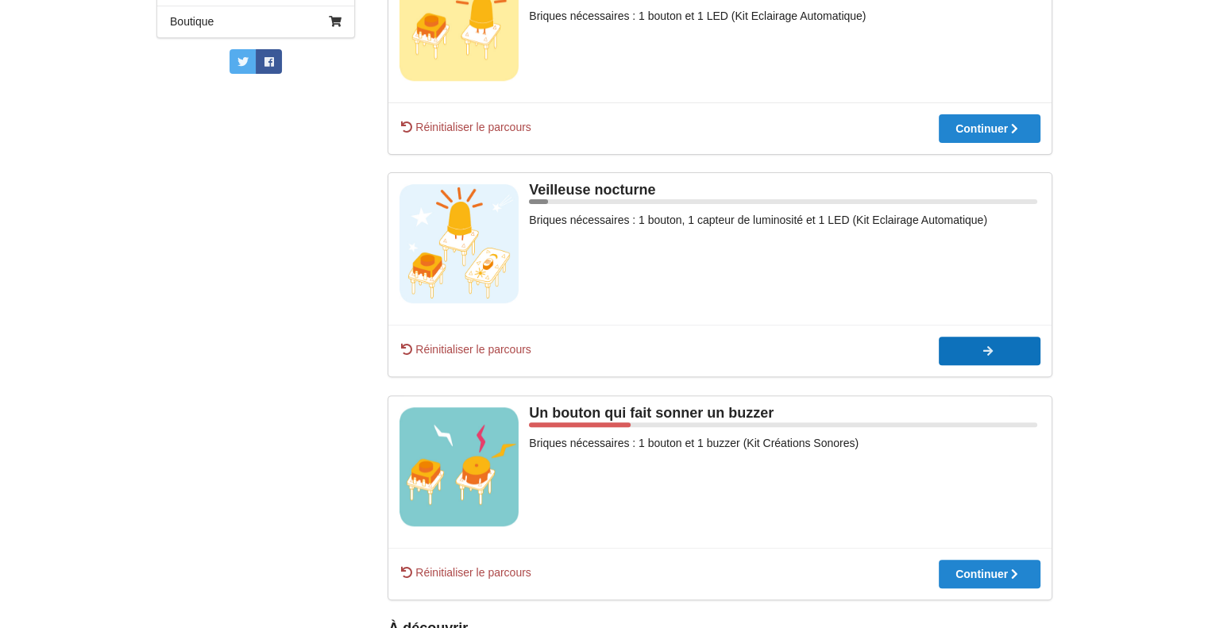
click at [962, 362] on button "Continuer" at bounding box center [990, 351] width 102 height 29
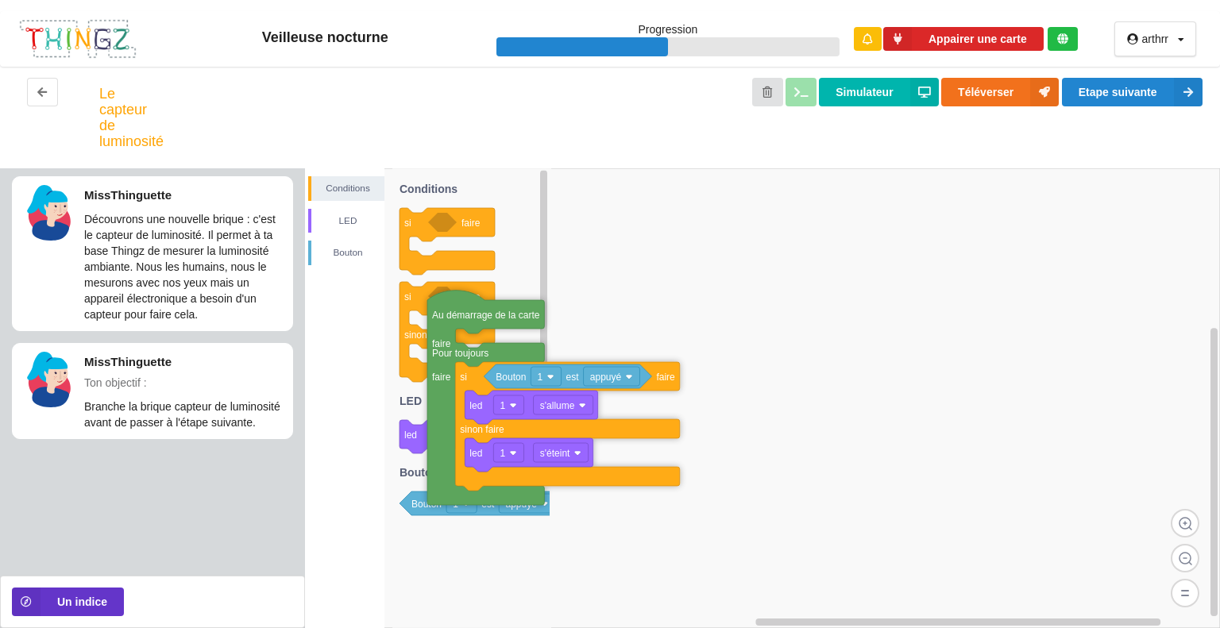
drag, startPoint x: 689, startPoint y: 187, endPoint x: 474, endPoint y: 310, distance: 247.3
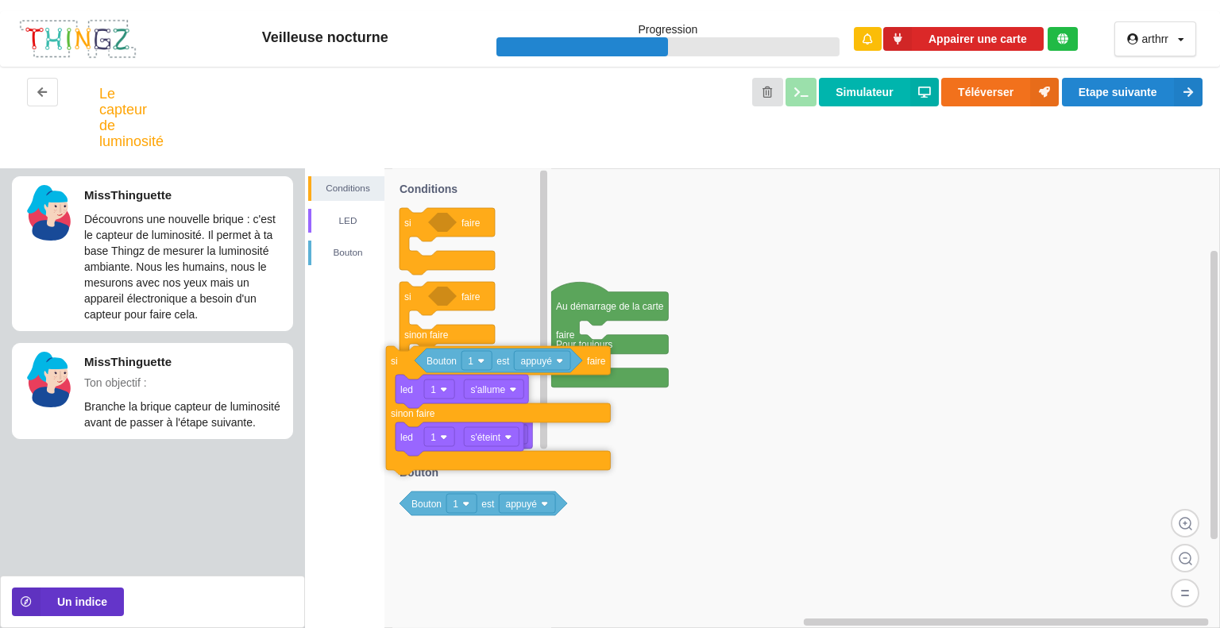
drag, startPoint x: 612, startPoint y: 374, endPoint x: 419, endPoint y: 365, distance: 193.2
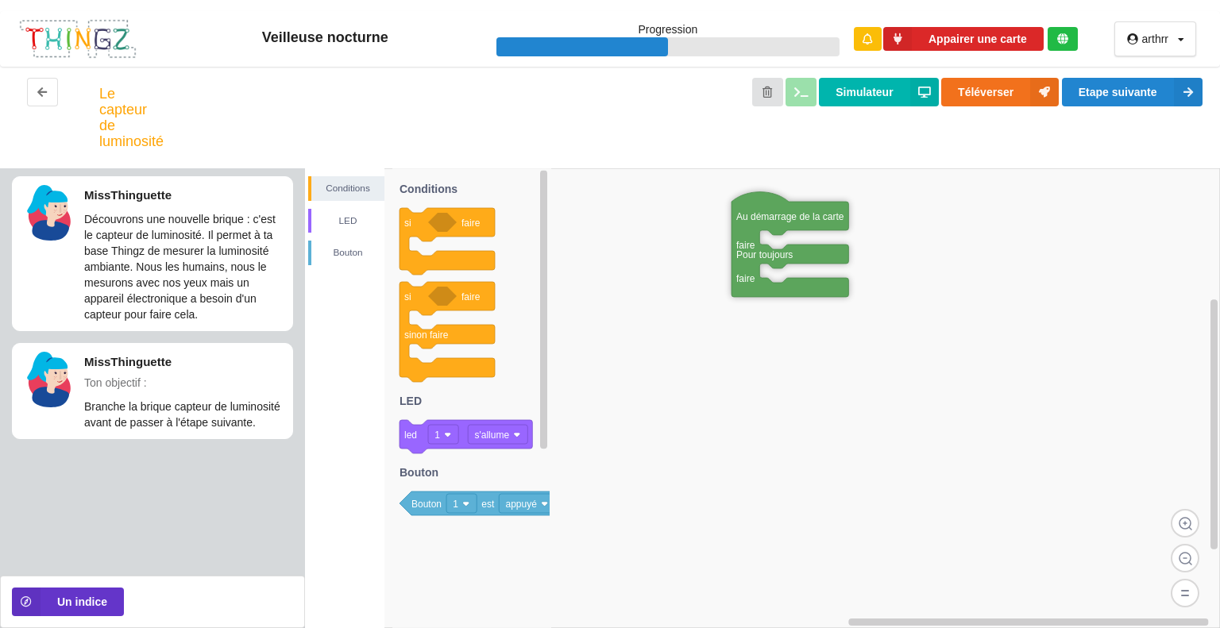
drag, startPoint x: 569, startPoint y: 312, endPoint x: 749, endPoint y: 223, distance: 200.3
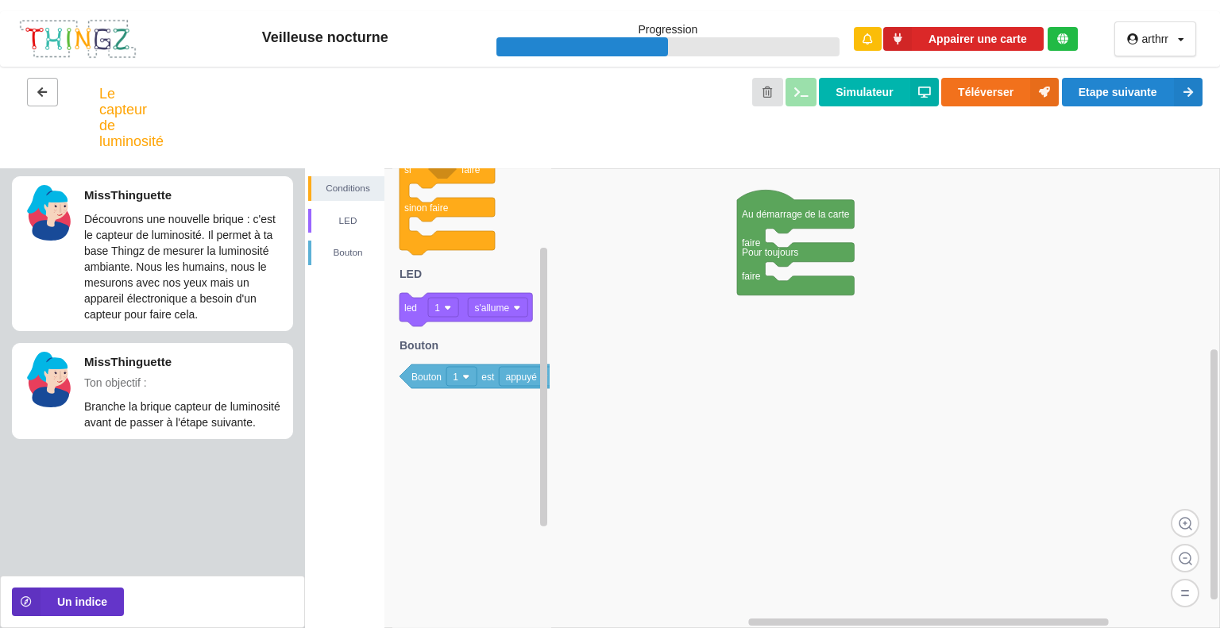
click at [41, 82] on button at bounding box center [42, 92] width 31 height 29
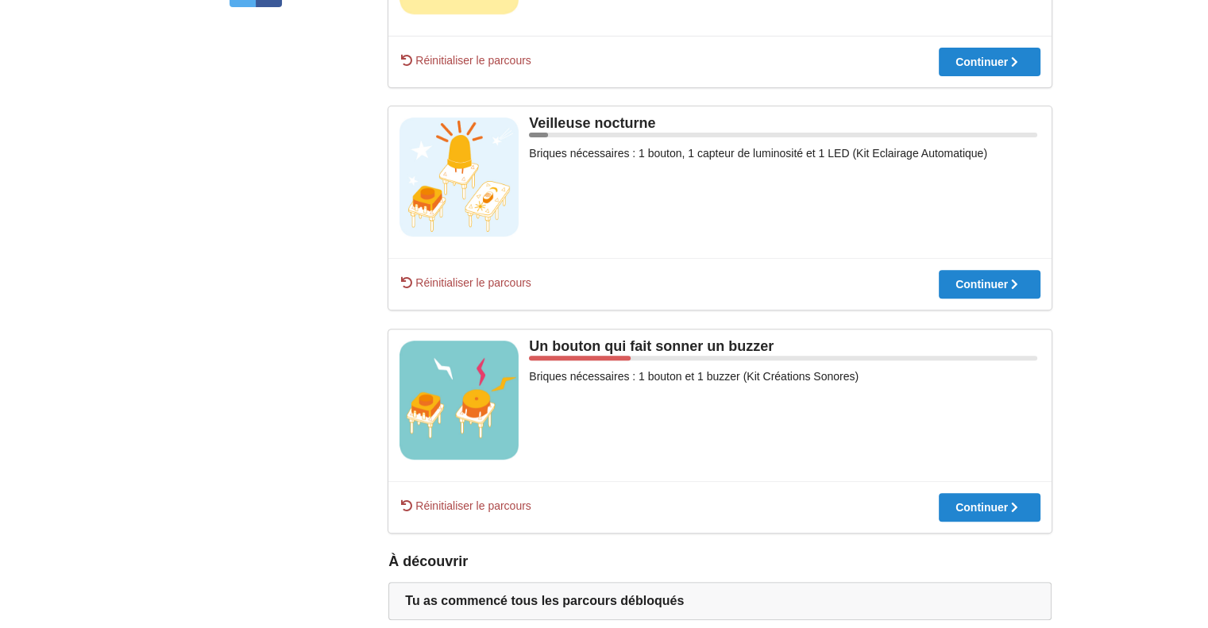
scroll to position [563, 0]
click at [426, 287] on span "Réinitialiser le parcours" at bounding box center [465, 282] width 132 height 16
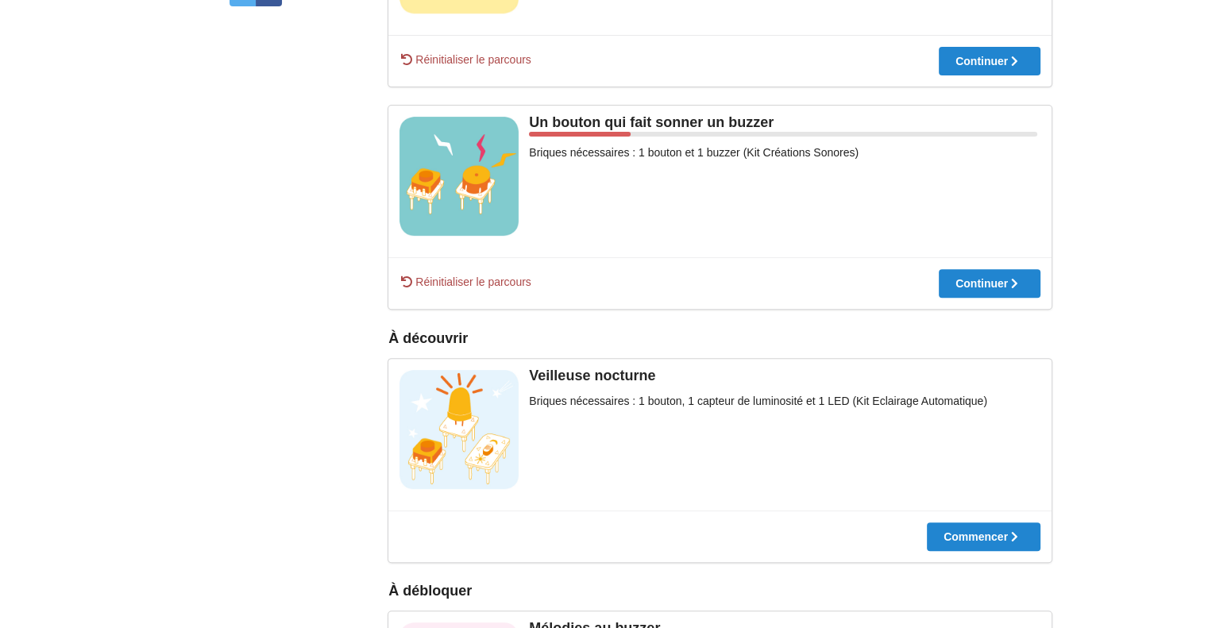
click at [469, 278] on span "Réinitialiser le parcours" at bounding box center [465, 282] width 132 height 16
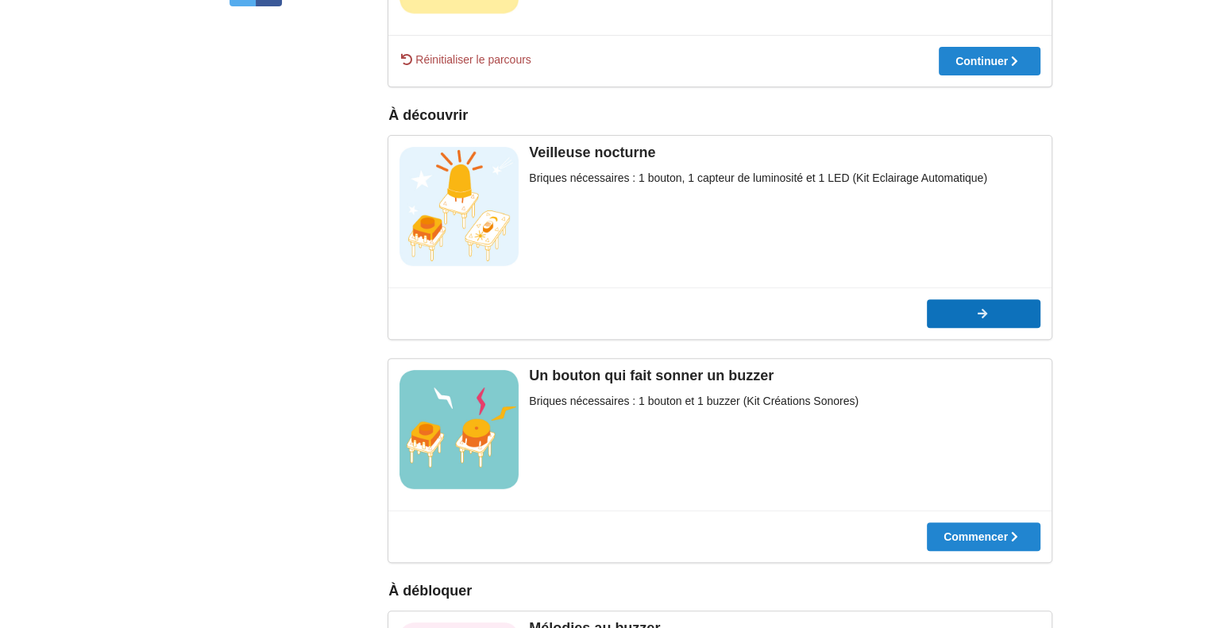
click at [982, 311] on icon at bounding box center [983, 313] width 14 height 11
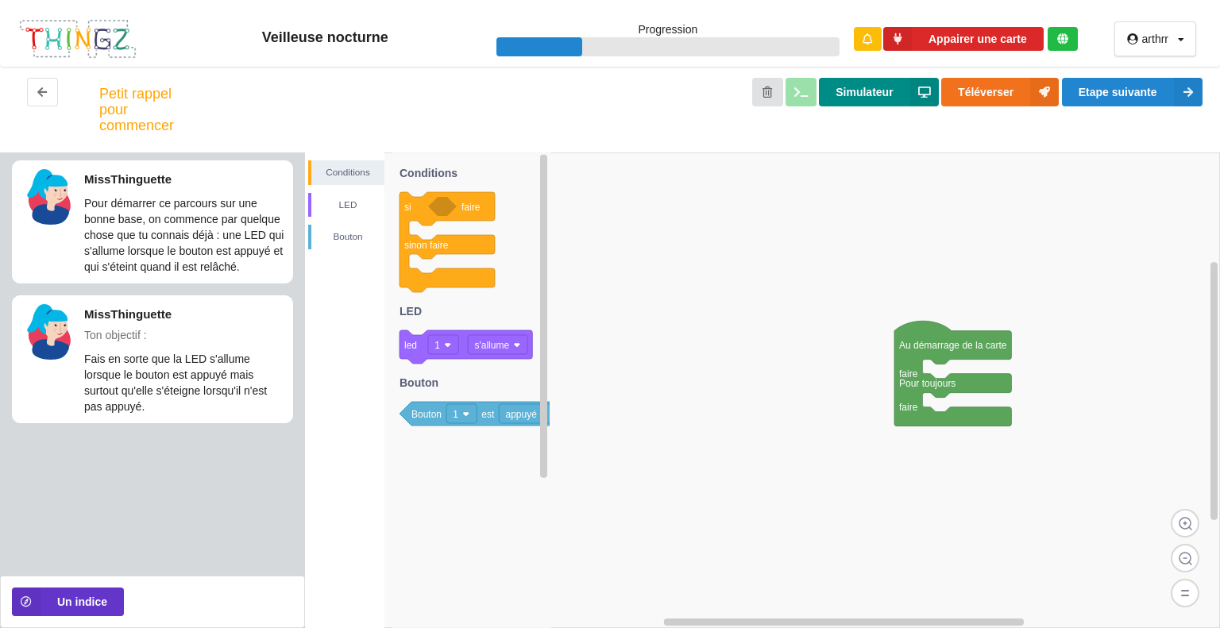
click at [927, 88] on icon at bounding box center [924, 92] width 29 height 29
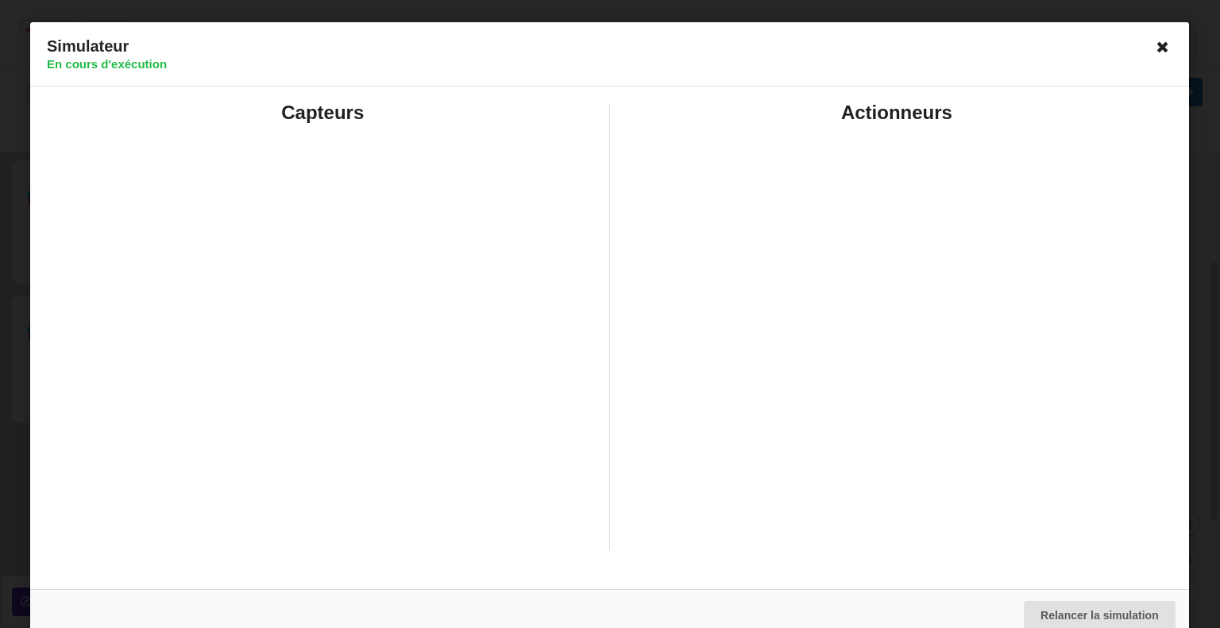
click at [1152, 51] on icon at bounding box center [1163, 46] width 25 height 25
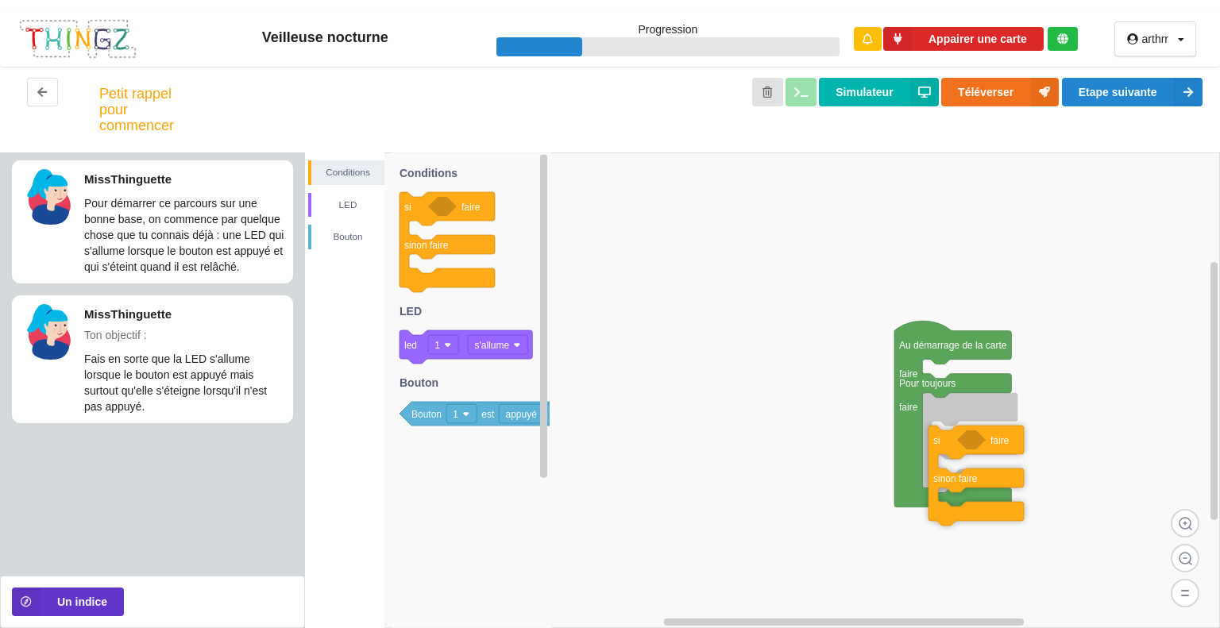
drag, startPoint x: 418, startPoint y: 225, endPoint x: 947, endPoint y: 453, distance: 576.0
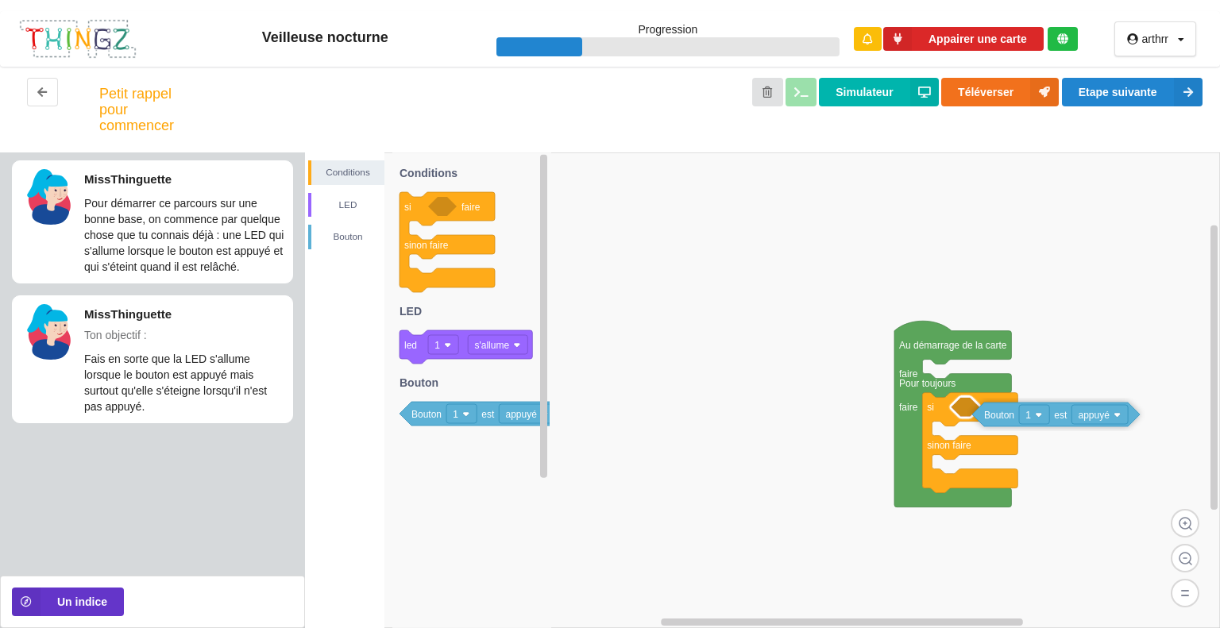
drag, startPoint x: 425, startPoint y: 415, endPoint x: 997, endPoint y: 415, distance: 571.8
click at [997, 415] on div "Conditions LED [PERSON_NAME] Au démarrage de la carte faire Pour toujours faire…" at bounding box center [762, 390] width 915 height 476
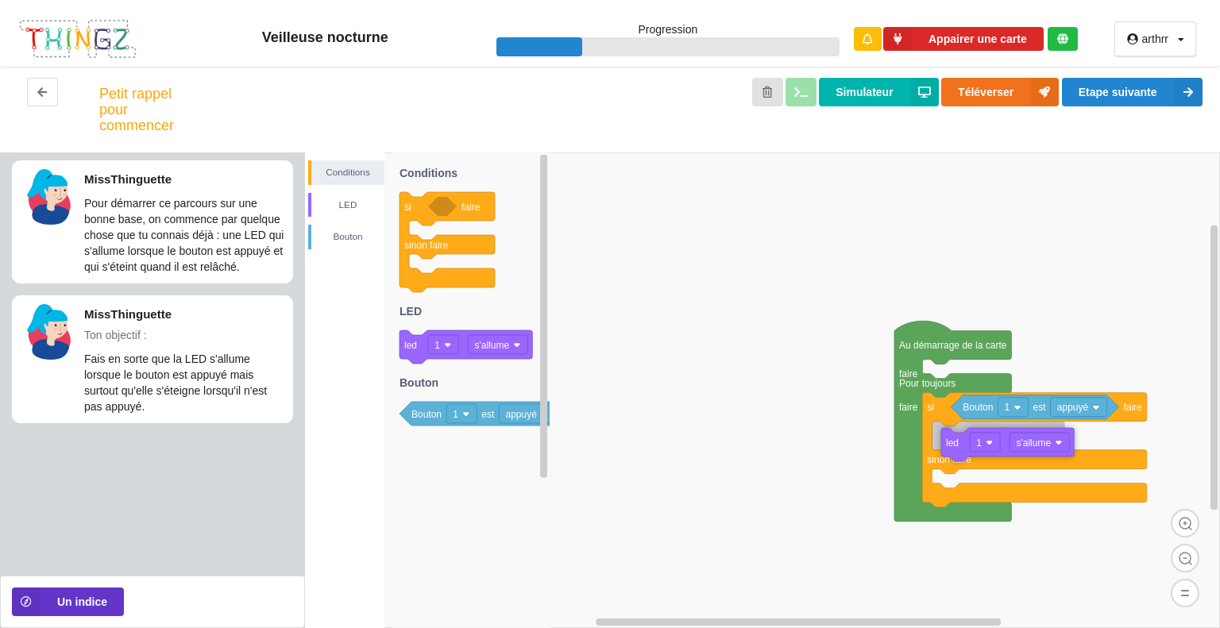
drag, startPoint x: 426, startPoint y: 351, endPoint x: 967, endPoint y: 449, distance: 550.4
click at [967, 449] on div "Conditions LED [PERSON_NAME] Au démarrage de la carte faire Pour toujours faire…" at bounding box center [762, 390] width 915 height 476
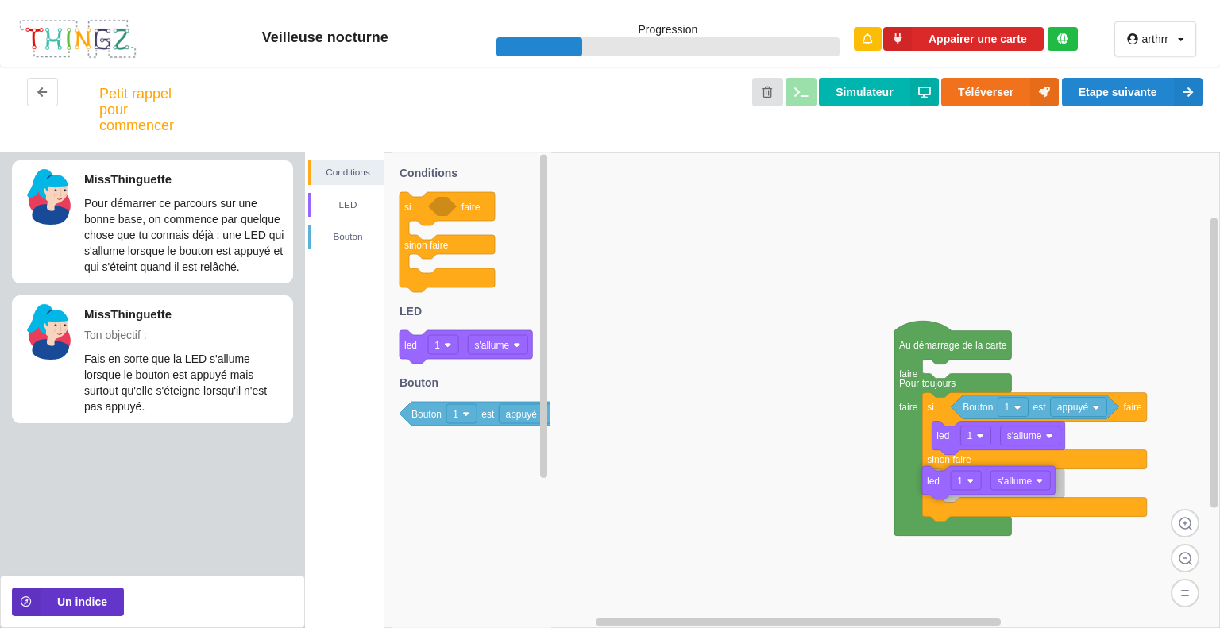
drag, startPoint x: 411, startPoint y: 338, endPoint x: 934, endPoint y: 473, distance: 539.9
click at [934, 473] on div "Conditions LED [PERSON_NAME] Au démarrage de la carte faire Pour toujours faire…" at bounding box center [762, 390] width 915 height 476
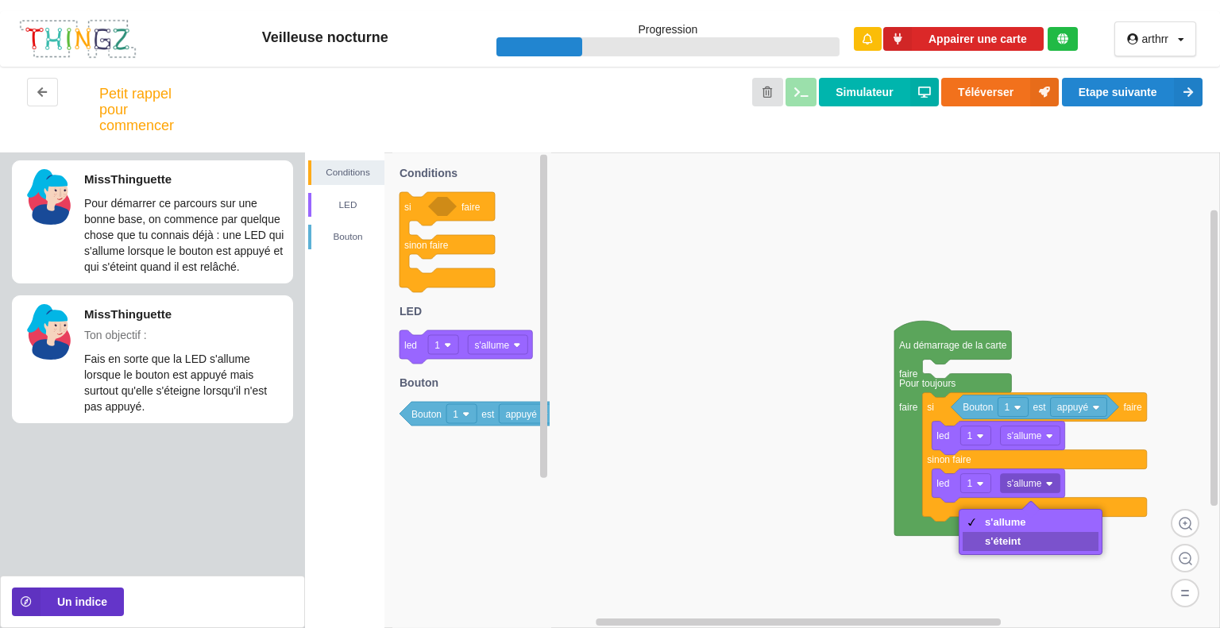
click at [991, 539] on div "s'éteint" at bounding box center [1005, 541] width 41 height 12
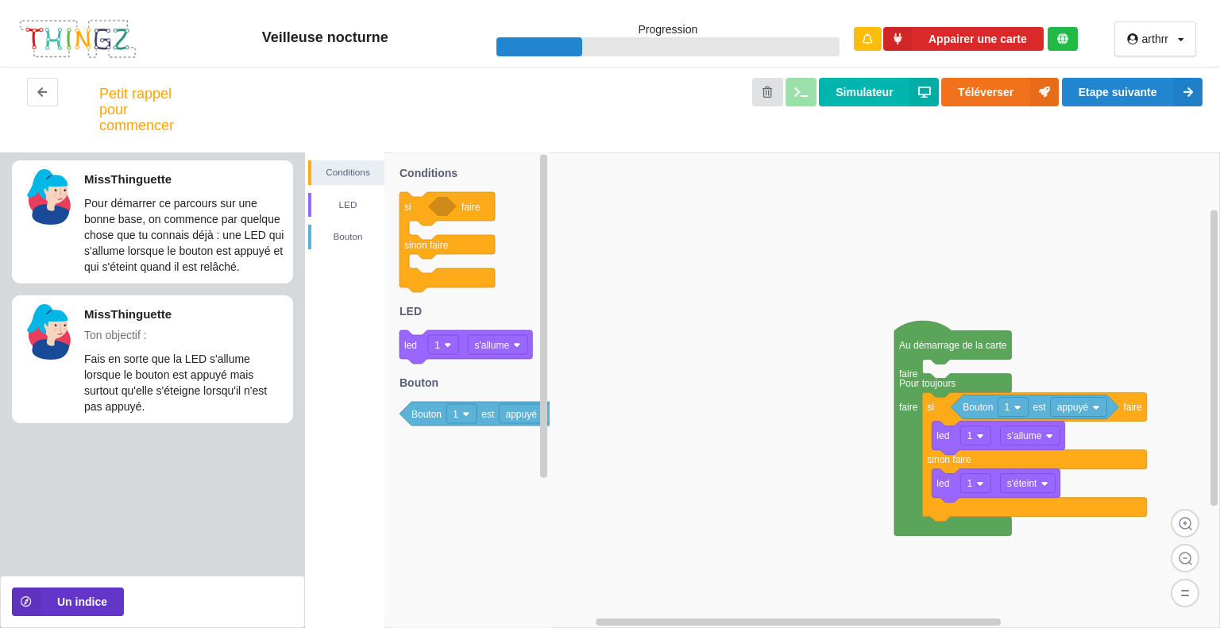
click at [943, 246] on rect at bounding box center [762, 390] width 915 height 476
click at [1099, 98] on button "Etape suivante" at bounding box center [1132, 92] width 141 height 29
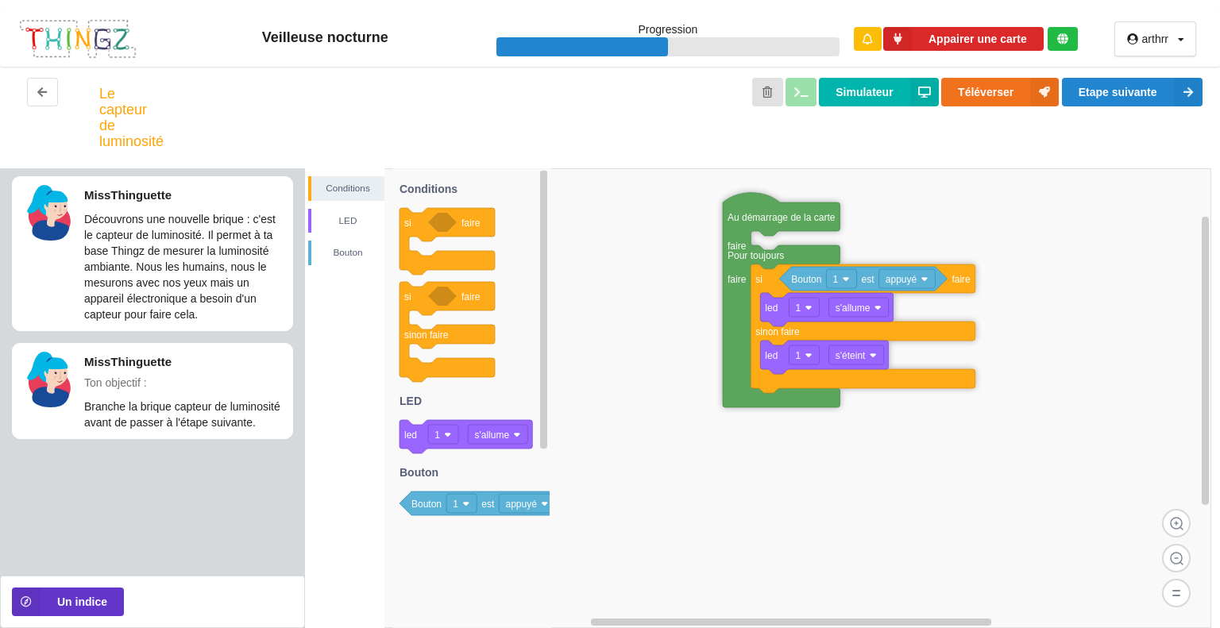
drag, startPoint x: 936, startPoint y: 365, endPoint x: 762, endPoint y: 223, distance: 224.0
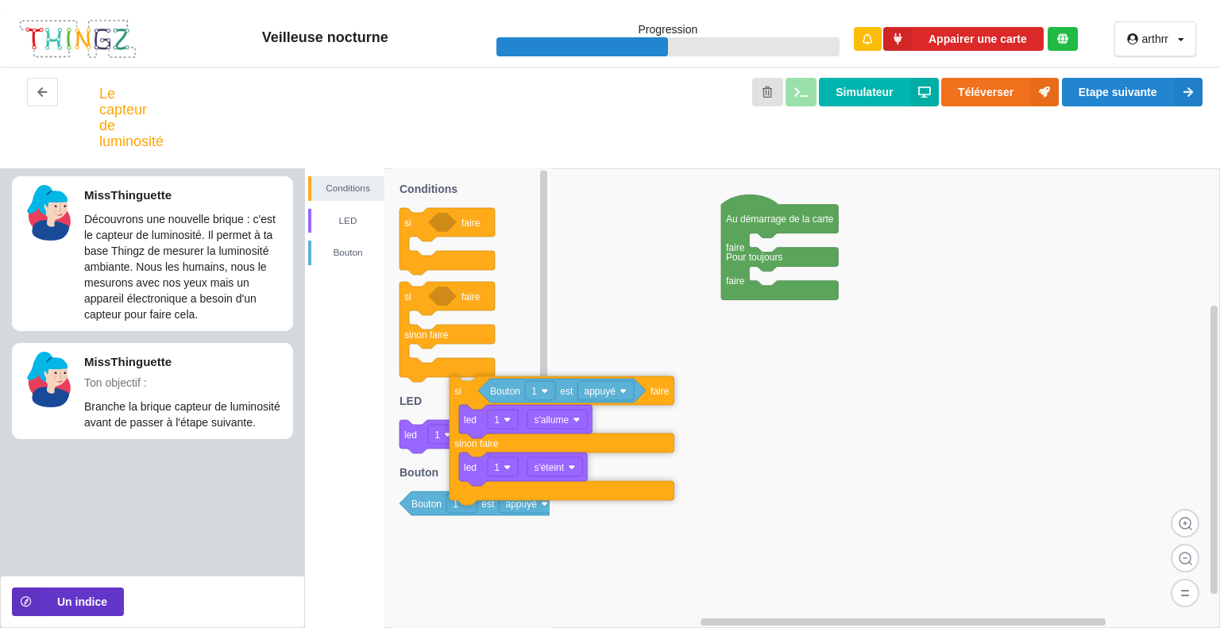
drag, startPoint x: 766, startPoint y: 293, endPoint x: 467, endPoint y: 403, distance: 318.8
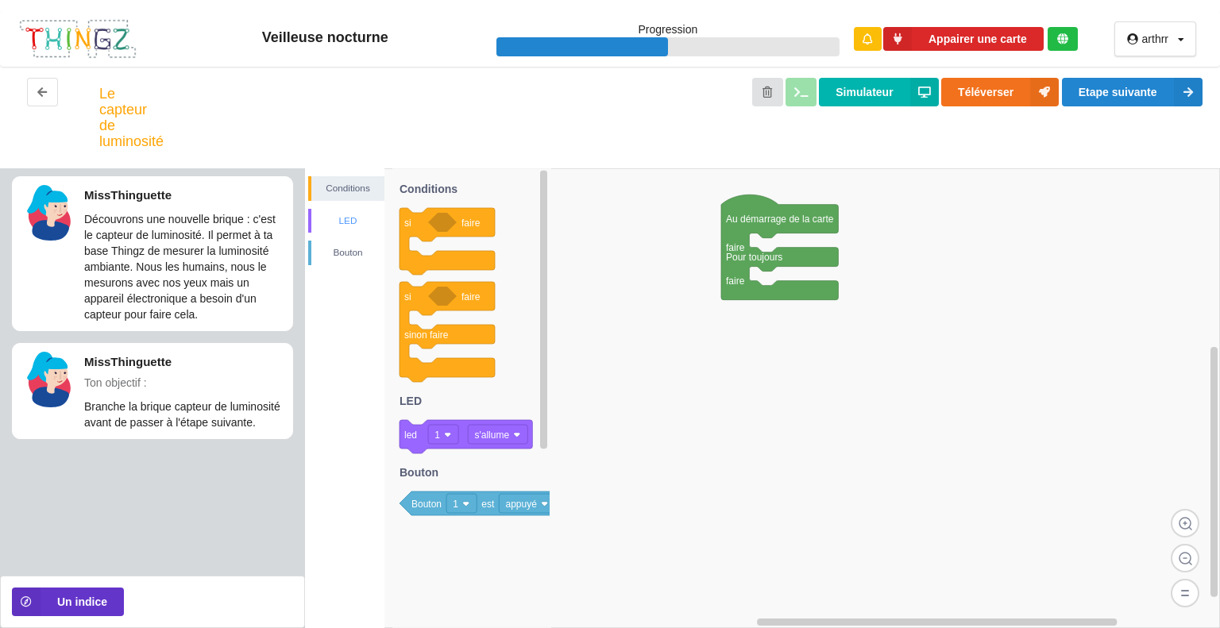
click at [337, 224] on div "LED" at bounding box center [347, 221] width 73 height 16
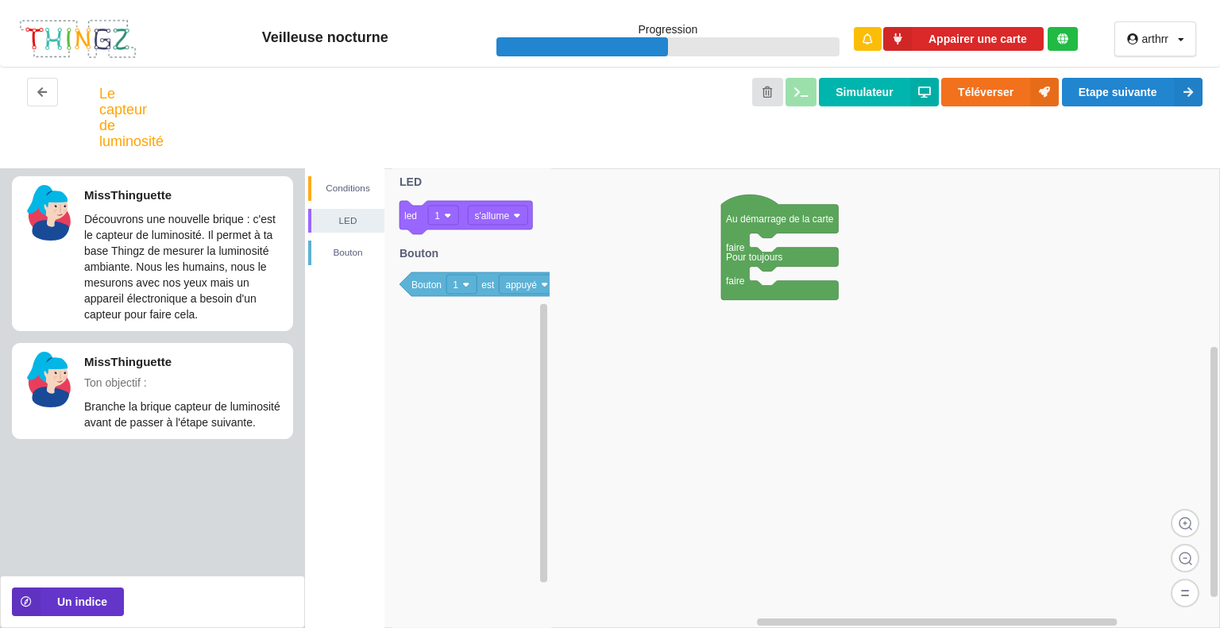
click at [337, 237] on div "Conditions LED Bouton" at bounding box center [344, 220] width 79 height 89
click at [346, 244] on div "Bouton" at bounding box center [346, 253] width 76 height 25
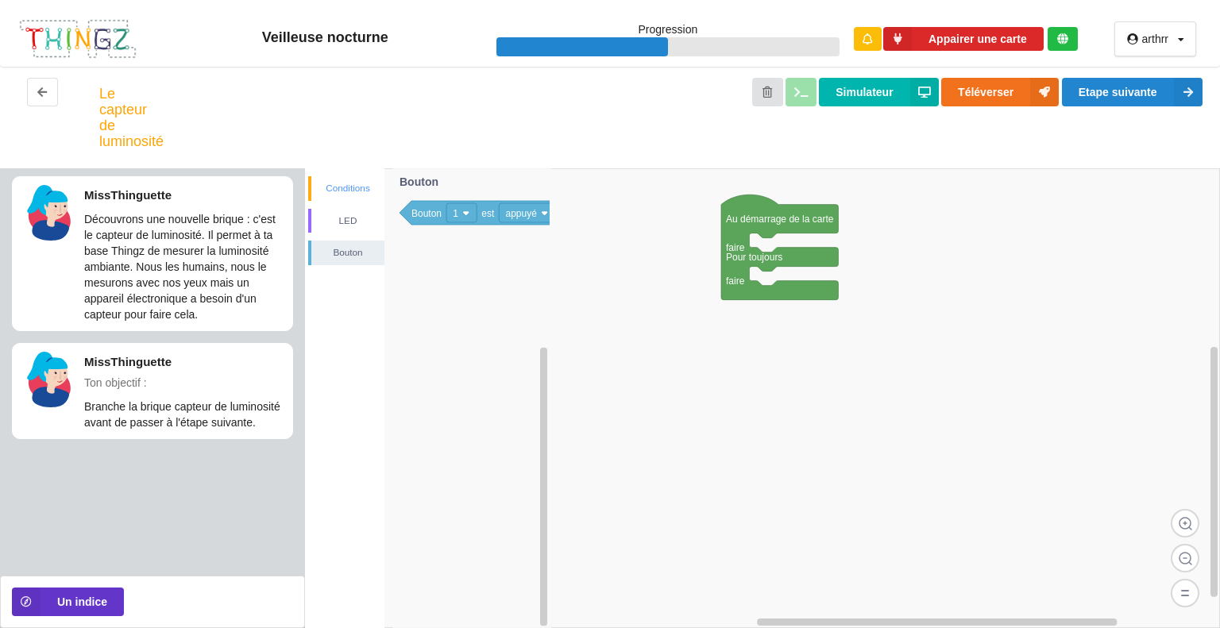
click at [353, 197] on div "Conditions" at bounding box center [346, 188] width 76 height 25
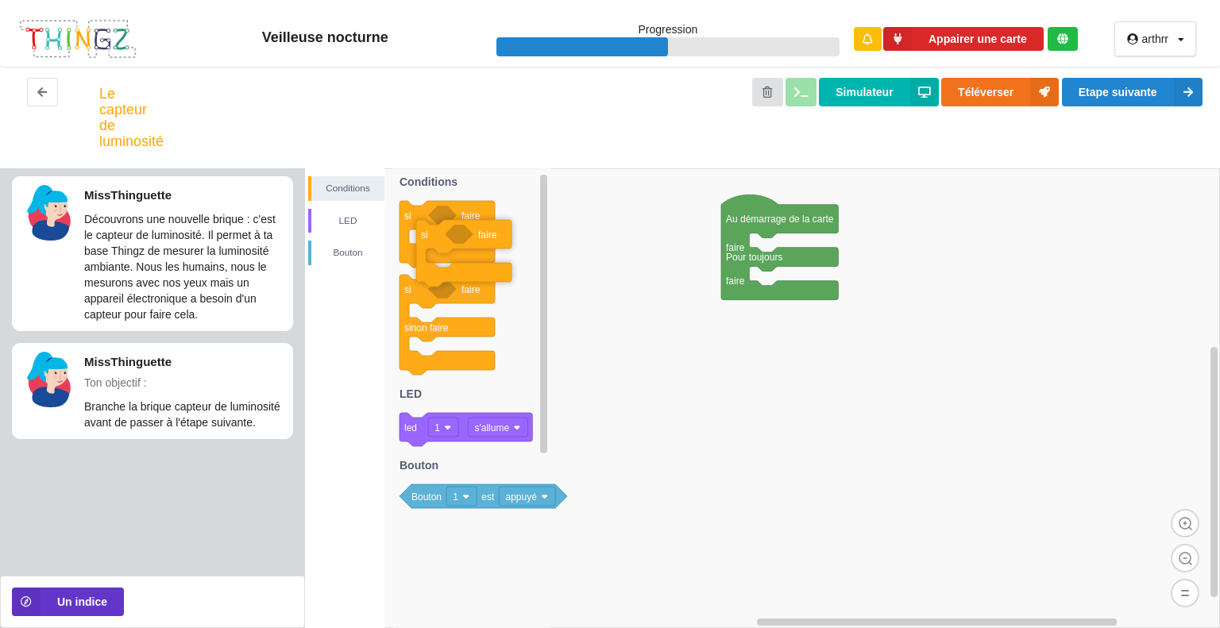
drag, startPoint x: 441, startPoint y: 257, endPoint x: 457, endPoint y: 272, distance: 23.0
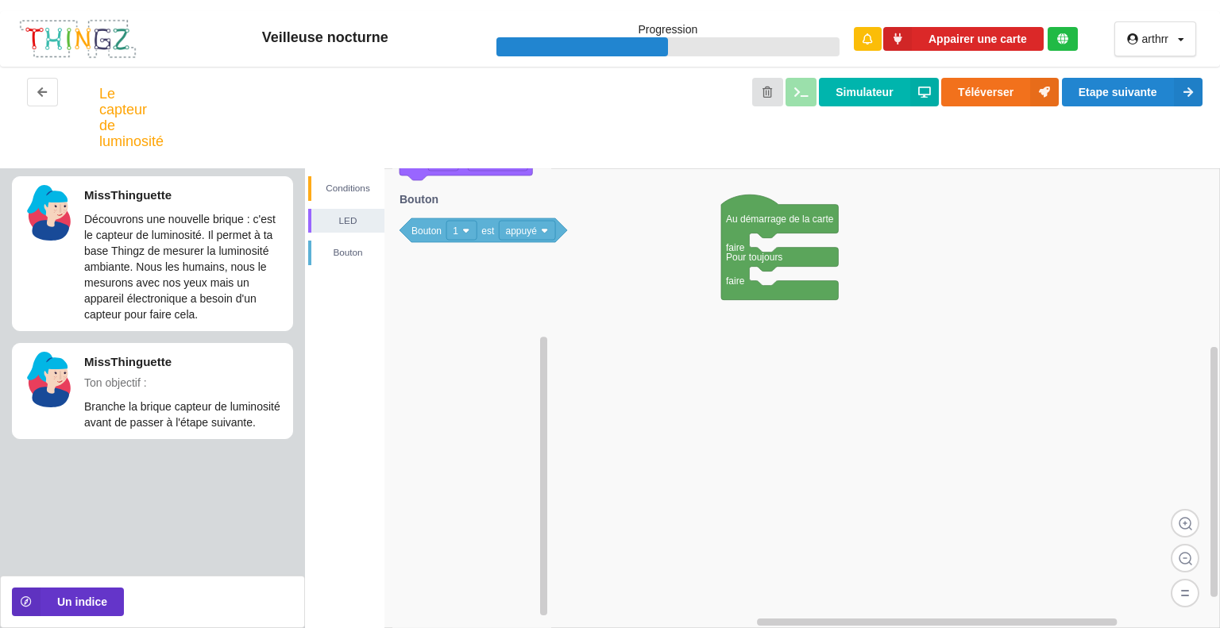
click at [465, 228] on image at bounding box center [465, 230] width 7 height 7
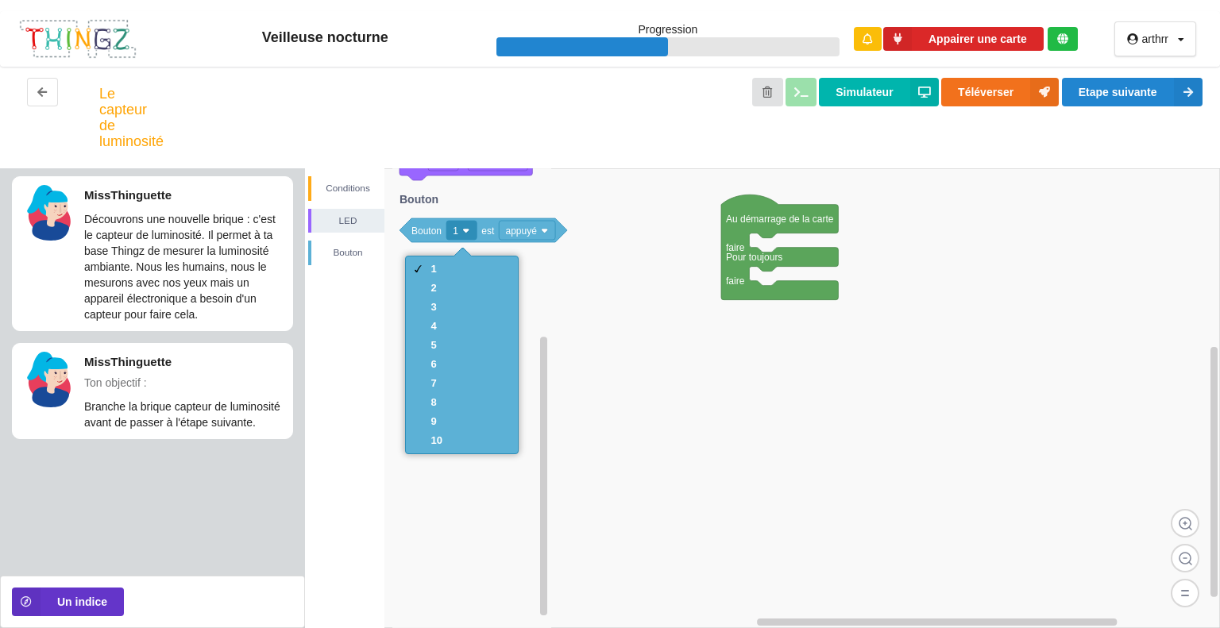
click at [515, 234] on text "appuyé" at bounding box center [521, 231] width 32 height 11
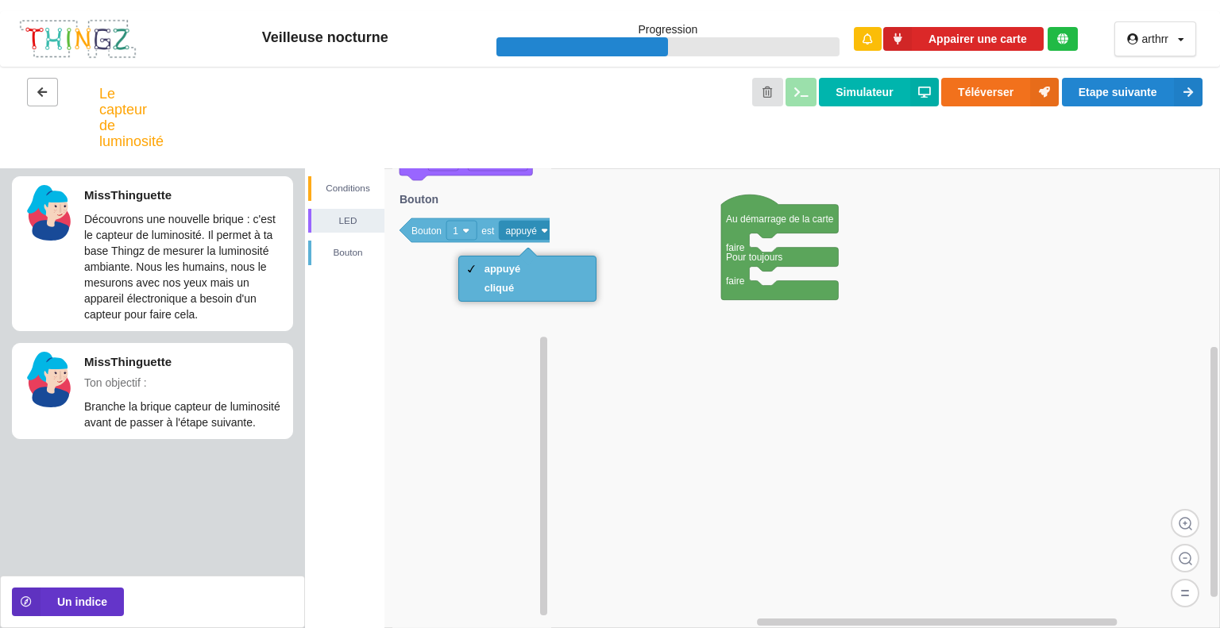
click at [41, 93] on icon at bounding box center [43, 92] width 14 height 10
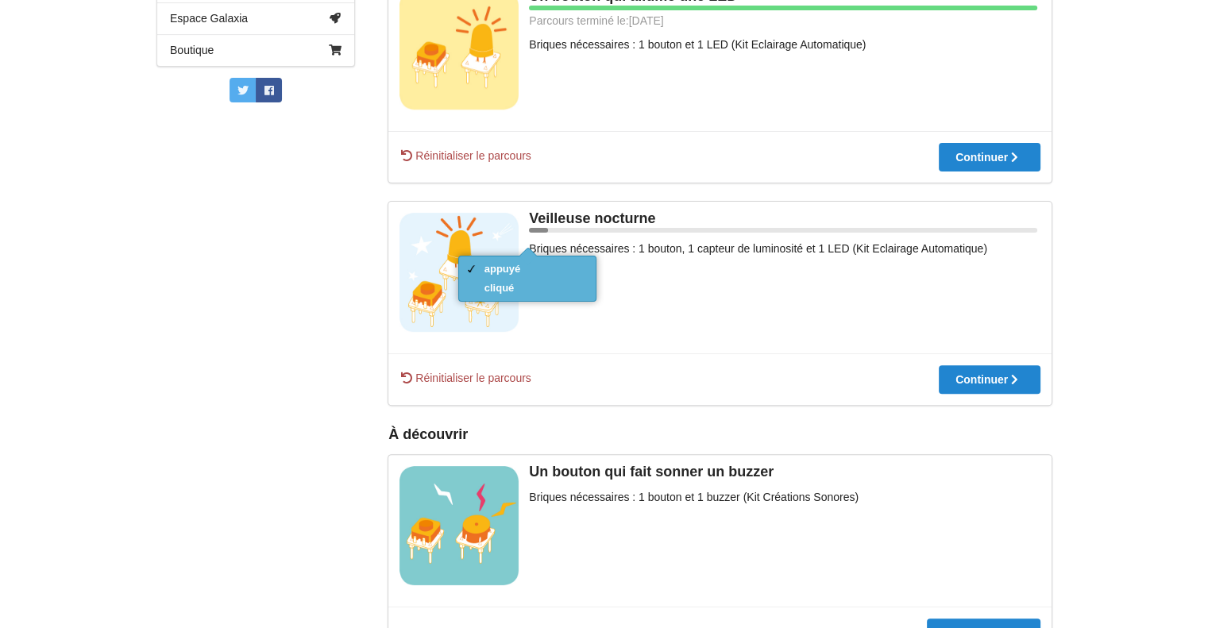
scroll to position [467, 0]
click at [297, 312] on div "arthrr [EMAIL_ADDRESS][DOMAIN_NAME] Mon Profil Parcours Creation Libre Espace G…" at bounding box center [256, 327] width 232 height 1168
click at [561, 330] on div "Veilleuse nocturne Briques nécessaires : 1 bouton, 1 capteur de luminosité et 1…" at bounding box center [719, 278] width 663 height 152
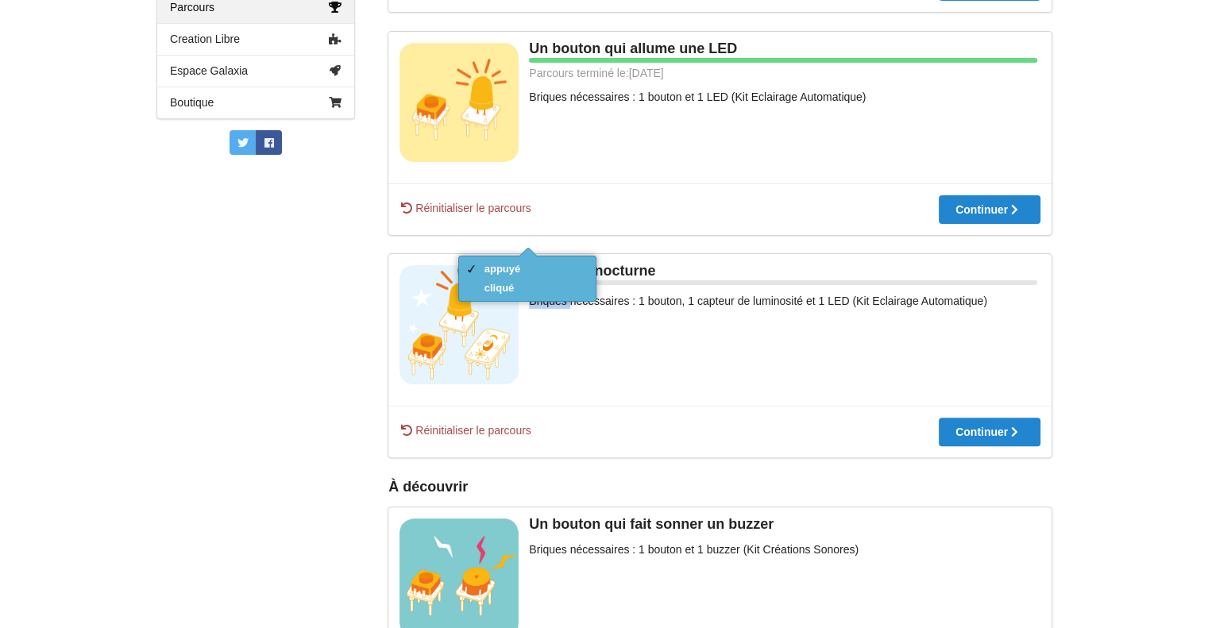
scroll to position [425, 0]
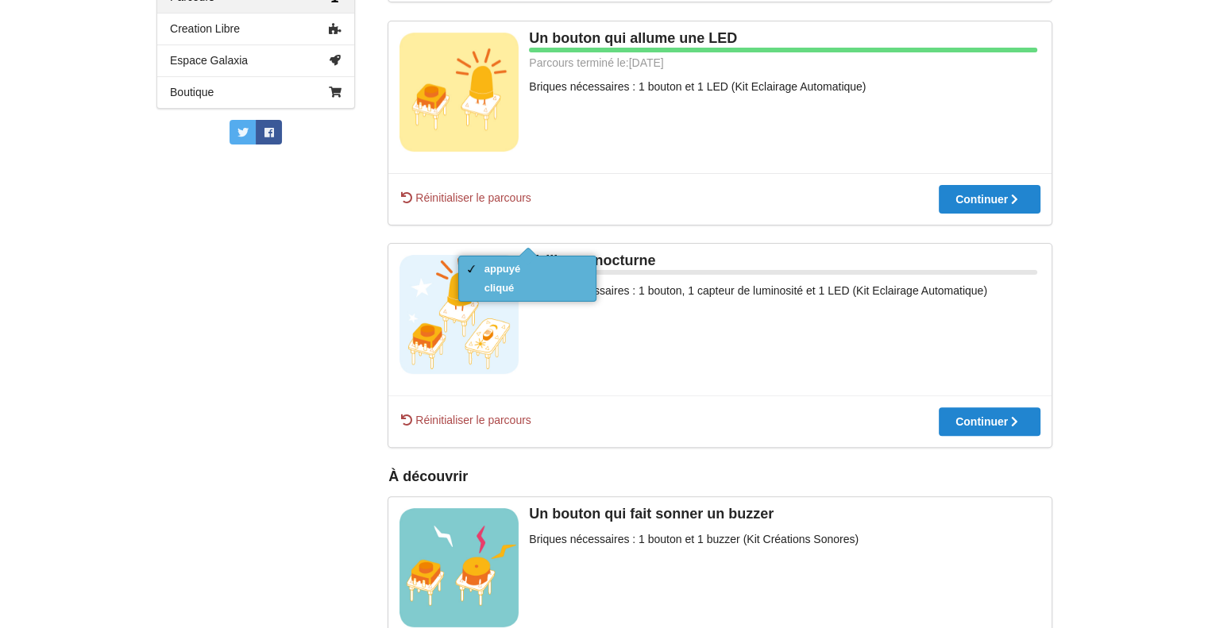
click at [747, 349] on div "Veilleuse nocturne Briques nécessaires : 1 bouton, 1 capteur de luminosité et 1…" at bounding box center [719, 320] width 663 height 152
click at [1008, 427] on div at bounding box center [990, 421] width 102 height 11
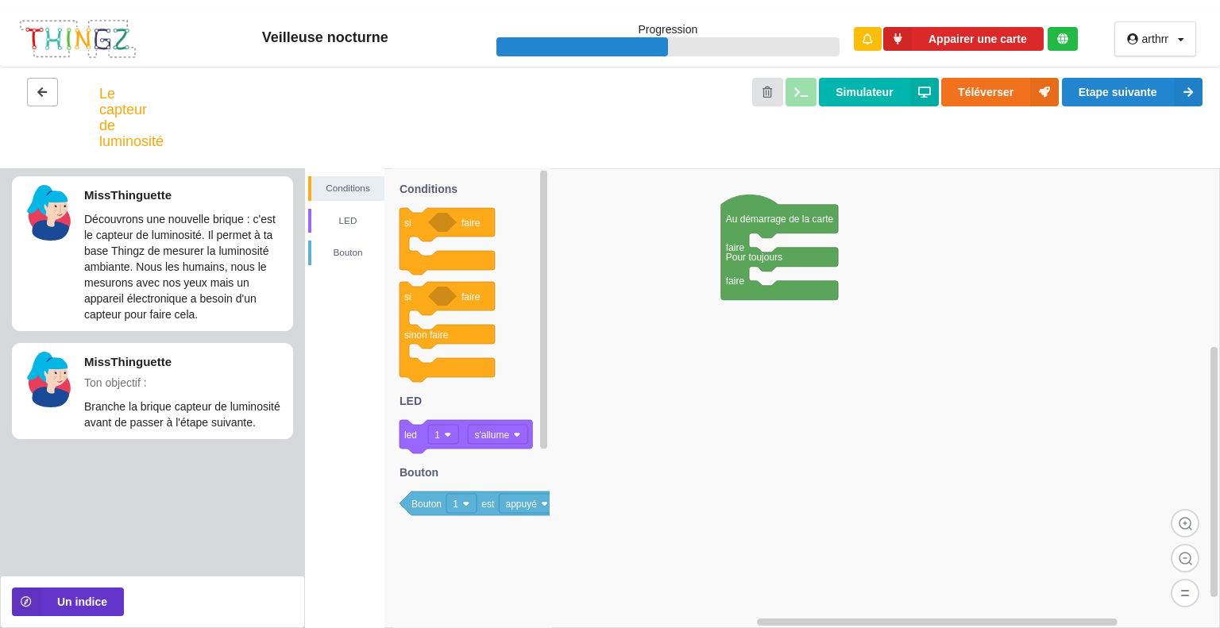
click at [44, 90] on icon at bounding box center [43, 92] width 14 height 10
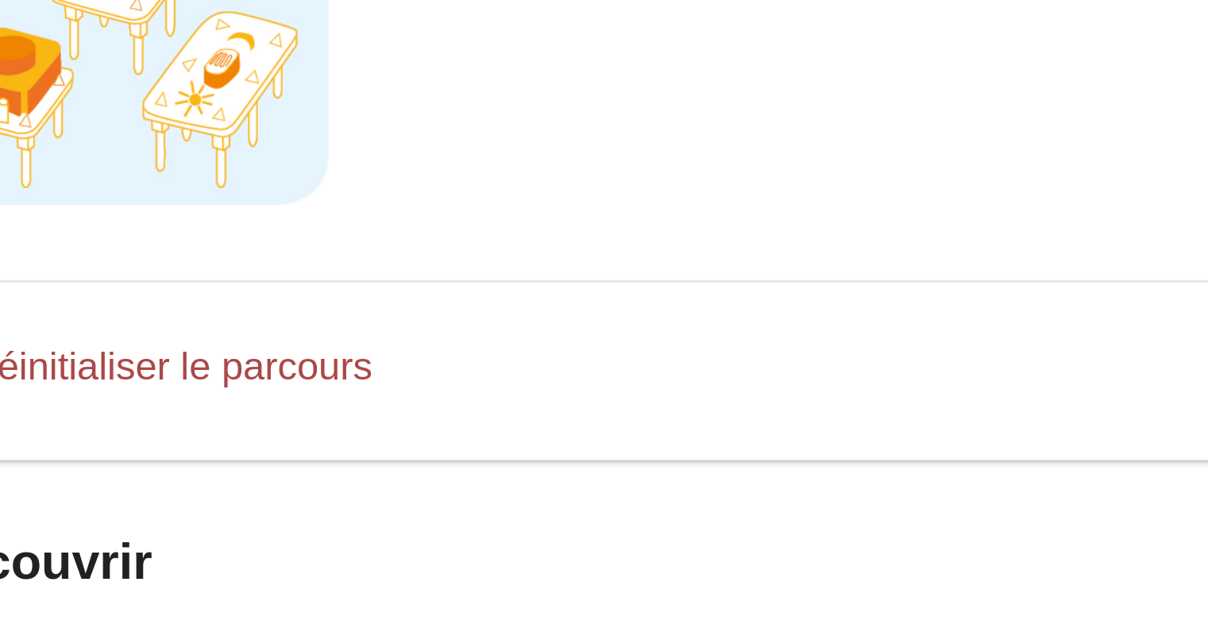
scroll to position [555, 0]
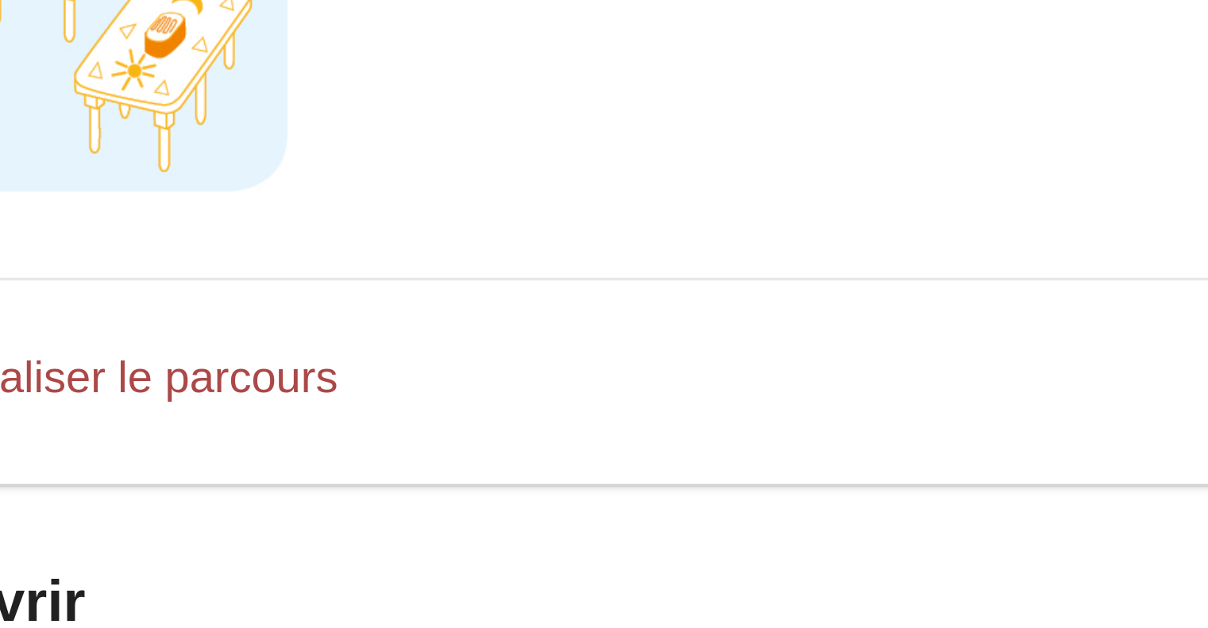
click at [532, 291] on div "Réinitialiser le parcours Continuer" at bounding box center [719, 290] width 663 height 52
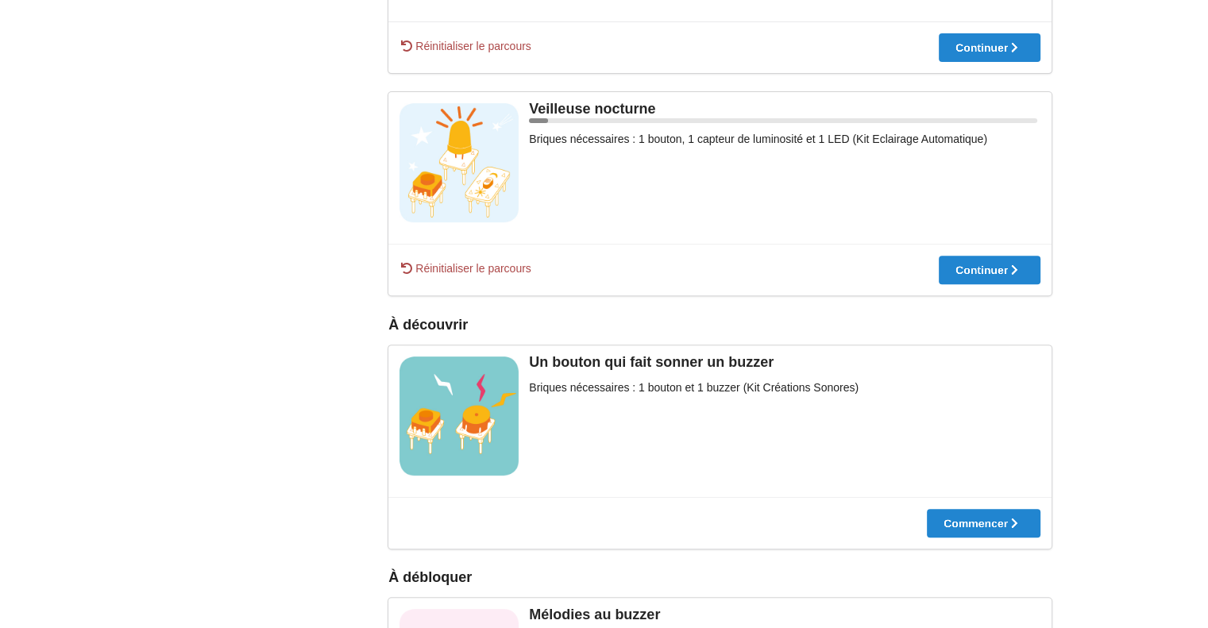
scroll to position [0, 0]
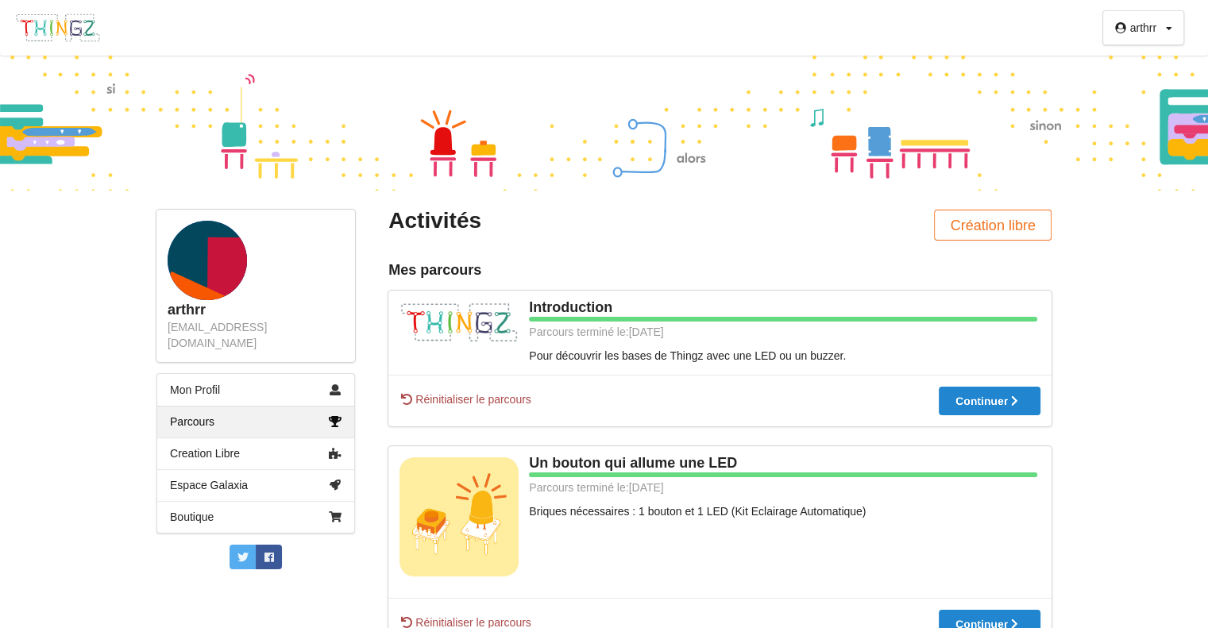
click at [321, 328] on div "[EMAIL_ADDRESS][DOMAIN_NAME]" at bounding box center [256, 335] width 176 height 32
drag, startPoint x: 330, startPoint y: 328, endPoint x: 168, endPoint y: 327, distance: 162.8
click at [168, 327] on div "[EMAIL_ADDRESS][DOMAIN_NAME]" at bounding box center [256, 335] width 176 height 32
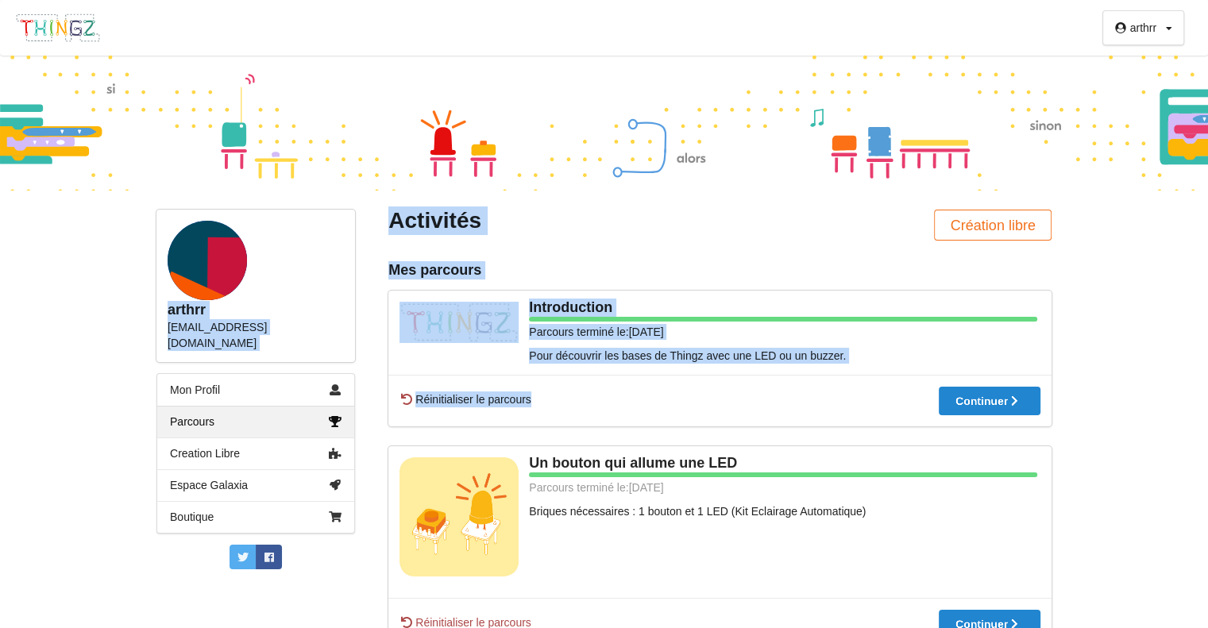
drag, startPoint x: 162, startPoint y: 310, endPoint x: 675, endPoint y: 403, distance: 521.4
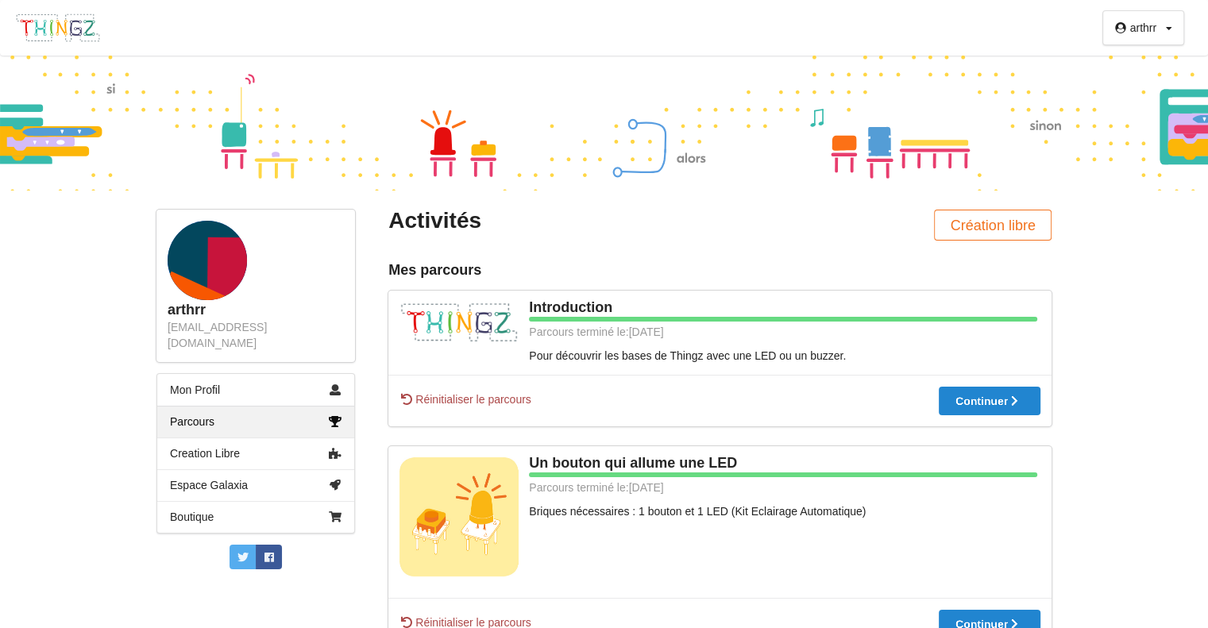
click at [675, 403] on div "Réinitialiser le parcours Continuer" at bounding box center [719, 401] width 663 height 52
click at [710, 380] on div "Réinitialiser le parcours Continuer" at bounding box center [719, 401] width 663 height 52
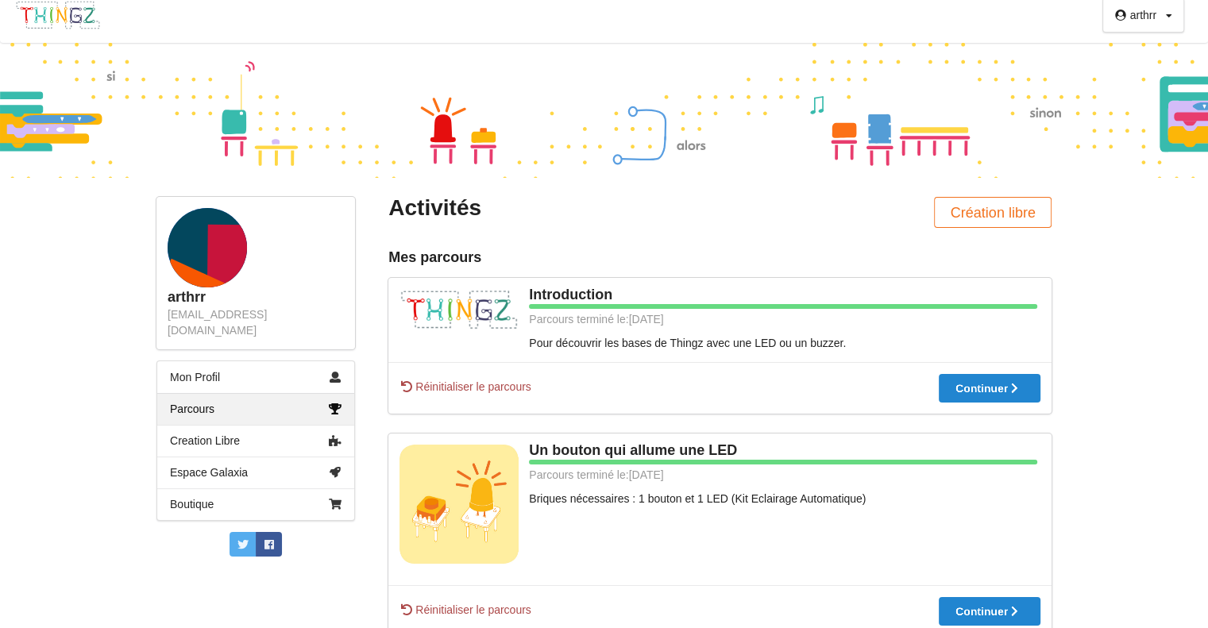
scroll to position [6, 0]
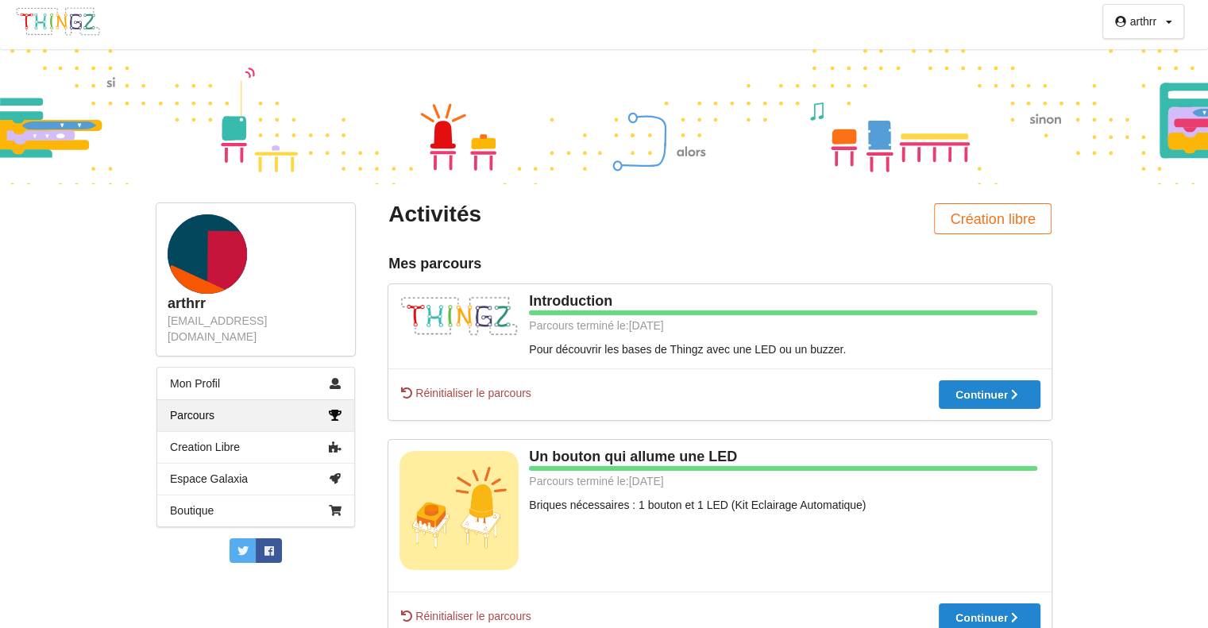
click at [613, 164] on div at bounding box center [604, 116] width 1208 height 135
drag, startPoint x: 484, startPoint y: 261, endPoint x: 373, endPoint y: 267, distance: 110.5
drag, startPoint x: 523, startPoint y: 349, endPoint x: 880, endPoint y: 346, distance: 357.4
click at [880, 346] on div "Pour découvrir les bases de Thingz avec une LED ou un buzzer." at bounding box center [719, 350] width 641 height 16
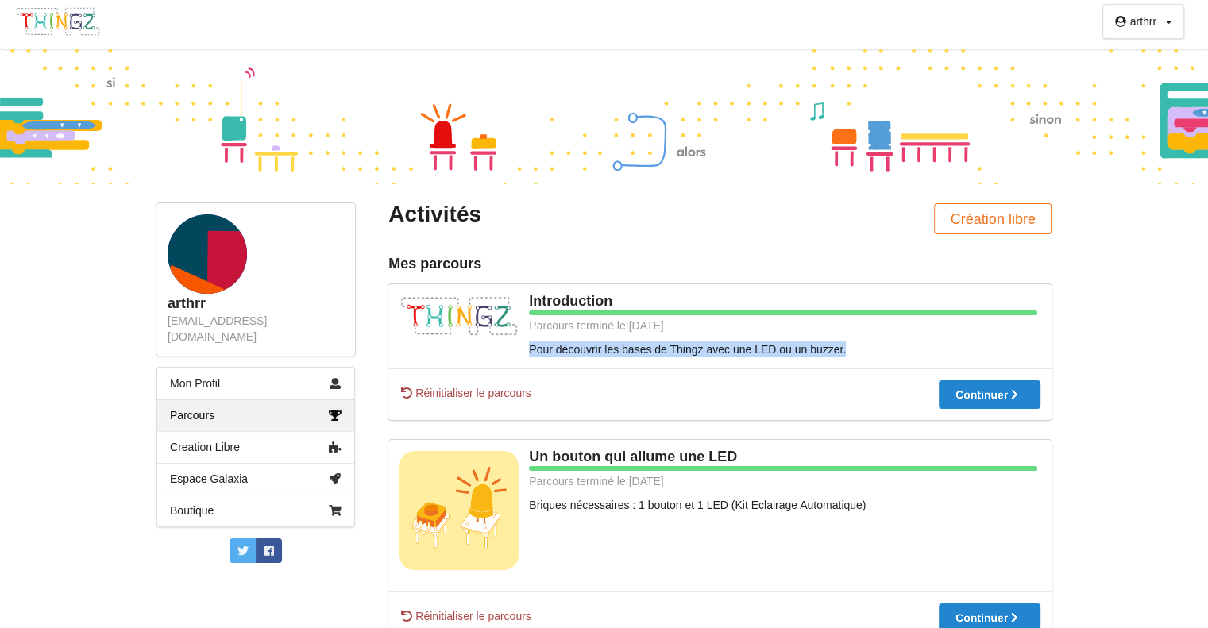
click at [880, 346] on div "Pour découvrir les bases de Thingz avec une LED ou un buzzer." at bounding box center [719, 350] width 641 height 16
drag, startPoint x: 880, startPoint y: 346, endPoint x: 478, endPoint y: 352, distance: 401.9
click at [478, 352] on div "Pour découvrir les bases de Thingz avec une LED ou un buzzer." at bounding box center [719, 350] width 641 height 16
click at [854, 353] on div "Pour découvrir les bases de Thingz avec une LED ou un buzzer." at bounding box center [719, 350] width 641 height 16
drag, startPoint x: 854, startPoint y: 353, endPoint x: 442, endPoint y: 352, distance: 412.2
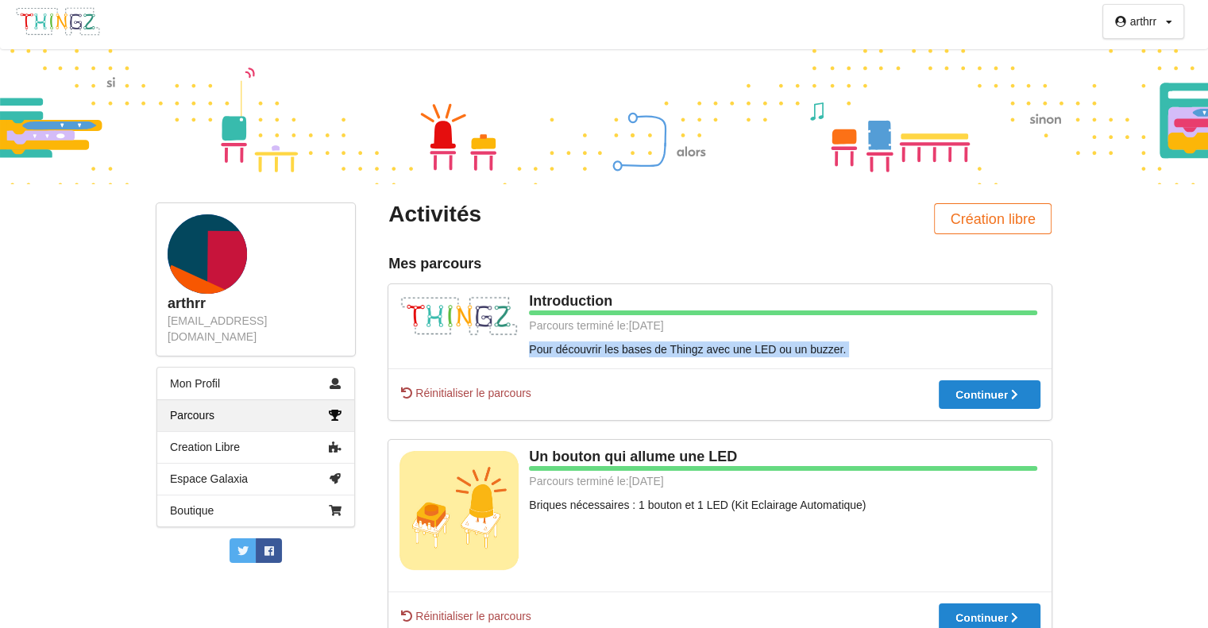
click at [442, 352] on div "Pour découvrir les bases de Thingz avec une LED ou un buzzer." at bounding box center [719, 350] width 641 height 16
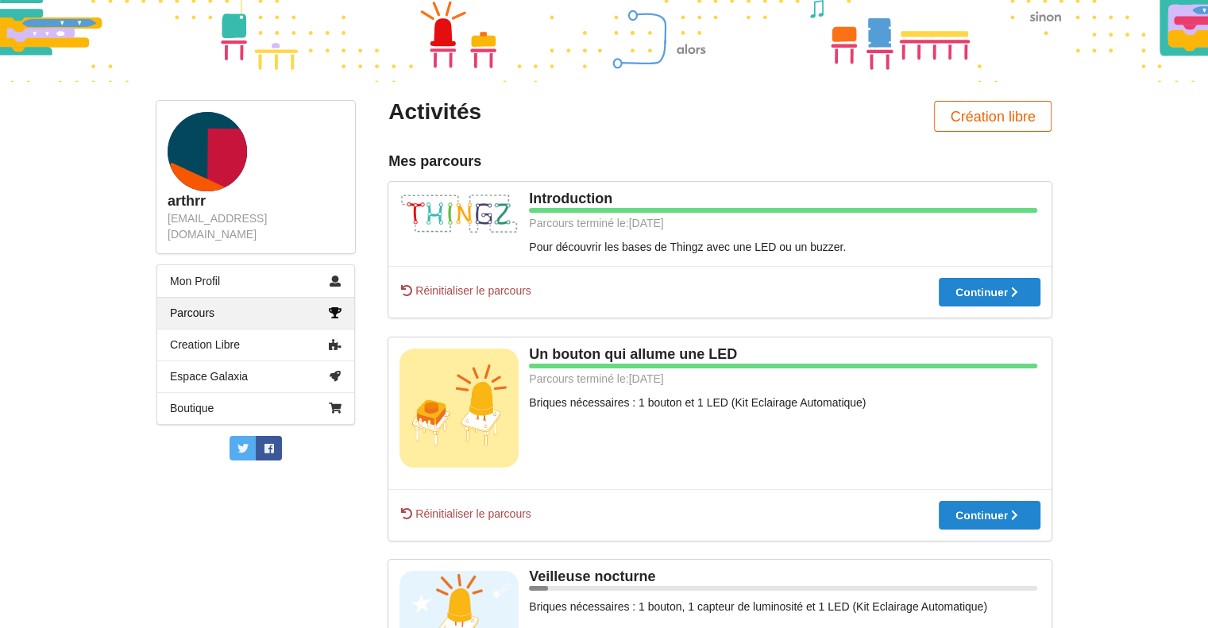
click at [998, 119] on button "Création libre" at bounding box center [993, 116] width 118 height 31
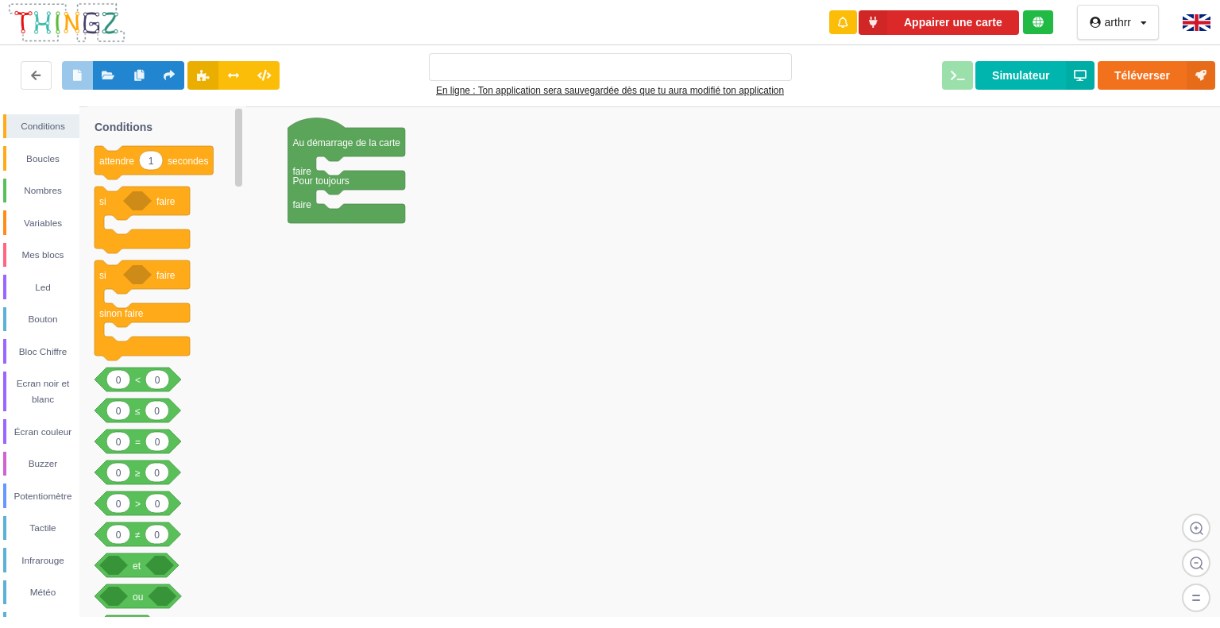
type input "Ma super application n°1"
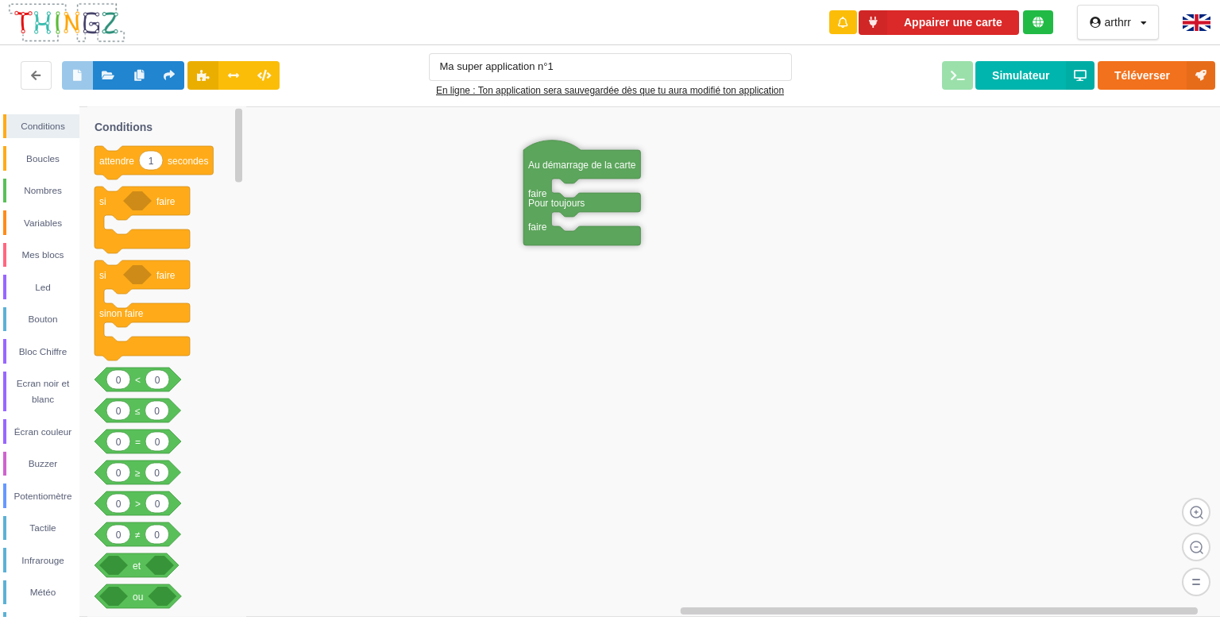
drag, startPoint x: 340, startPoint y: 152, endPoint x: 575, endPoint y: 174, distance: 236.1
click at [36, 155] on div "Boucles" at bounding box center [42, 159] width 73 height 16
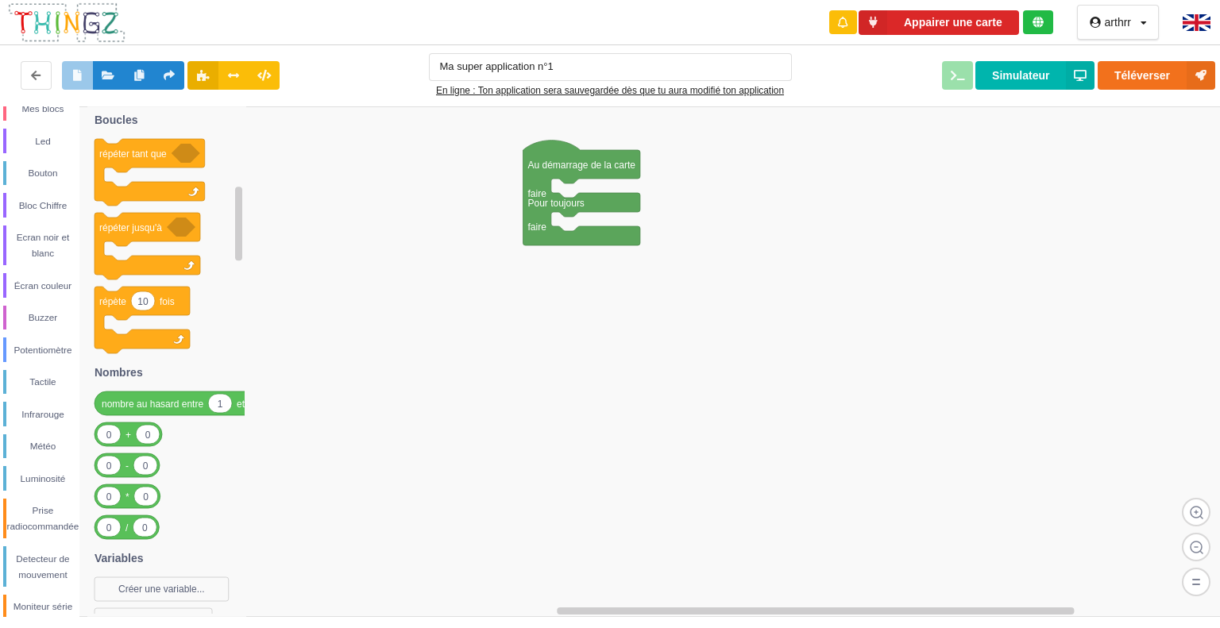
scroll to position [219, 0]
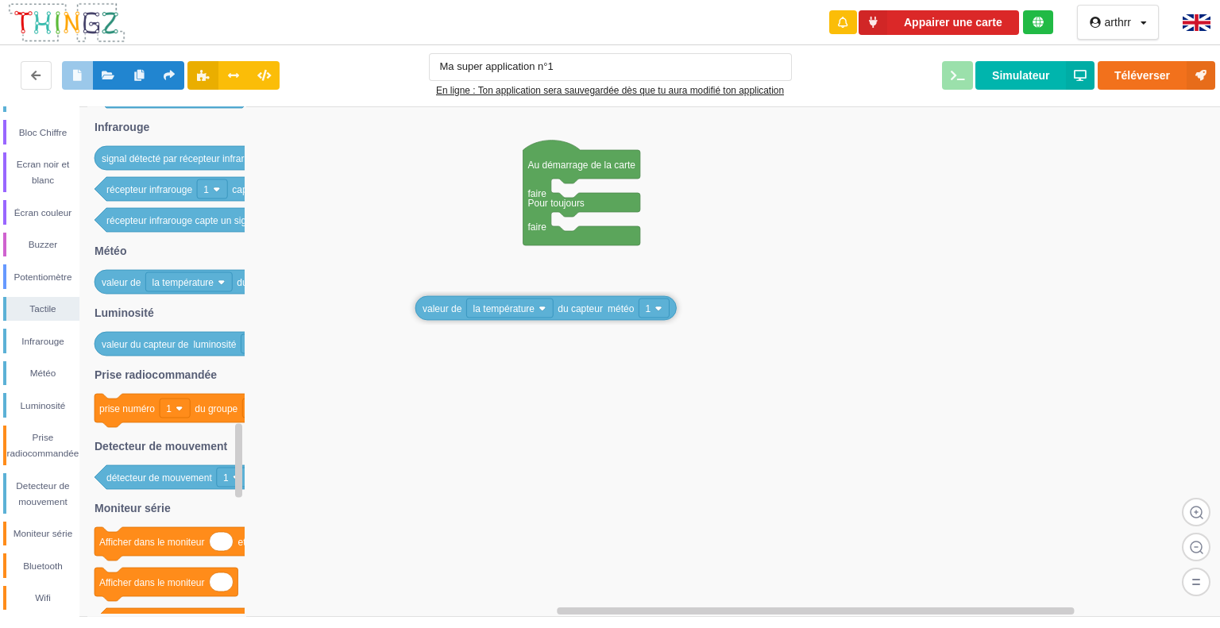
drag, startPoint x: 251, startPoint y: 285, endPoint x: 596, endPoint y: 312, distance: 346.5
click at [596, 312] on div "Conditions Boucles Nombres Variables Mes blocs Led Bouton Bloc Chiffre Ecran no…" at bounding box center [615, 361] width 1231 height 511
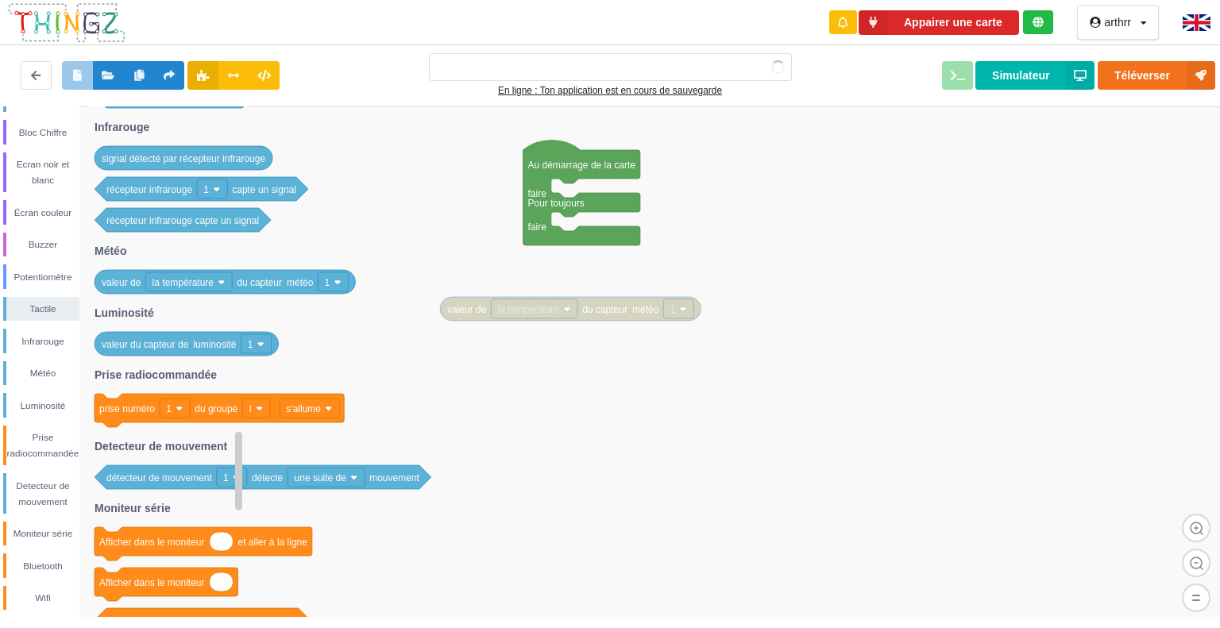
type input "Ma super application n°1"
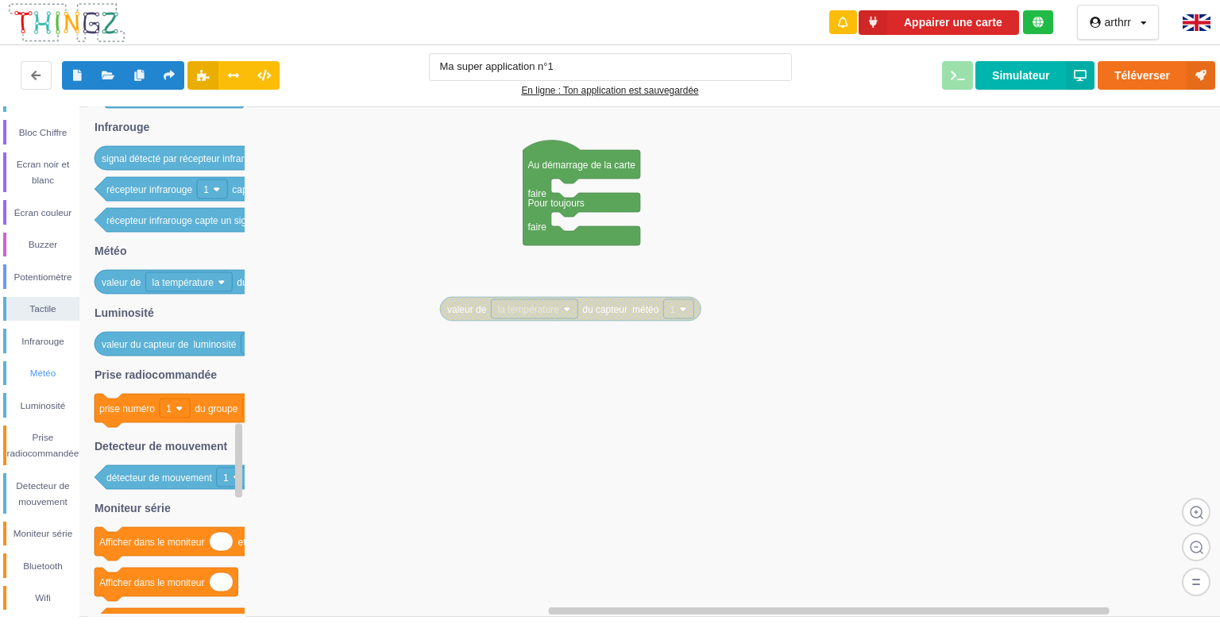
click at [42, 367] on div "Météo" at bounding box center [42, 373] width 73 height 16
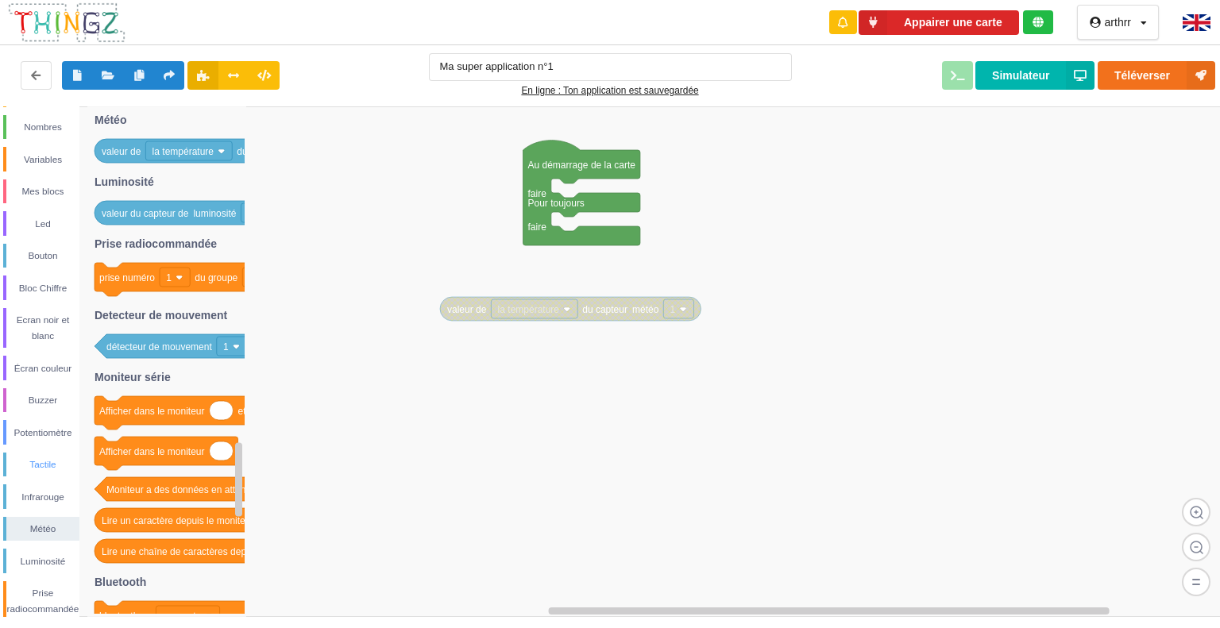
scroll to position [0, 0]
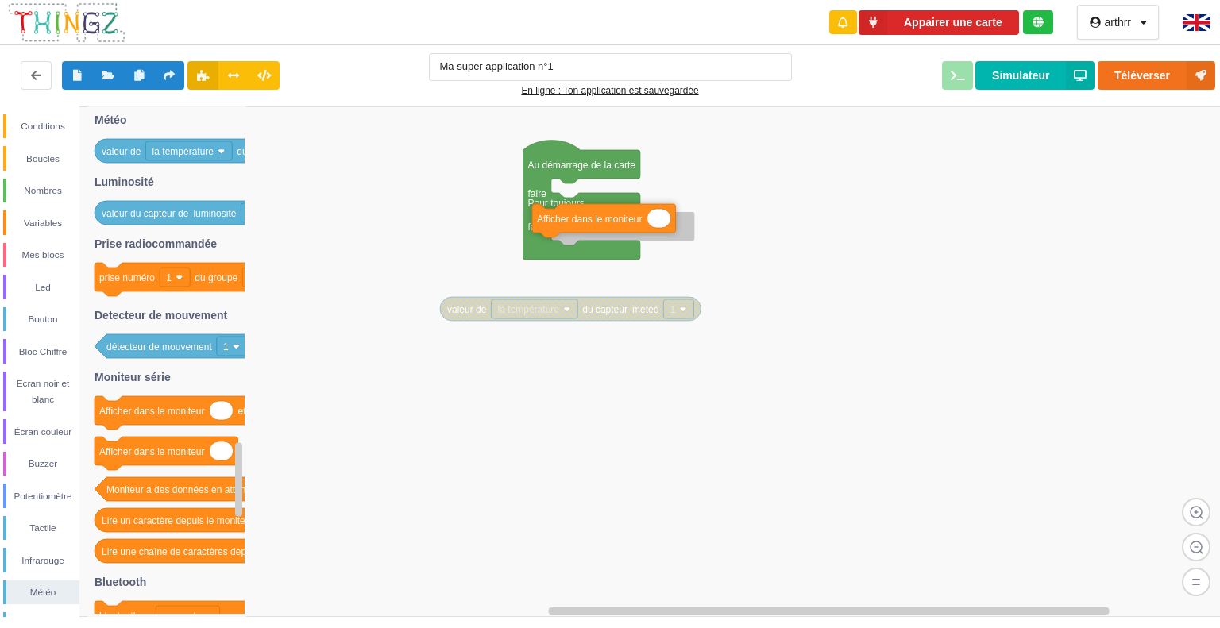
drag, startPoint x: 159, startPoint y: 463, endPoint x: 610, endPoint y: 220, distance: 512.4
click at [610, 220] on div "Conditions Boucles Nombres Variables Mes blocs Led Bouton Bloc Chiffre Ecran no…" at bounding box center [615, 361] width 1231 height 511
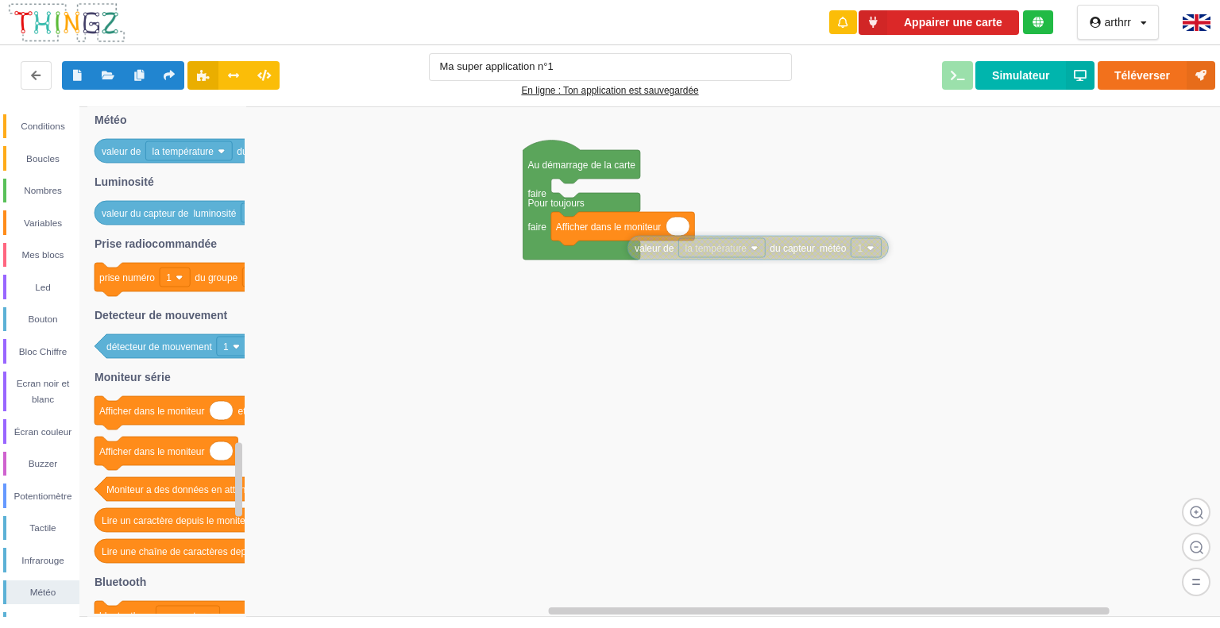
drag, startPoint x: 473, startPoint y: 311, endPoint x: 712, endPoint y: 231, distance: 251.1
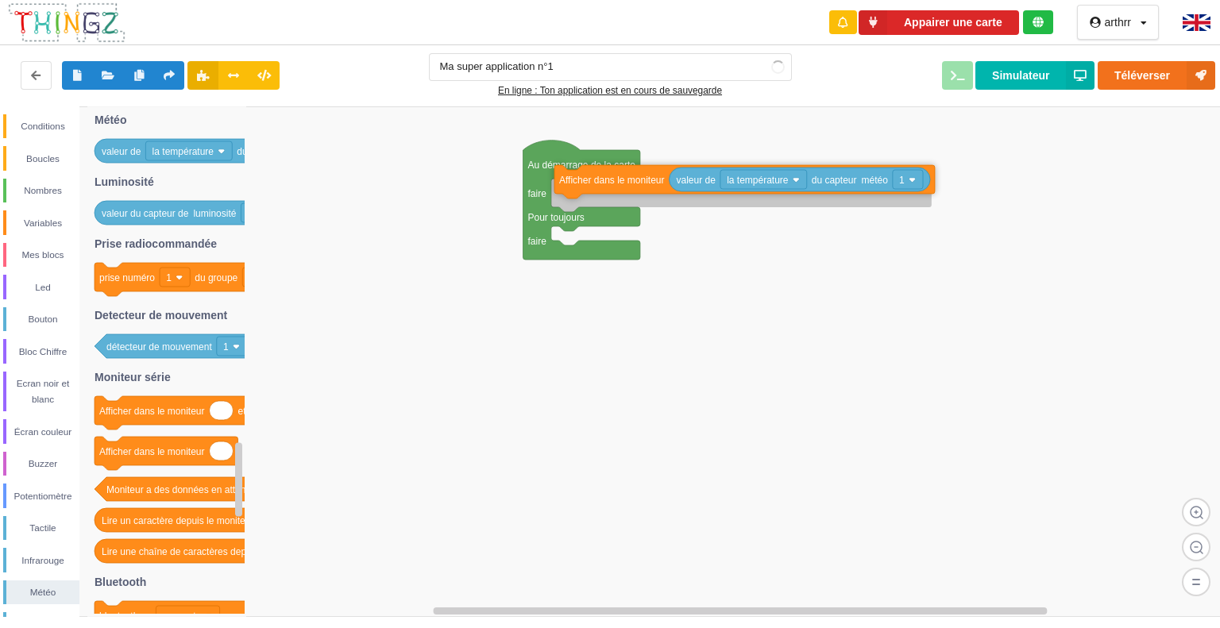
drag, startPoint x: 604, startPoint y: 237, endPoint x: 607, endPoint y: 191, distance: 46.2
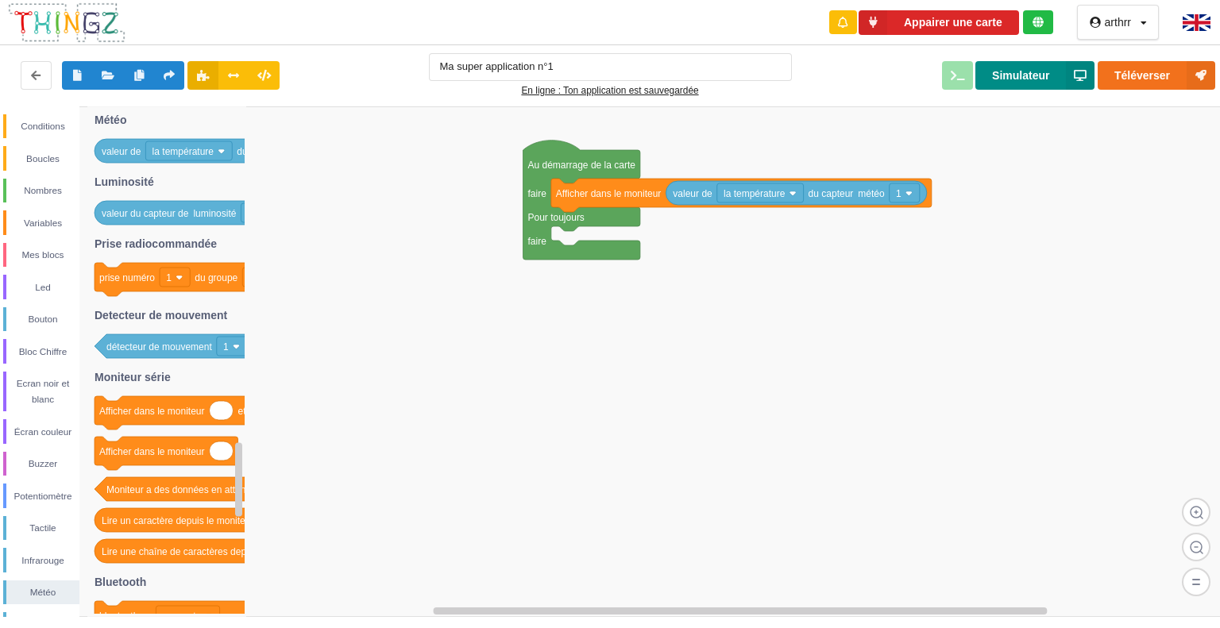
click at [1029, 71] on button "Simulateur" at bounding box center [1034, 75] width 119 height 29
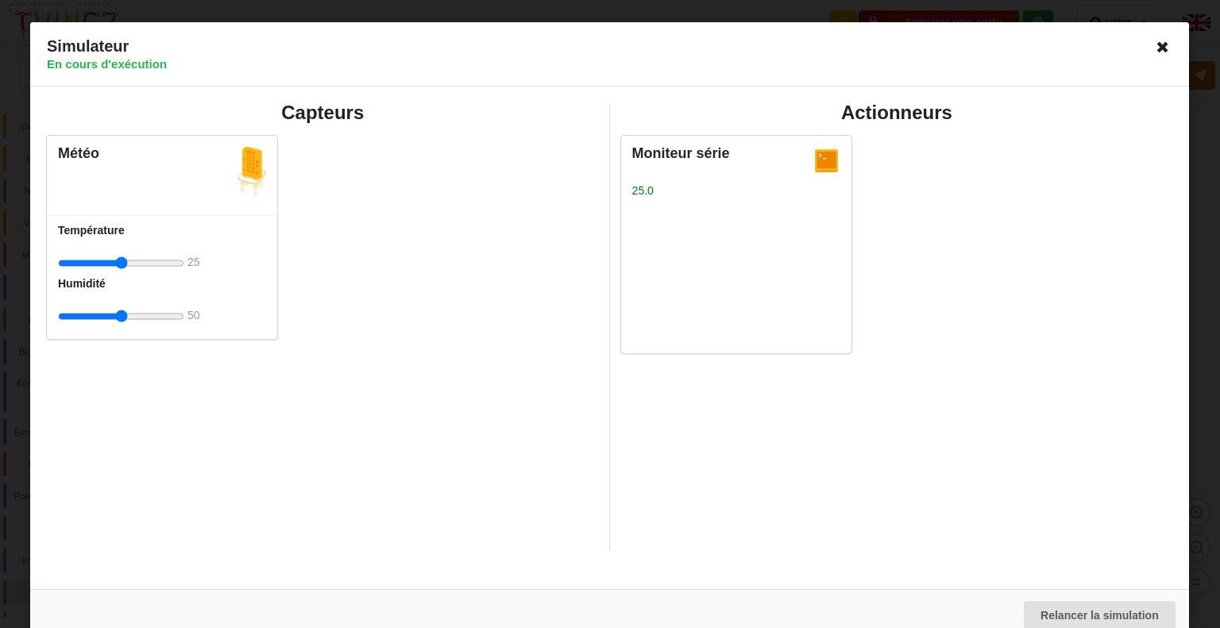
click at [1161, 48] on icon at bounding box center [1163, 46] width 25 height 25
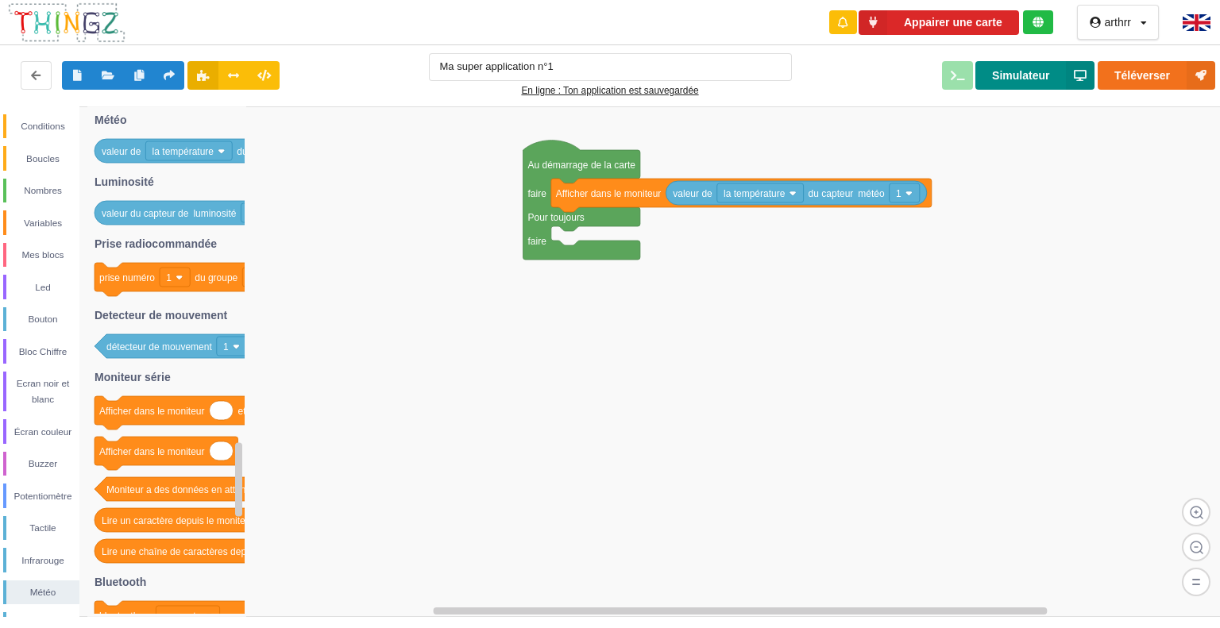
click at [1011, 75] on button "Simulateur" at bounding box center [1034, 75] width 119 height 29
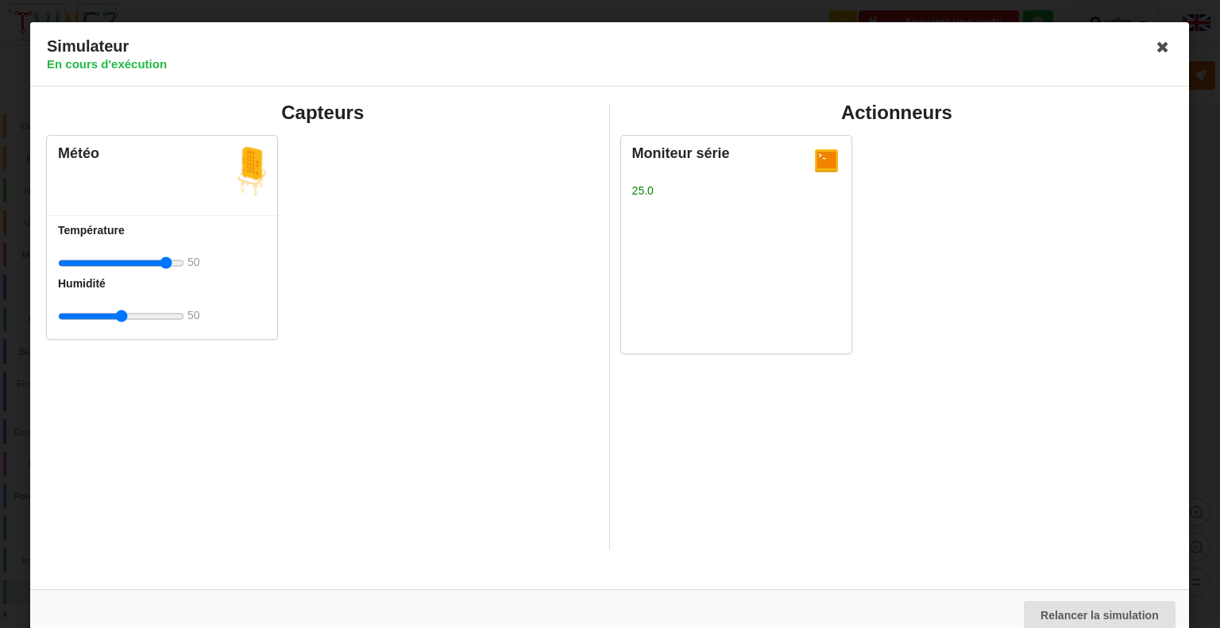
type input "50"
type input "96"
type input "50"
click at [1156, 47] on icon at bounding box center [1163, 46] width 25 height 25
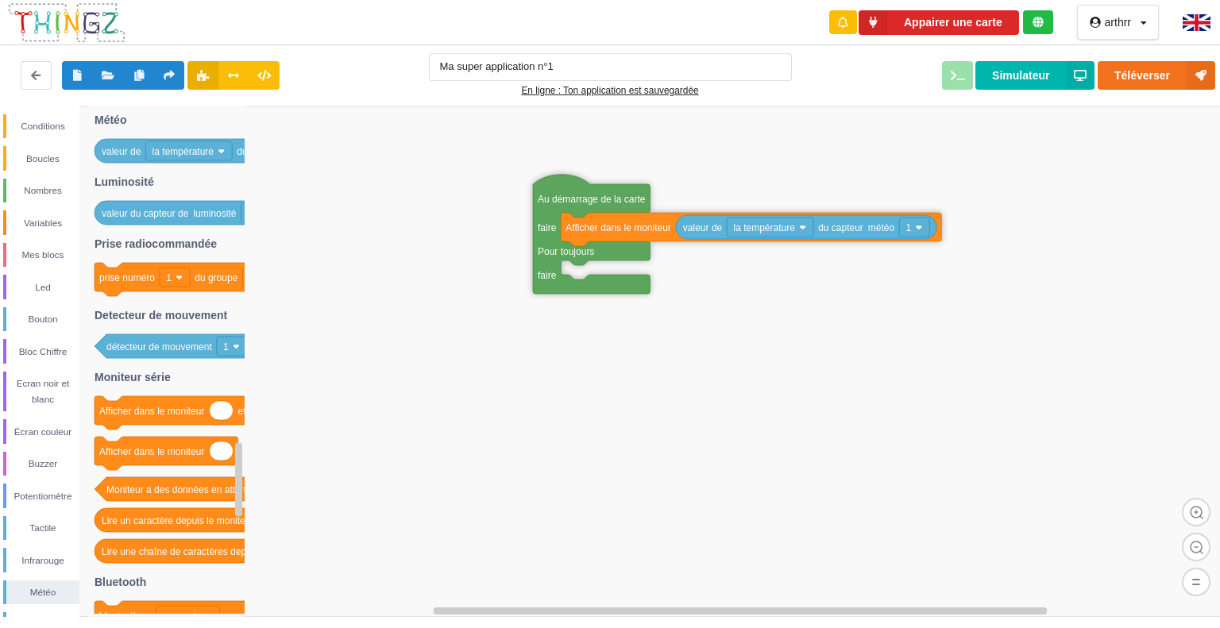
drag, startPoint x: 599, startPoint y: 216, endPoint x: 607, endPoint y: 253, distance: 37.4
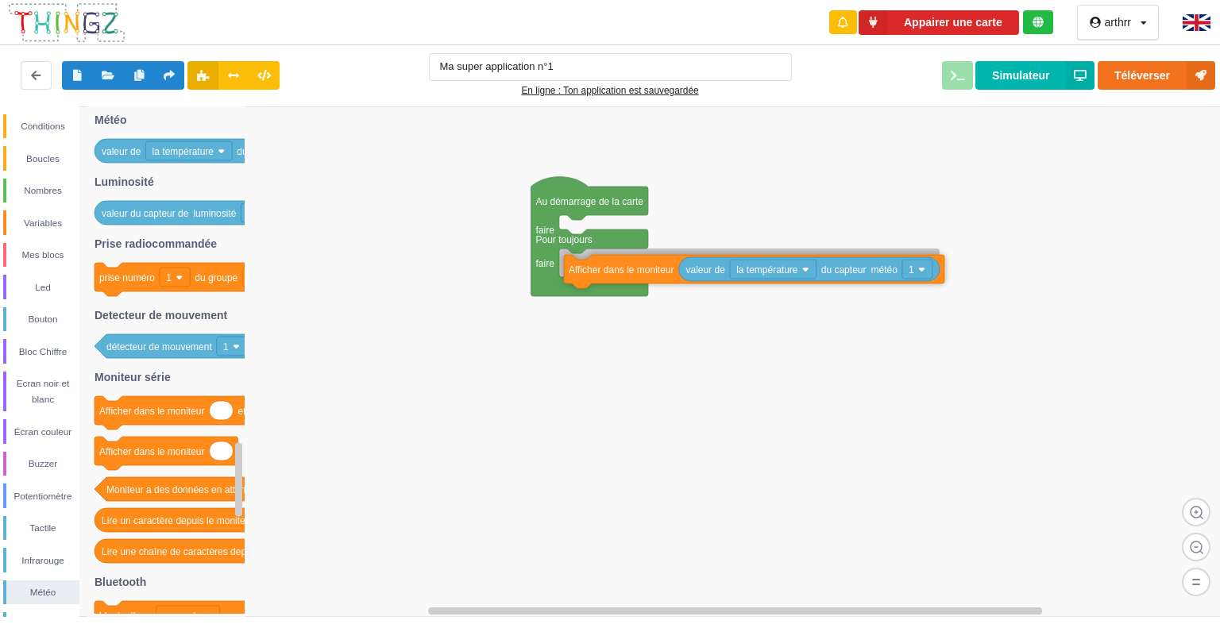
drag, startPoint x: 610, startPoint y: 240, endPoint x: 615, endPoint y: 279, distance: 39.2
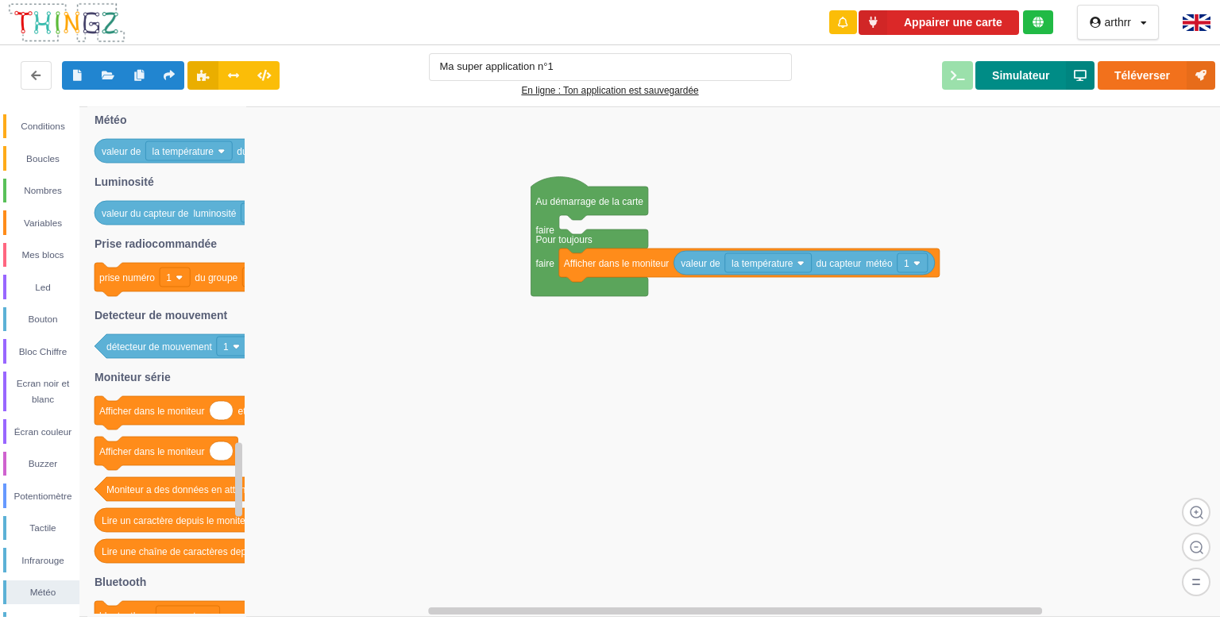
click at [1032, 82] on button "Simulateur" at bounding box center [1034, 75] width 119 height 29
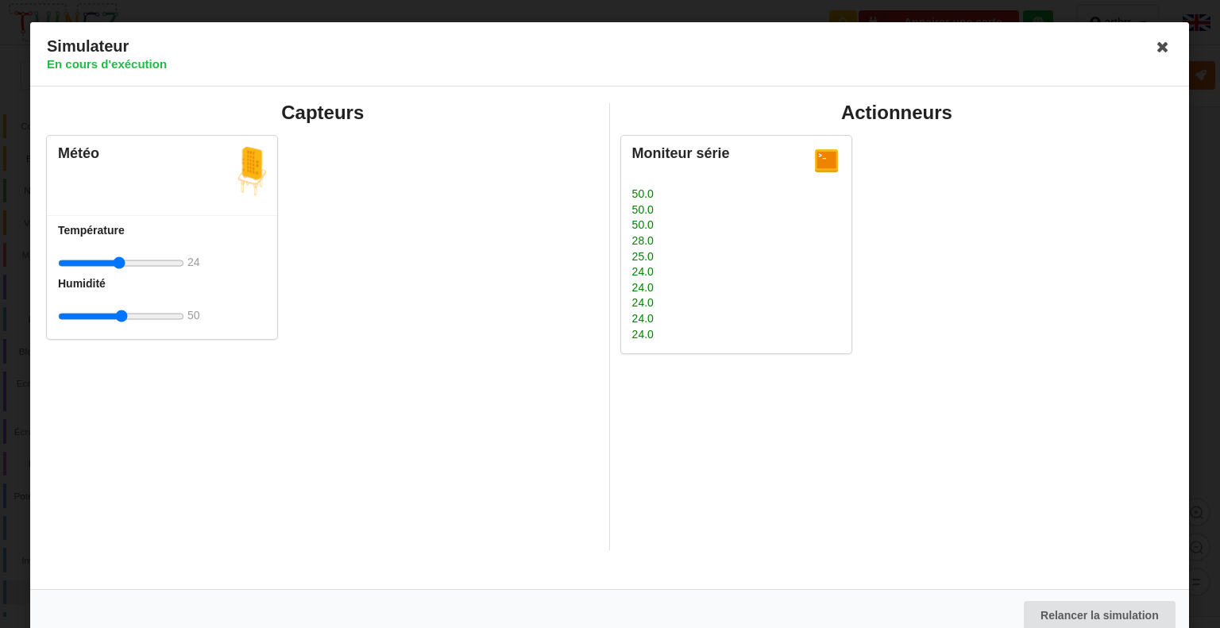
drag, startPoint x: 117, startPoint y: 266, endPoint x: 118, endPoint y: 284, distance: 17.5
type input "24"
click at [118, 278] on input "range" at bounding box center [121, 263] width 126 height 29
type input "57"
click at [127, 319] on input "range" at bounding box center [121, 316] width 126 height 29
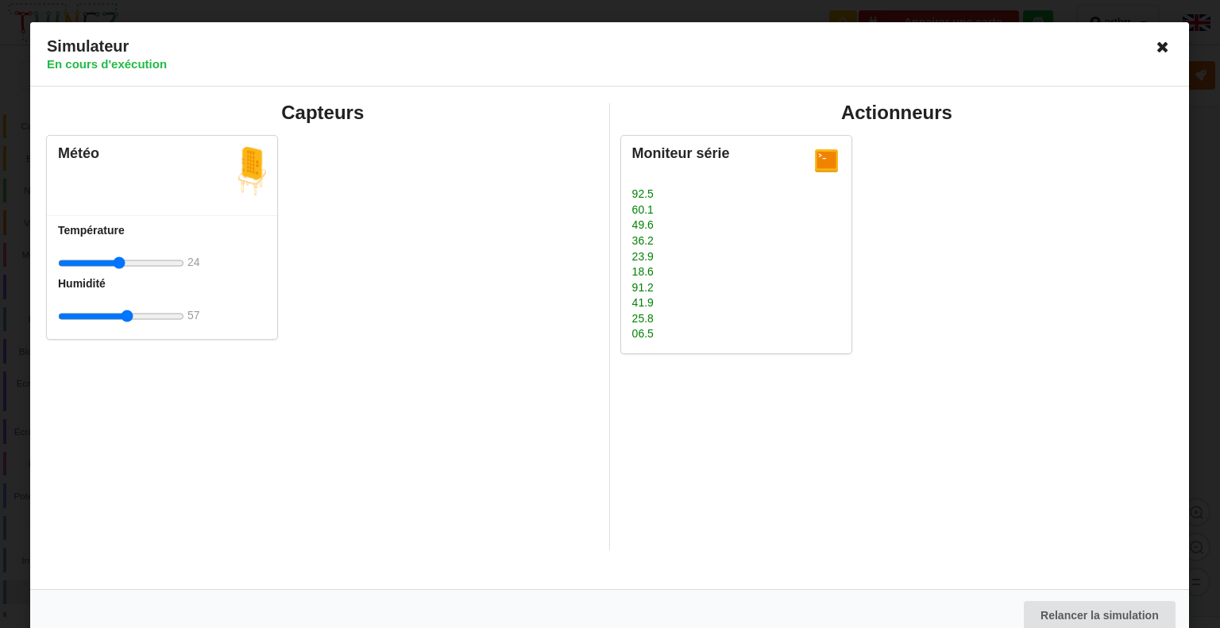
scroll to position [3328, 0]
click at [1158, 47] on icon at bounding box center [1163, 46] width 25 height 25
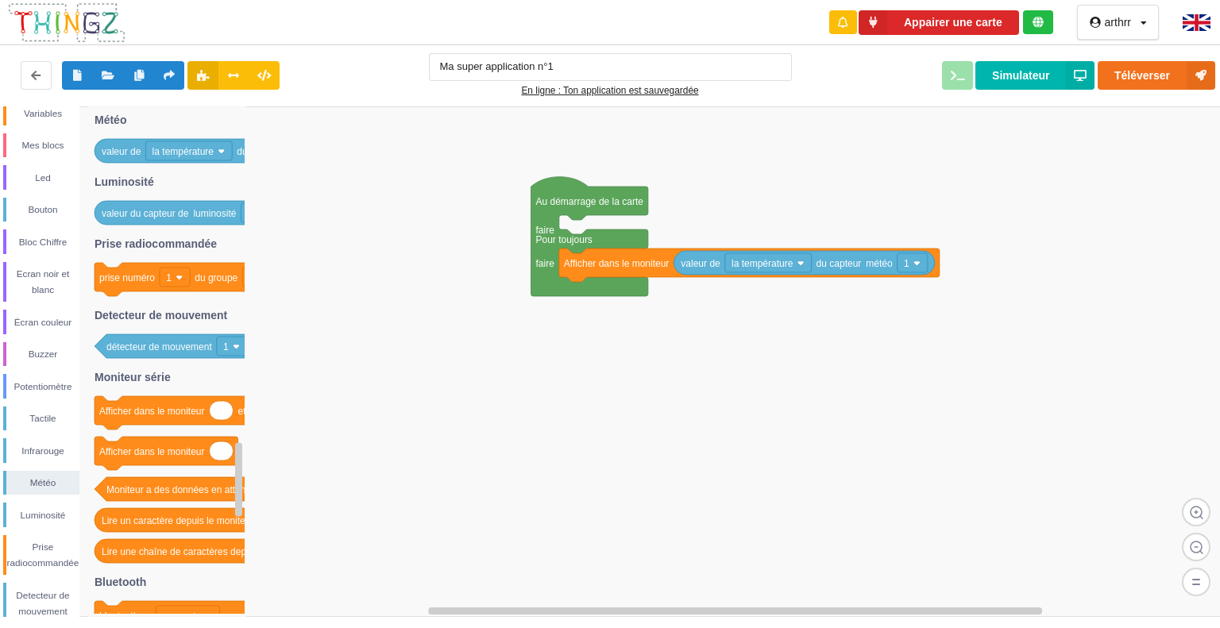
scroll to position [110, 0]
click at [51, 475] on div "Météo" at bounding box center [42, 482] width 73 height 16
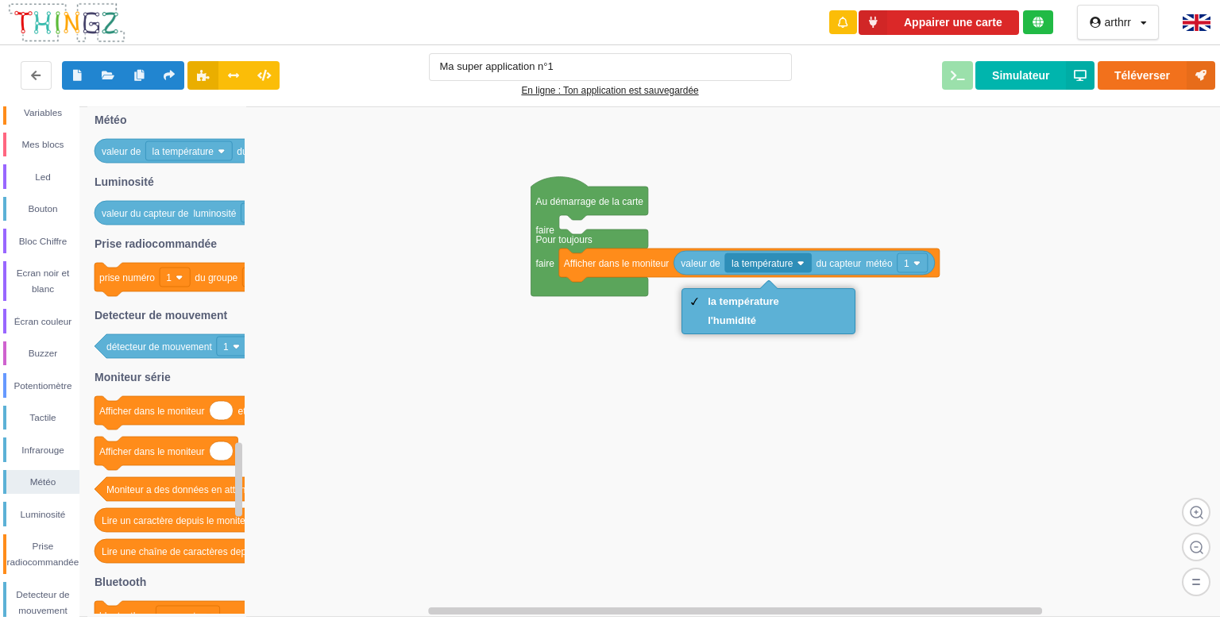
click at [623, 418] on rect at bounding box center [615, 361] width 1231 height 511
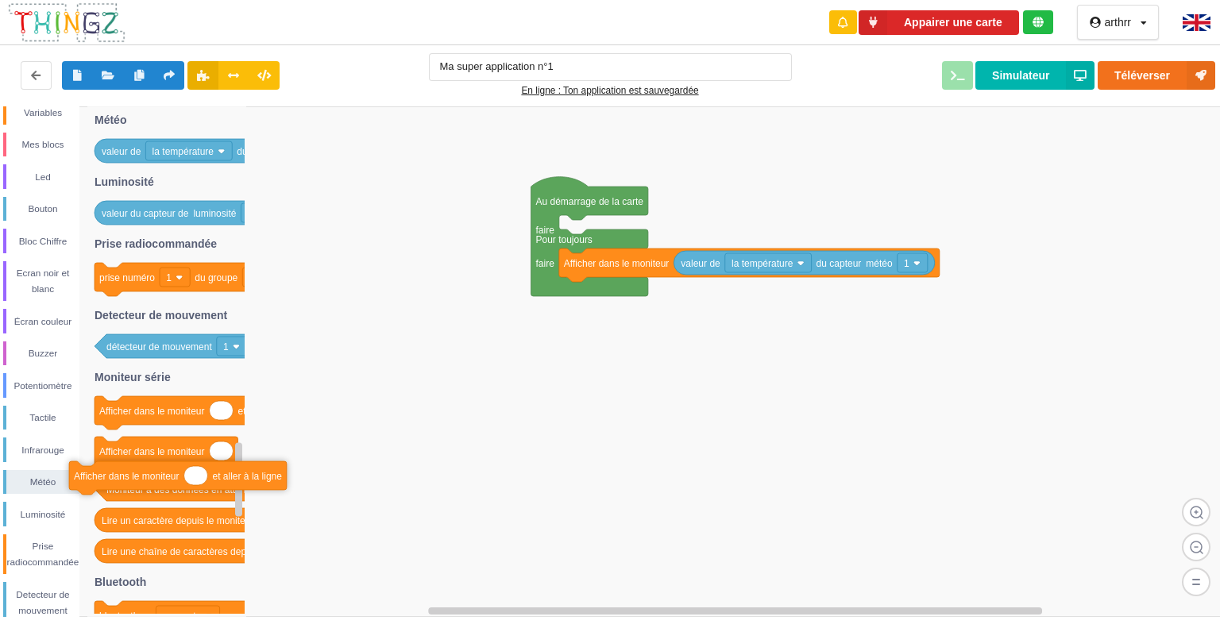
drag, startPoint x: 154, startPoint y: 417, endPoint x: 129, endPoint y: 482, distance: 69.9
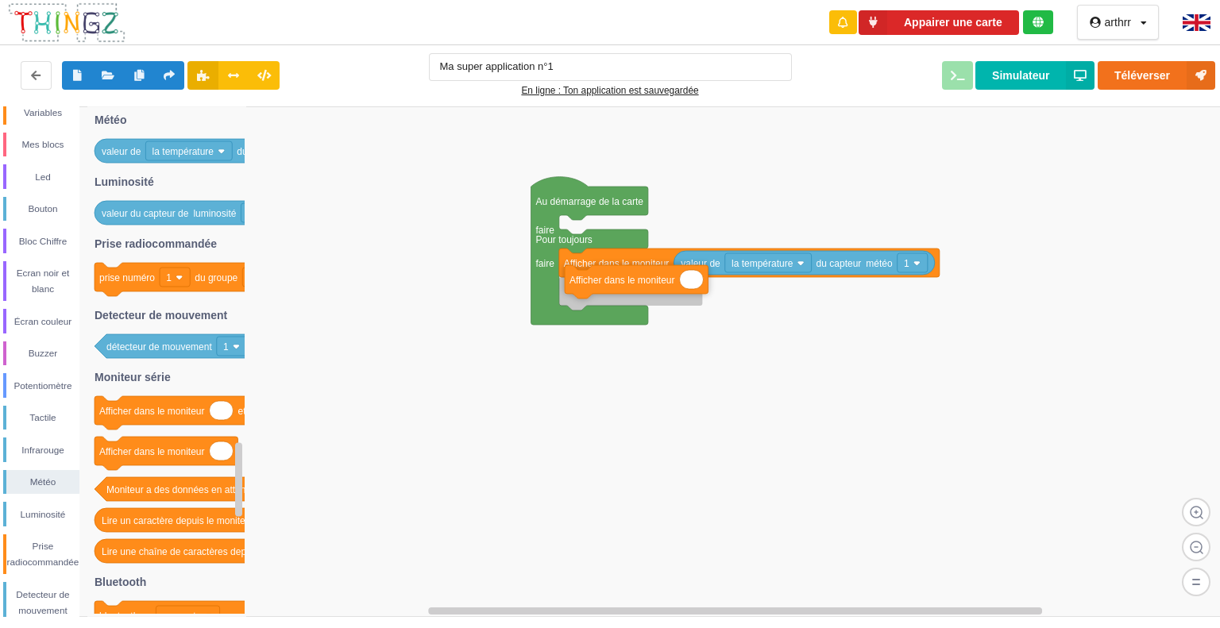
drag, startPoint x: 172, startPoint y: 441, endPoint x: 642, endPoint y: 269, distance: 500.5
click at [642, 269] on div "Conditions Boucles Nombres Variables Mes blocs Led Bouton Bloc Chiffre Ecran no…" at bounding box center [615, 361] width 1231 height 511
click at [282, 160] on rect at bounding box center [615, 361] width 1231 height 511
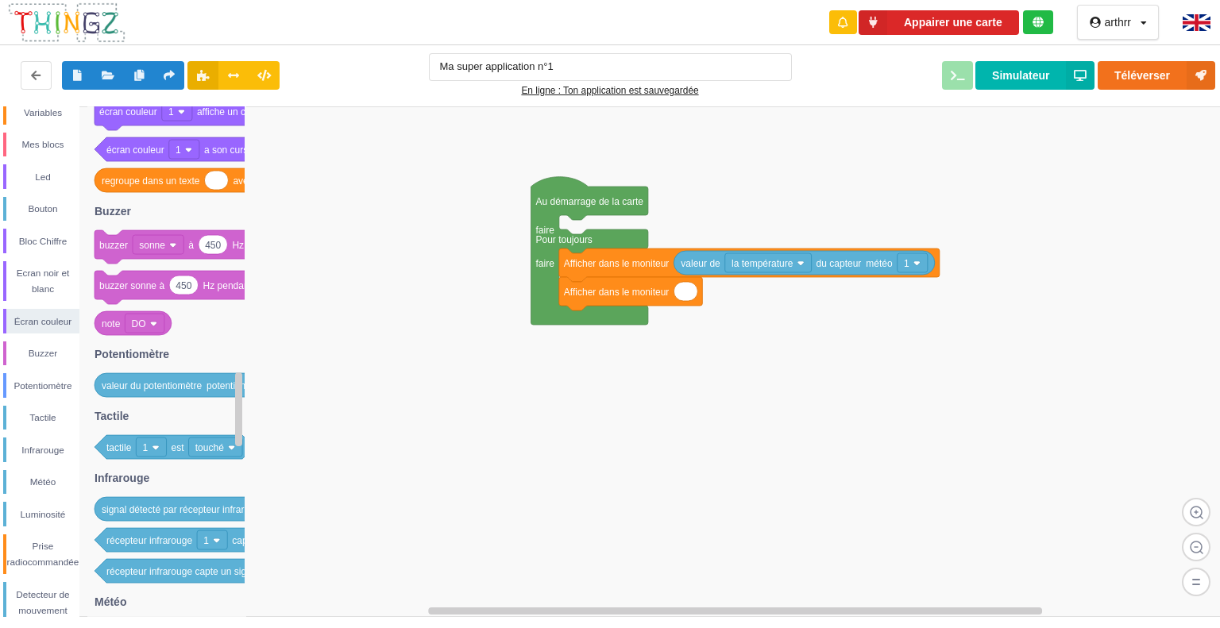
drag, startPoint x: 236, startPoint y: 149, endPoint x: 378, endPoint y: 200, distance: 151.2
click at [391, 206] on div "Conditions Boucles Nombres Variables Mes blocs Led Bouton Bloc Chiffre Ecran no…" at bounding box center [615, 361] width 1231 height 511
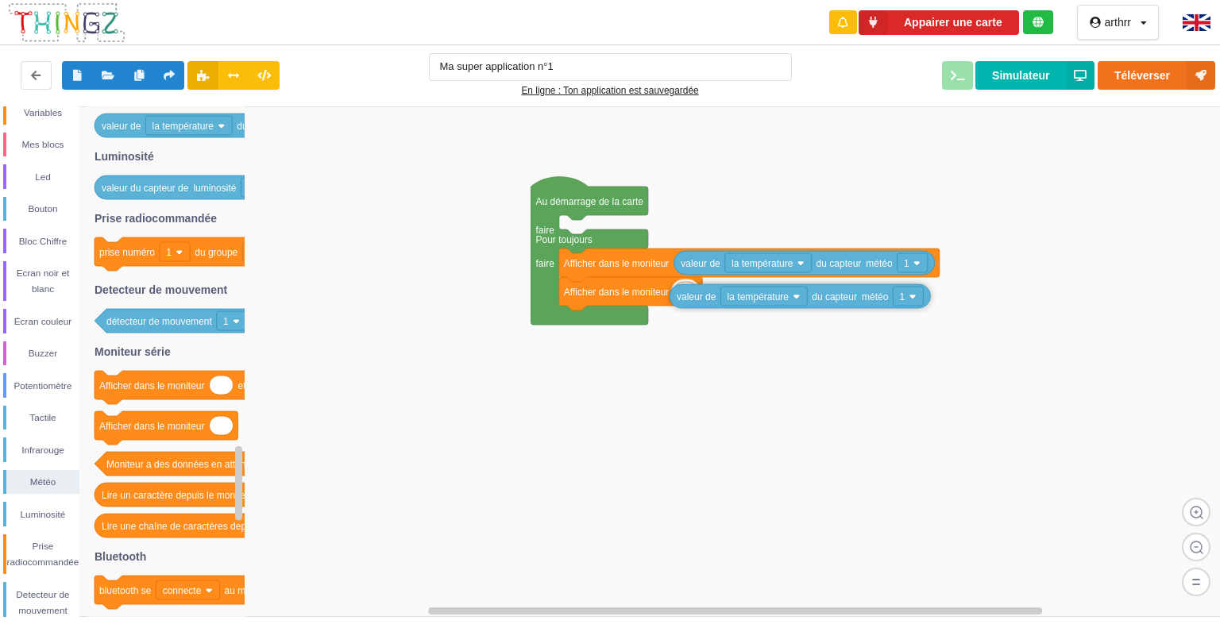
drag, startPoint x: 265, startPoint y: 127, endPoint x: 840, endPoint y: 298, distance: 599.8
click at [840, 298] on div "Conditions Boucles Nombres Variables Mes blocs Led Bouton Bloc Chiffre Ecran no…" at bounding box center [615, 361] width 1231 height 511
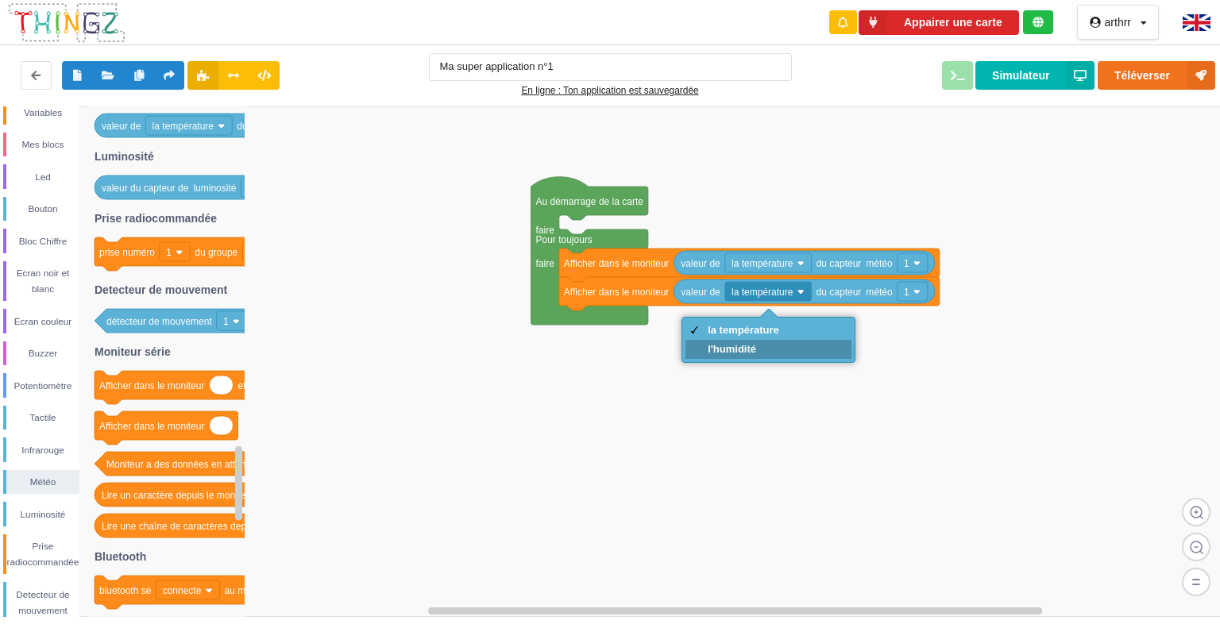
click at [754, 346] on div "l'humidité" at bounding box center [743, 349] width 71 height 12
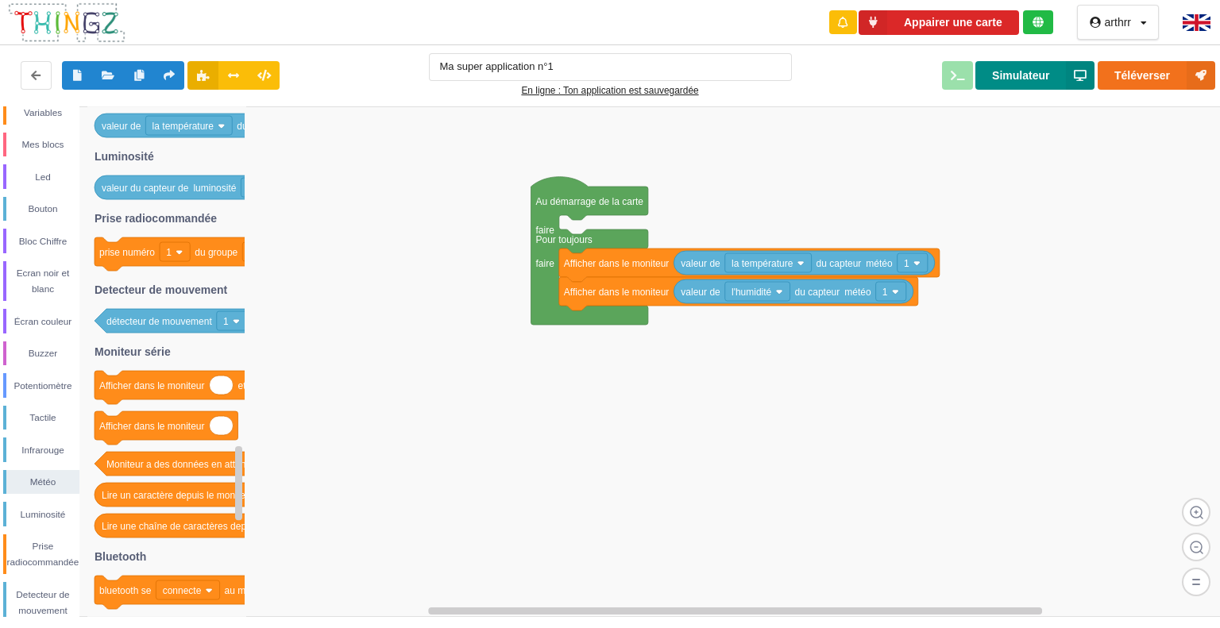
click at [1037, 82] on button "Simulateur" at bounding box center [1034, 75] width 119 height 29
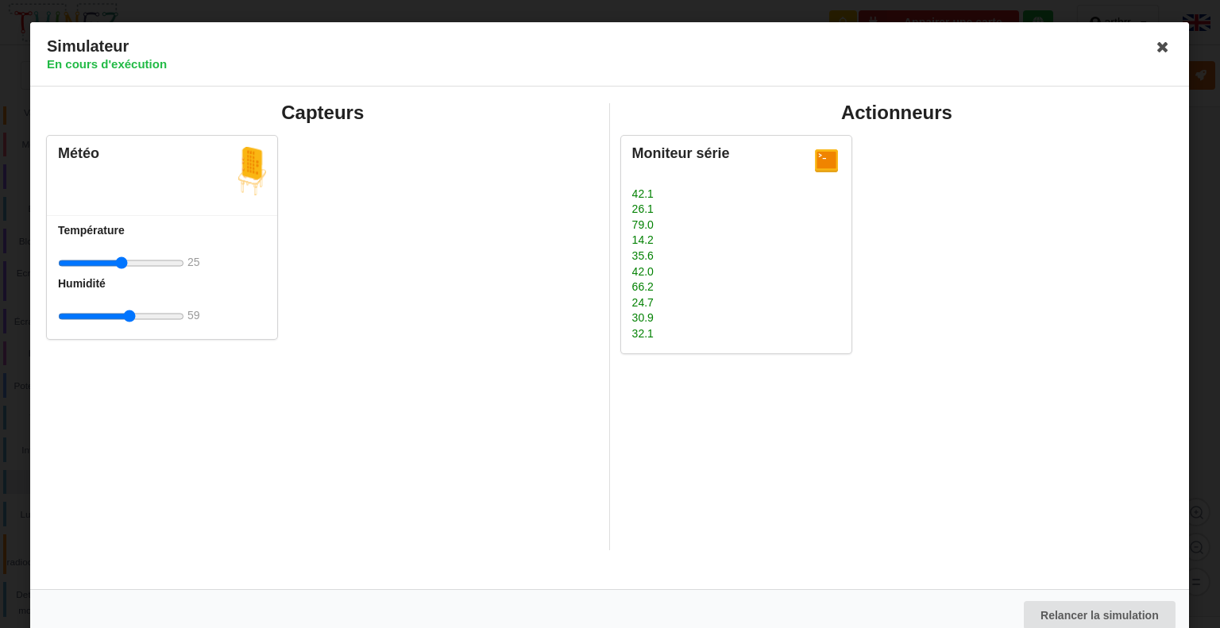
drag, startPoint x: 114, startPoint y: 317, endPoint x: 129, endPoint y: 320, distance: 14.6
type input "59"
click at [129, 320] on input "range" at bounding box center [121, 316] width 126 height 29
drag, startPoint x: 122, startPoint y: 260, endPoint x: 138, endPoint y: 272, distance: 20.0
type input "35"
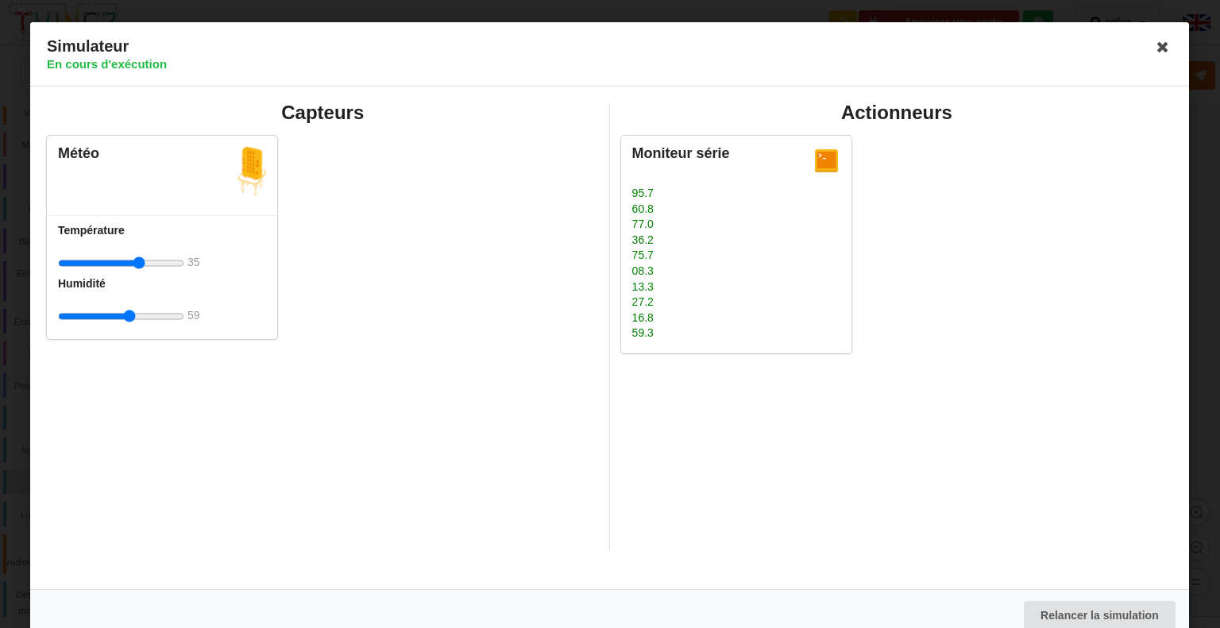
click at [138, 272] on input "range" at bounding box center [121, 263] width 126 height 29
type input "64"
click at [133, 319] on input "range" at bounding box center [121, 316] width 126 height 29
drag, startPoint x: 141, startPoint y: 262, endPoint x: 137, endPoint y: 274, distance: 12.3
type input "34"
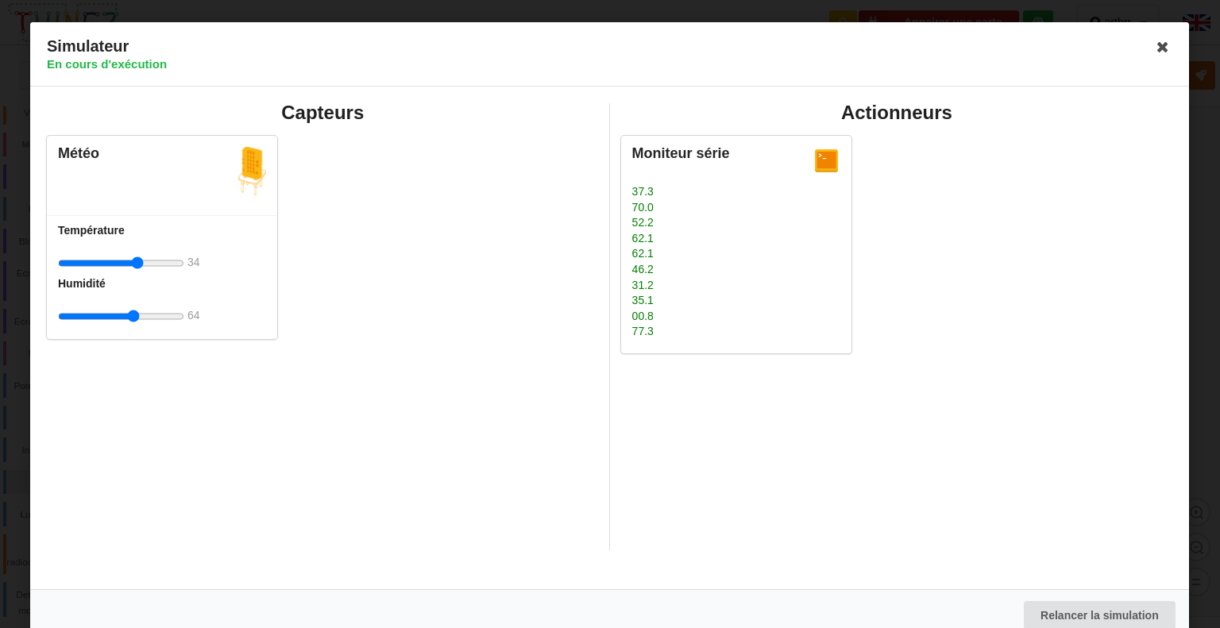
click at [137, 274] on input "range" at bounding box center [121, 263] width 126 height 29
click at [1167, 49] on icon at bounding box center [1163, 46] width 25 height 25
